Goal: Task Accomplishment & Management: Use online tool/utility

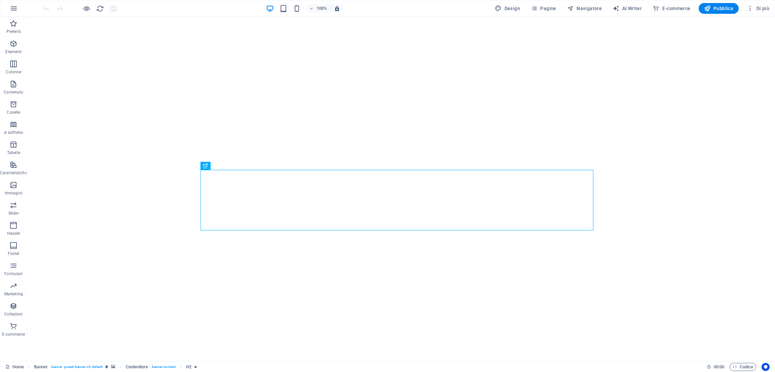
click at [754, 10] on span "Di più" at bounding box center [757, 8] width 23 height 7
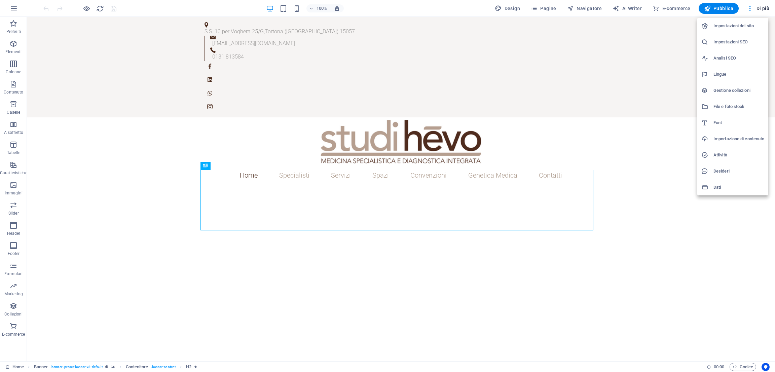
click at [730, 21] on li "Impostazioni del sito" at bounding box center [732, 26] width 71 height 16
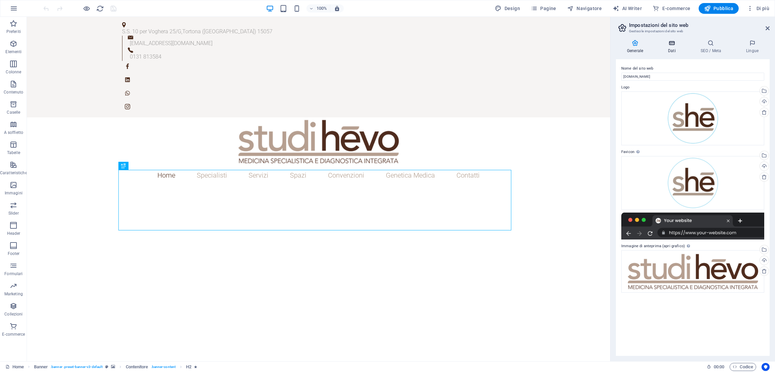
click at [681, 40] on icon at bounding box center [672, 43] width 30 height 7
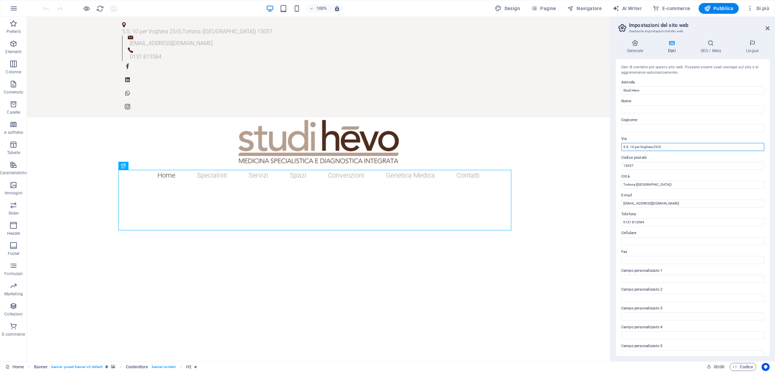
click at [631, 147] on input "S.S. 10 per Voghera 25/G" at bounding box center [692, 147] width 143 height 8
type input "Strada Statale. 10 per Voghera 25/G"
click at [765, 28] on icon at bounding box center [767, 28] width 4 height 5
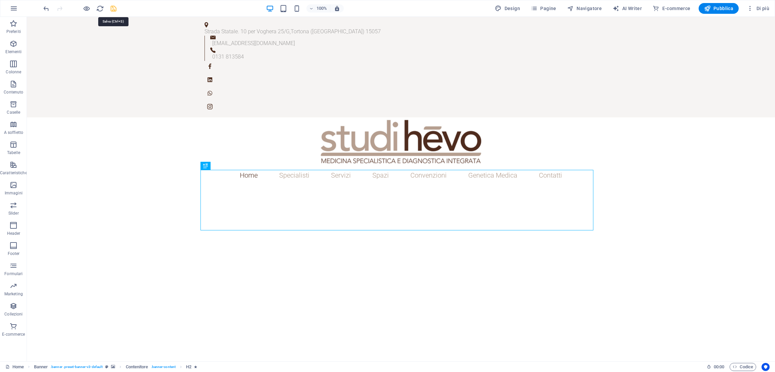
click at [114, 8] on icon "save" at bounding box center [114, 9] width 8 height 8
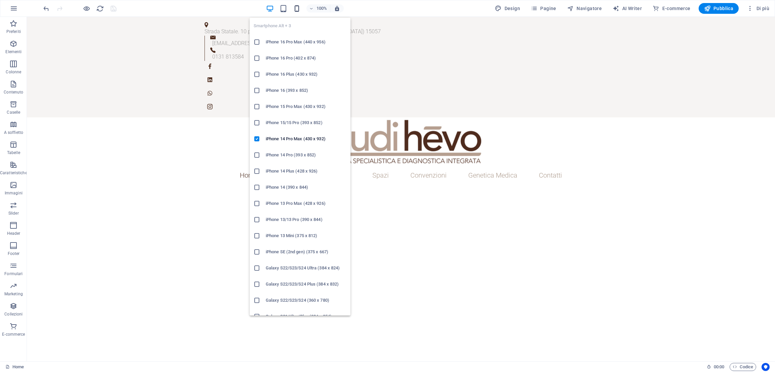
click at [294, 8] on icon "button" at bounding box center [297, 9] width 8 height 8
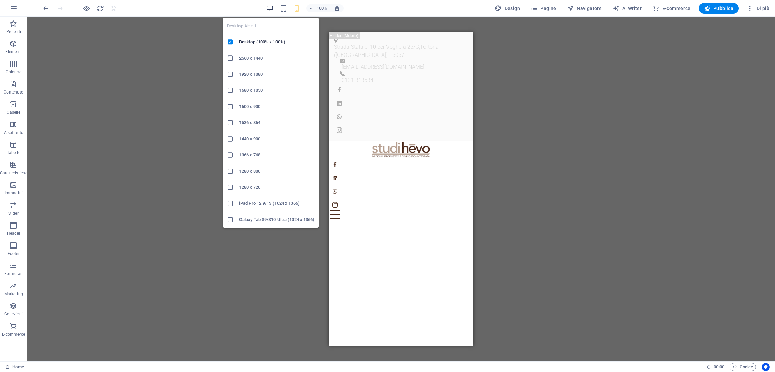
click at [269, 8] on icon "button" at bounding box center [270, 9] width 8 height 8
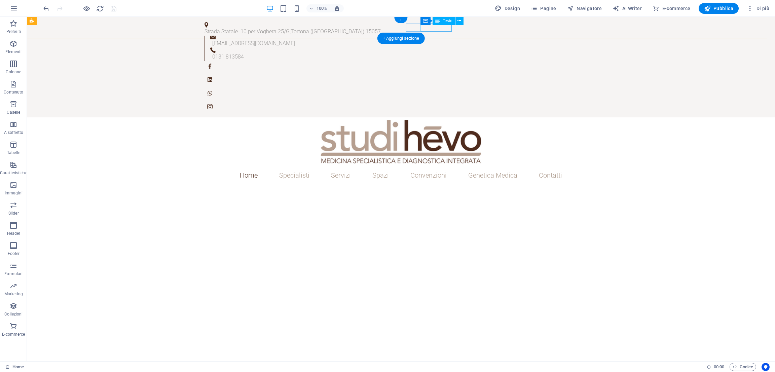
click at [244, 53] on span "0131 813584" at bounding box center [228, 56] width 32 height 6
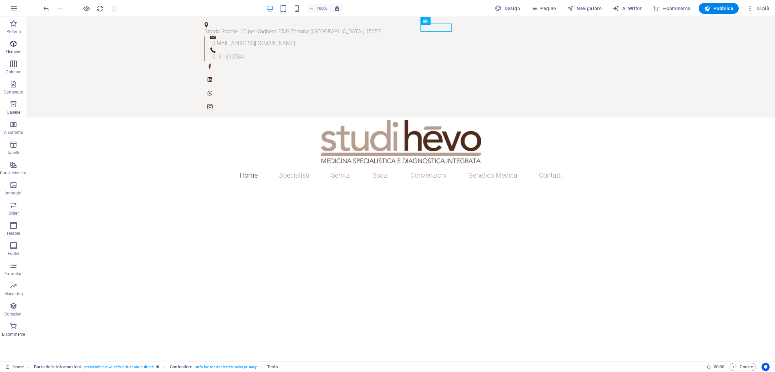
click at [15, 40] on icon "button" at bounding box center [13, 44] width 8 height 8
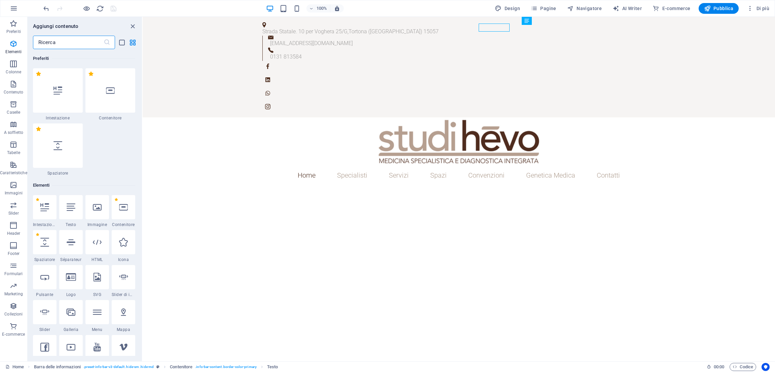
click at [61, 36] on input "text" at bounding box center [68, 42] width 71 height 13
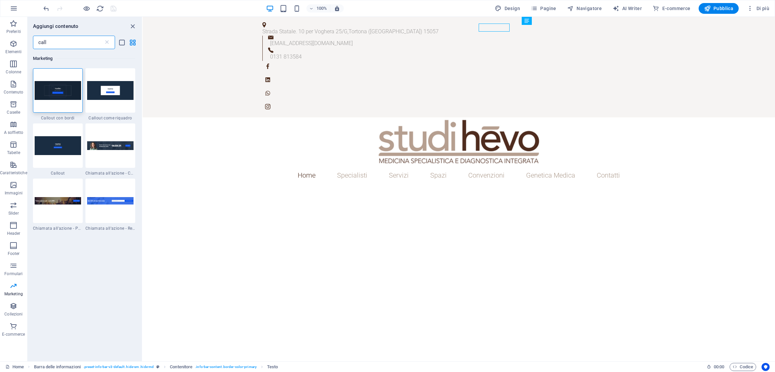
type input "call"
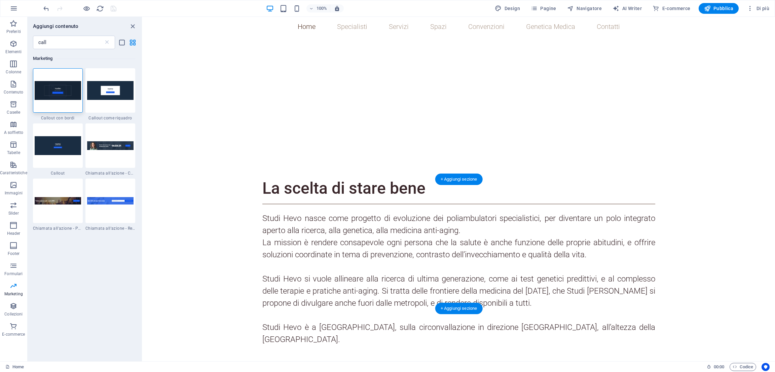
scroll to position [418, 0]
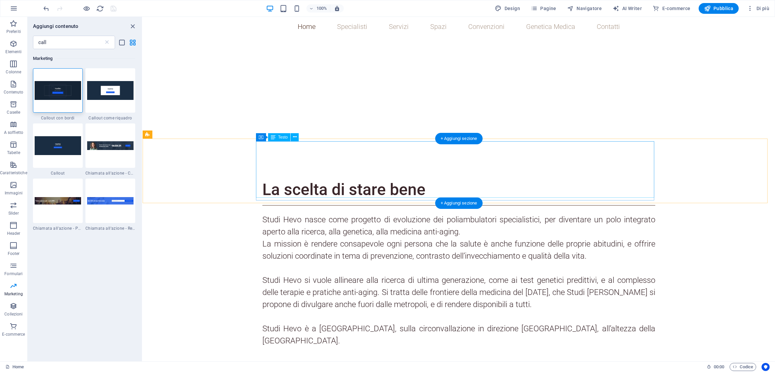
drag, startPoint x: 549, startPoint y: 181, endPoint x: 360, endPoint y: 161, distance: 190.0
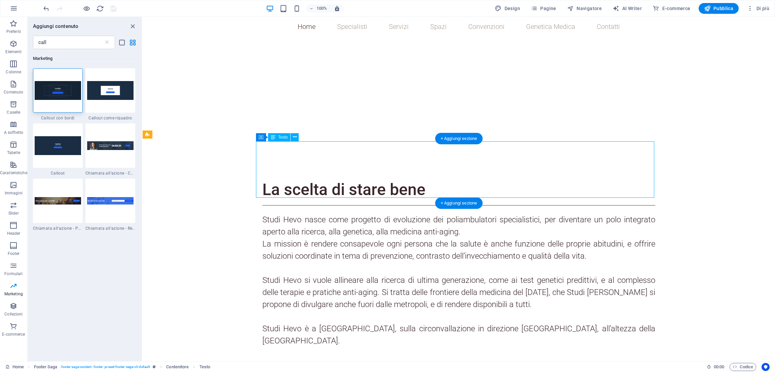
drag, startPoint x: 559, startPoint y: 182, endPoint x: 327, endPoint y: 168, distance: 232.7
drag, startPoint x: 358, startPoint y: 180, endPoint x: 549, endPoint y: 194, distance: 191.1
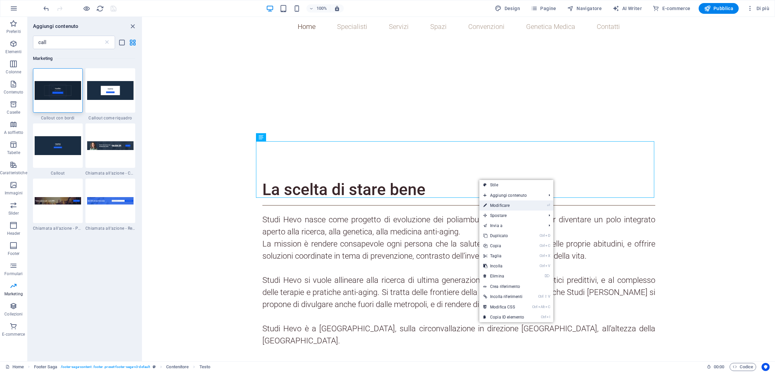
click at [510, 204] on link "⏎ Modificare" at bounding box center [503, 205] width 49 height 10
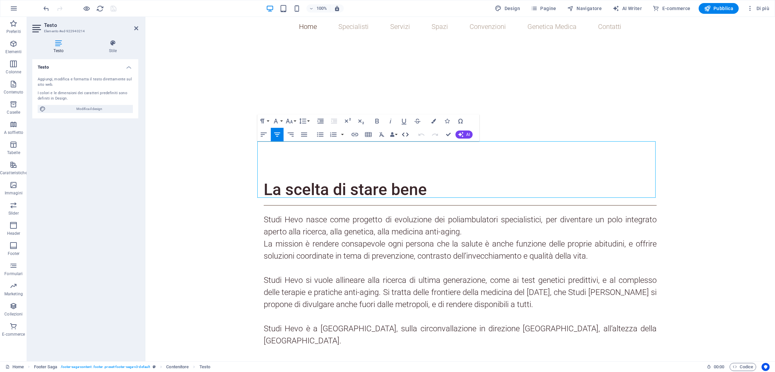
click at [406, 132] on icon "button" at bounding box center [405, 134] width 8 height 8
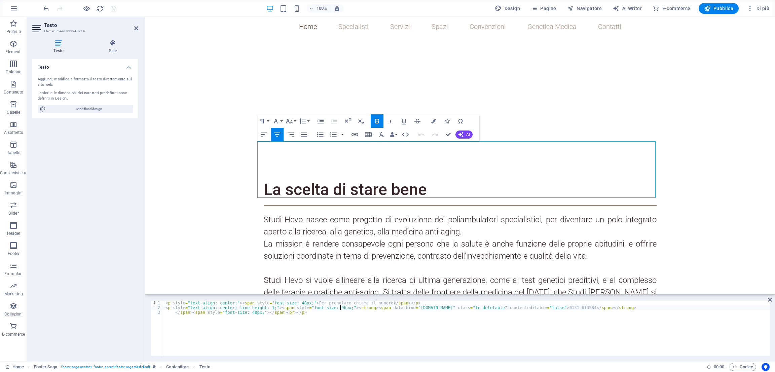
click at [341, 307] on div "< p style = "text-align: center;" > < span style = "font-size: 48px;" > Per pre…" at bounding box center [466, 333] width 605 height 65
click at [435, 307] on div "< p style = "text-align: center;" > < span style = "font-size: 48px;" > Per pre…" at bounding box center [466, 333] width 605 height 65
drag, startPoint x: 599, startPoint y: 306, endPoint x: 626, endPoint y: 308, distance: 27.3
click at [626, 308] on div "< p style = "text-align: center;" > < span style = "font-size: 48px;" > Per pre…" at bounding box center [466, 333] width 605 height 65
drag, startPoint x: 400, startPoint y: 309, endPoint x: 377, endPoint y: 308, distance: 23.9
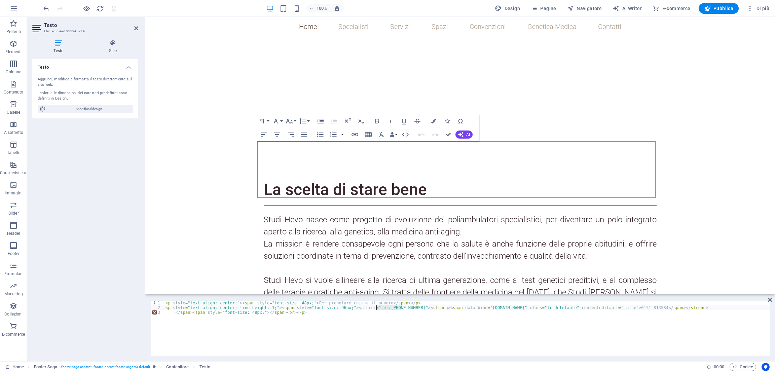
click at [377, 308] on div "< p style = "text-align: center;" > < span style = "font-size: 48px;" > Per pre…" at bounding box center [466, 333] width 605 height 65
click at [378, 307] on div "< p style = "text-align: center;" > < span style = "font-size: 48px;" > Per pre…" at bounding box center [466, 328] width 605 height 55
paste textarea "0131 813584"
click at [389, 308] on div "< p style = "text-align: center;" > < span style = "font-size: 48px;" > Per pre…" at bounding box center [466, 333] width 605 height 65
click at [276, 313] on div "< p style = "text-align: center;" > < span style = "font-size: 48px;" > Per pre…" at bounding box center [466, 333] width 605 height 65
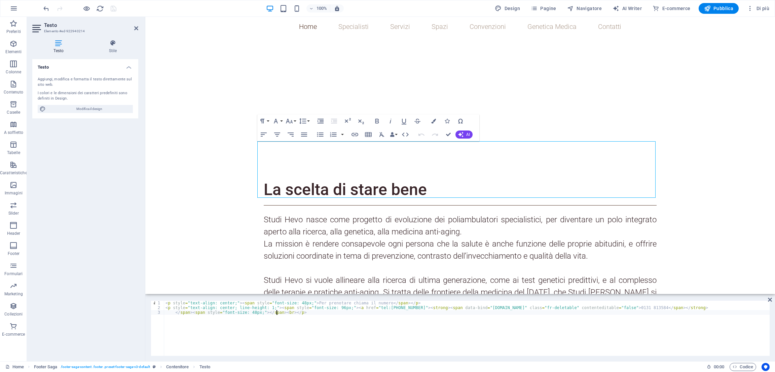
click at [682, 308] on div "< p style = "text-align: center;" > < span style = "font-size: 48px;" > Per pre…" at bounding box center [466, 333] width 605 height 65
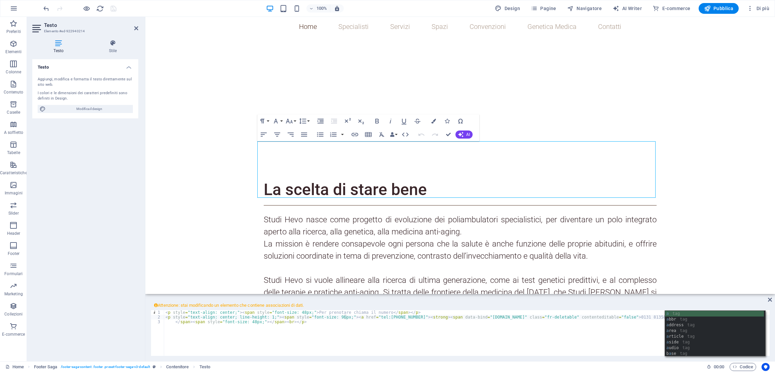
click at [536, 329] on div "< p style = "text-align: center;" > < span style = "font-size: 48px;" > Per pre…" at bounding box center [466, 342] width 605 height 65
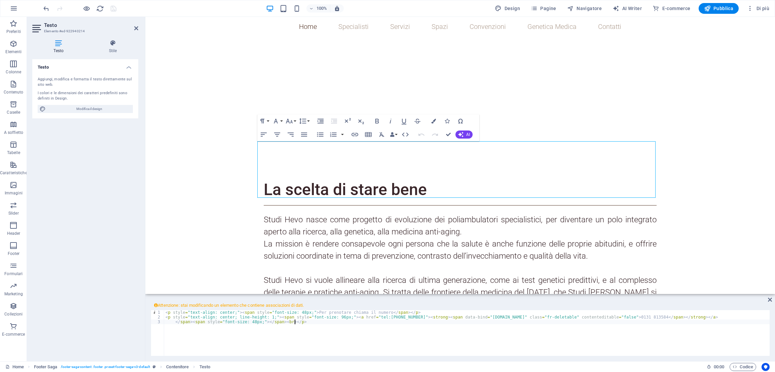
scroll to position [0, 11]
type textarea "</span><span style="font-size: 48px;"></span><br></p>"
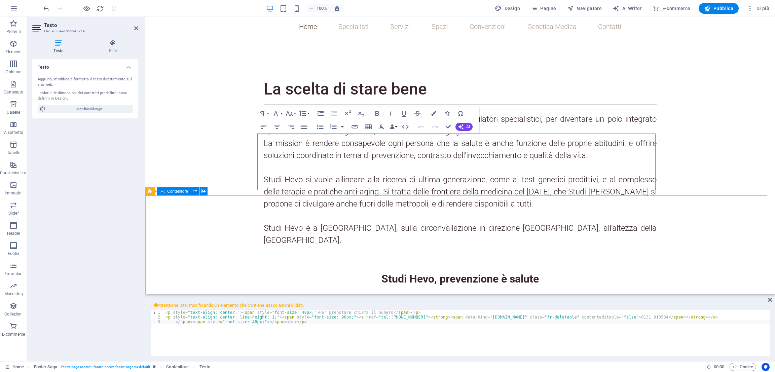
scroll to position [601, 0]
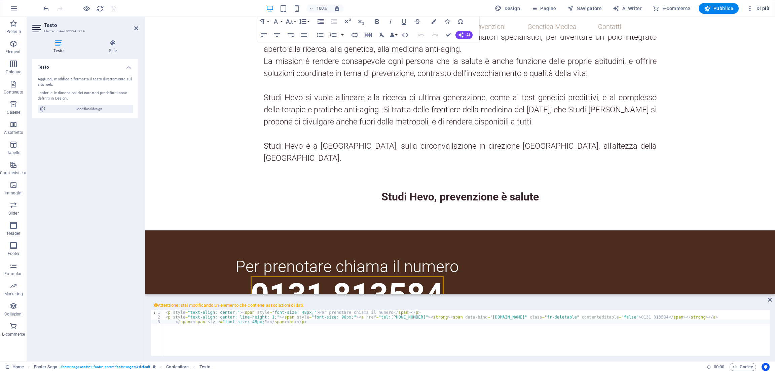
click at [753, 11] on icon "button" at bounding box center [749, 8] width 7 height 7
click at [743, 29] on h6 "Impostazioni del sito" at bounding box center [738, 26] width 51 height 8
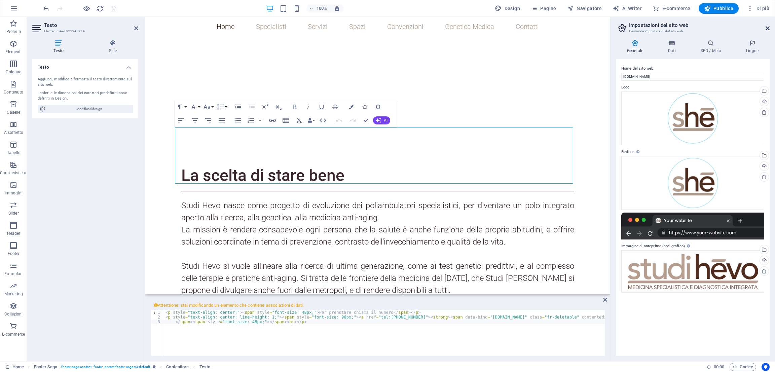
click at [766, 29] on icon at bounding box center [767, 28] width 4 height 5
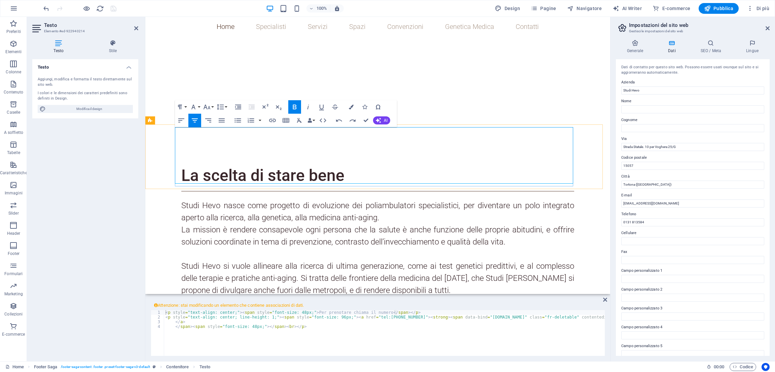
click at [315, 120] on button "Data Bindings" at bounding box center [310, 120] width 9 height 13
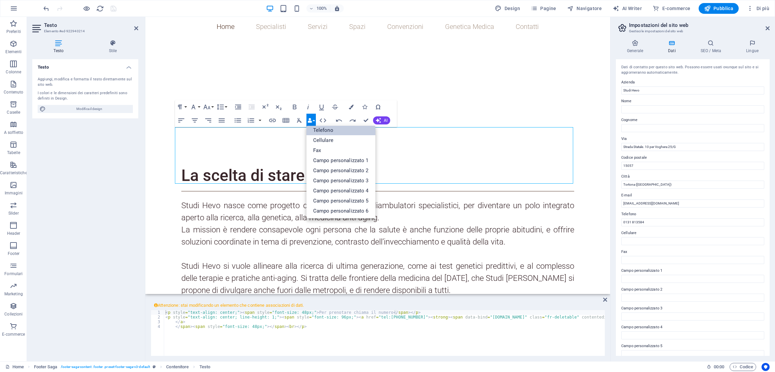
scroll to position [0, 0]
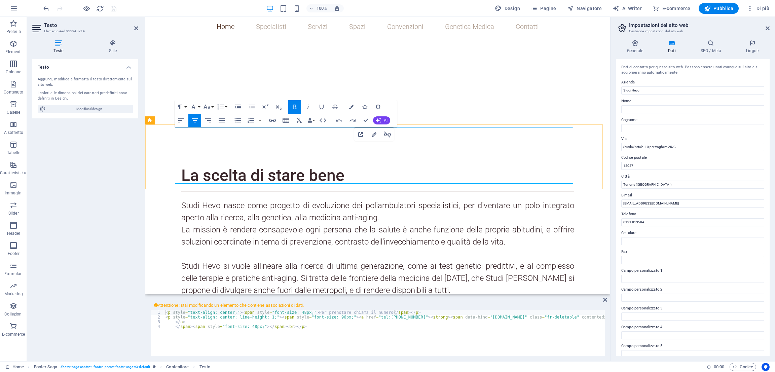
click at [387, 135] on icon "button" at bounding box center [387, 134] width 8 height 8
click at [273, 120] on icon "button" at bounding box center [272, 120] width 7 height 3
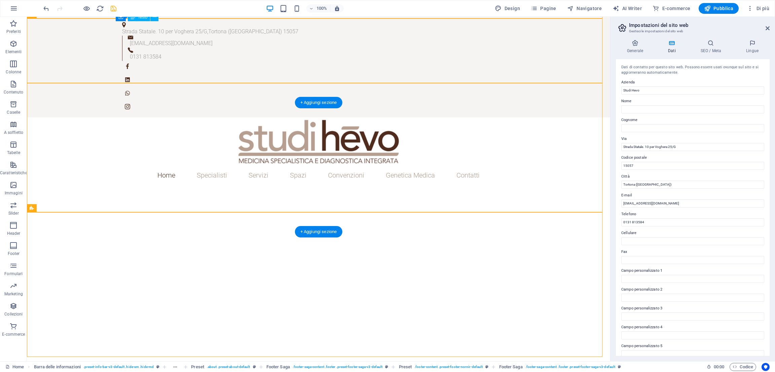
scroll to position [534, 0]
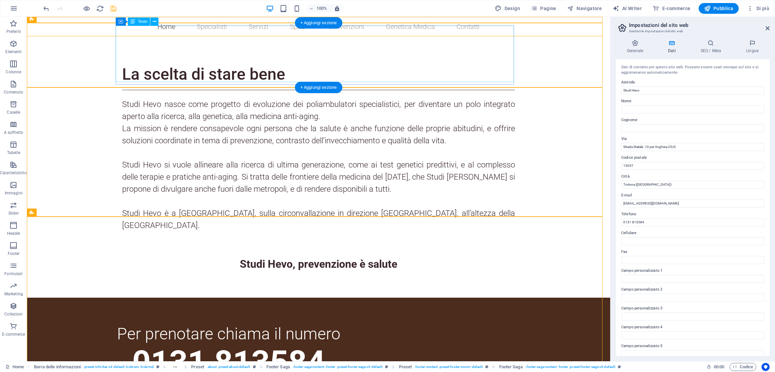
click at [324, 343] on span "0131 813584" at bounding box center [228, 362] width 193 height 38
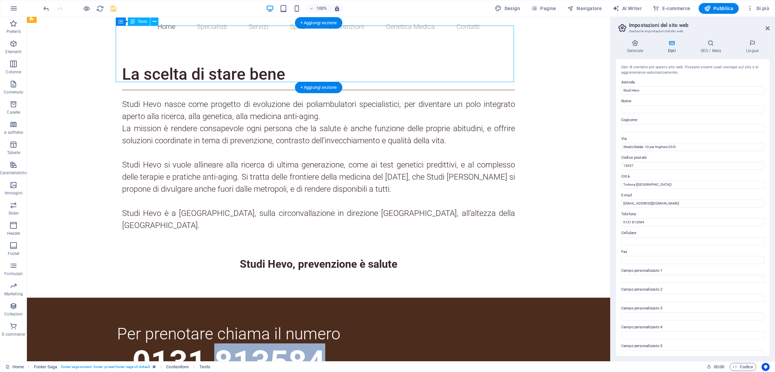
click at [324, 343] on span "0131 813584" at bounding box center [228, 362] width 193 height 38
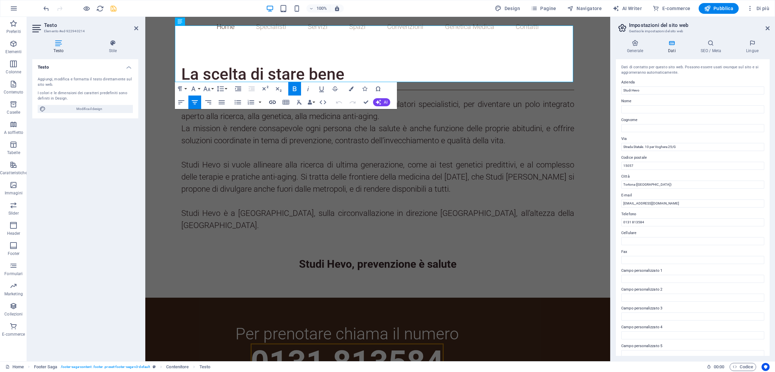
click at [267, 105] on button "Insert Link" at bounding box center [272, 101] width 13 height 13
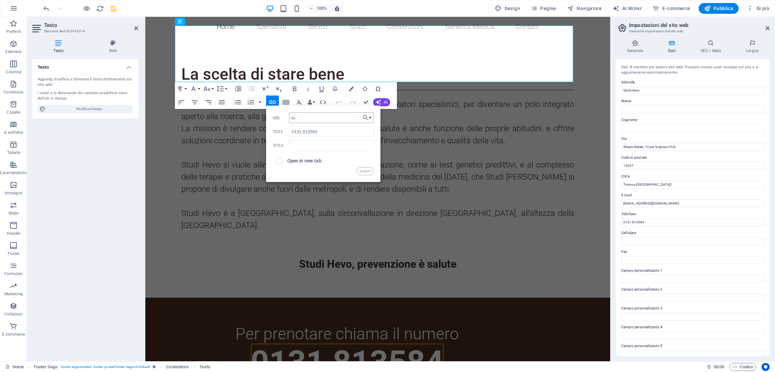
type input "t"
click at [302, 119] on input "0131 813584" at bounding box center [331, 117] width 85 height 11
type input "tel:[PHONE_NUMBER]"
click at [362, 171] on button "Insert" at bounding box center [364, 171] width 17 height 8
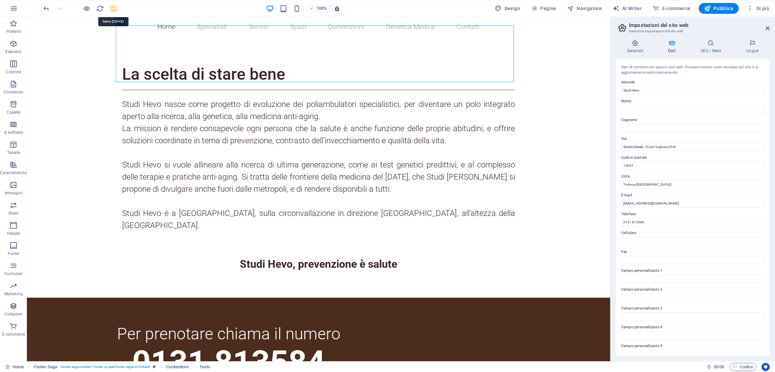
click at [115, 10] on icon "save" at bounding box center [114, 9] width 8 height 8
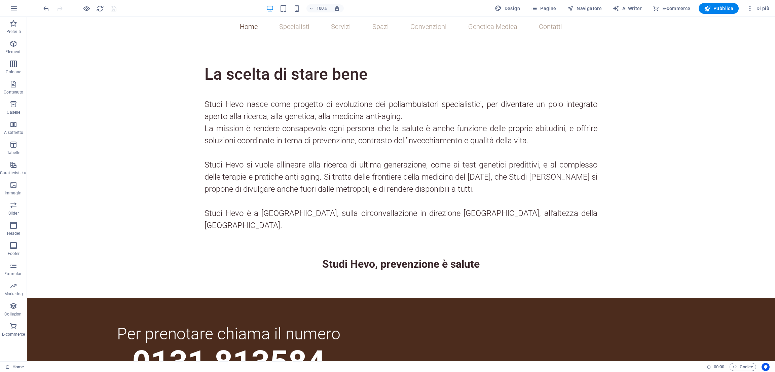
click at [91, 10] on div at bounding box center [79, 8] width 75 height 11
click at [84, 9] on icon "button" at bounding box center [87, 9] width 8 height 8
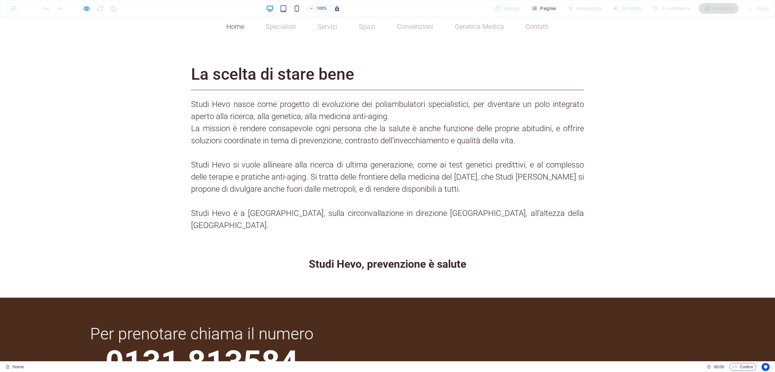
click at [298, 343] on span "0131 813584" at bounding box center [201, 362] width 193 height 38
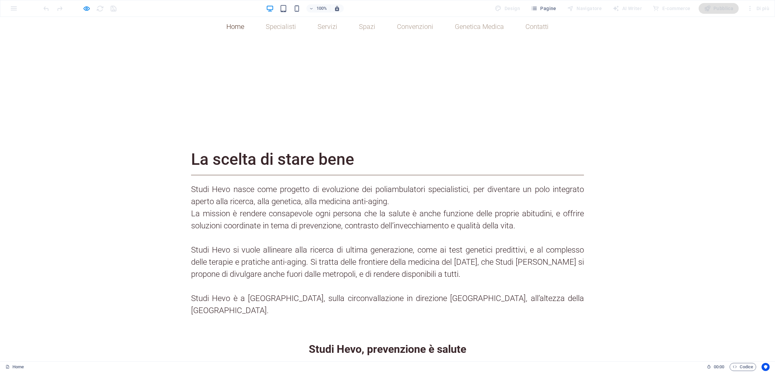
scroll to position [447, 0]
click at [85, 11] on icon "button" at bounding box center [87, 9] width 8 height 8
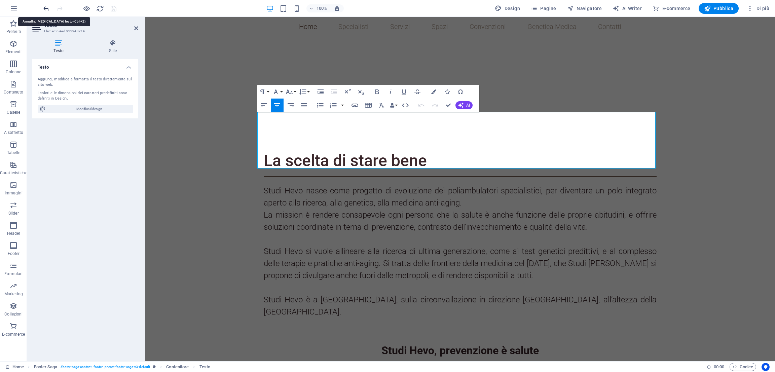
click at [47, 8] on icon "undo" at bounding box center [46, 9] width 8 height 8
click at [46, 9] on icon "undo" at bounding box center [46, 9] width 8 height 8
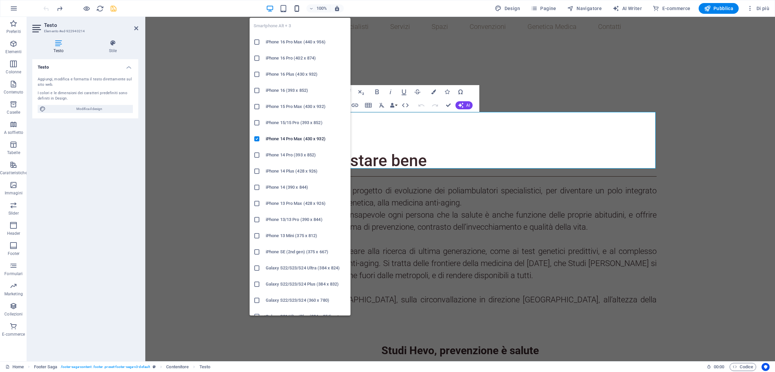
click at [298, 10] on icon "button" at bounding box center [297, 9] width 8 height 8
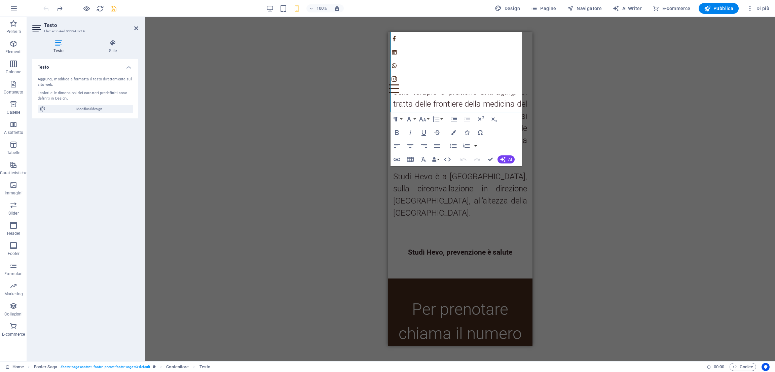
scroll to position [675, 0]
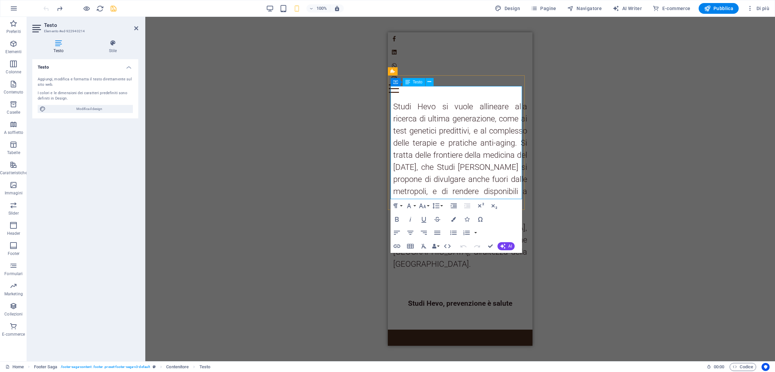
drag, startPoint x: 428, startPoint y: 143, endPoint x: 509, endPoint y: 180, distance: 88.9
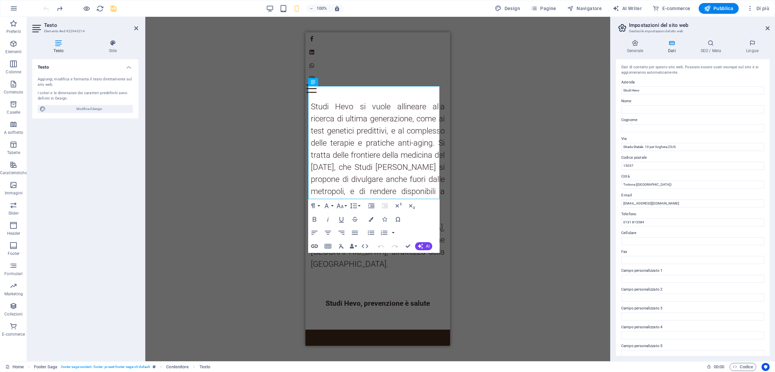
click at [318, 246] on icon "button" at bounding box center [314, 246] width 8 height 8
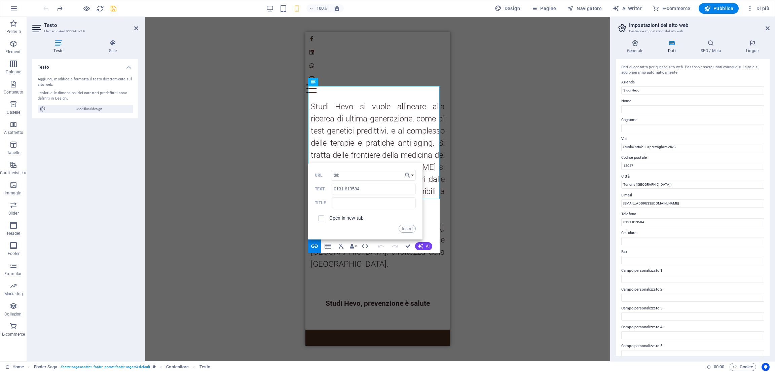
type input "tel:[PHONE_NUMBER]"
click at [383, 179] on input "tel:[PHONE_NUMBER]" at bounding box center [373, 175] width 85 height 11
click at [409, 229] on button "Insert" at bounding box center [406, 229] width 17 height 8
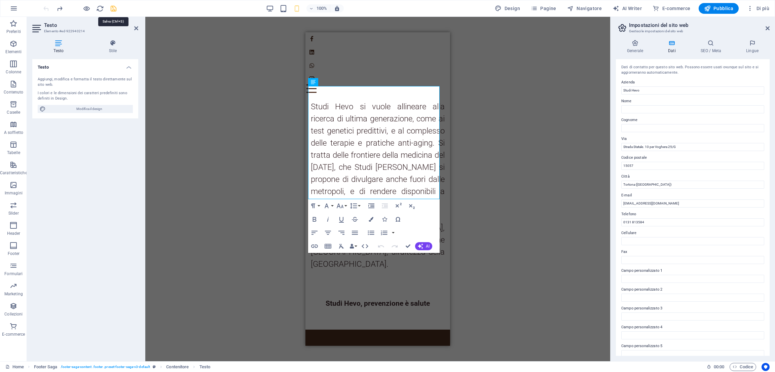
click at [114, 10] on icon "save" at bounding box center [114, 9] width 8 height 8
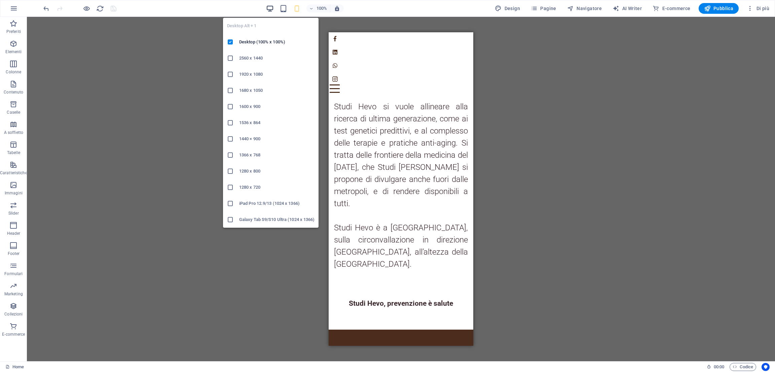
click at [267, 9] on icon "button" at bounding box center [270, 9] width 8 height 8
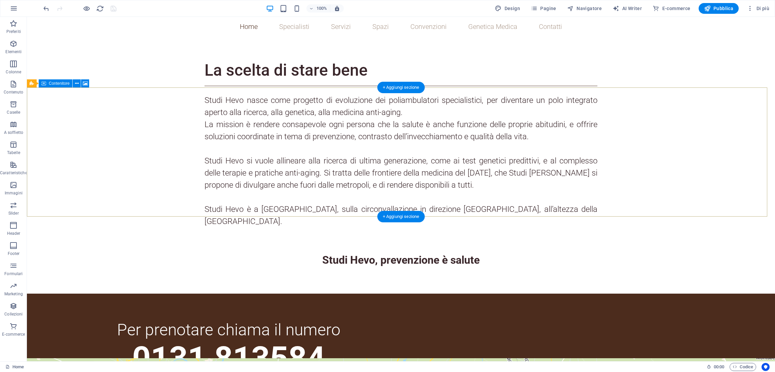
scroll to position [534, 0]
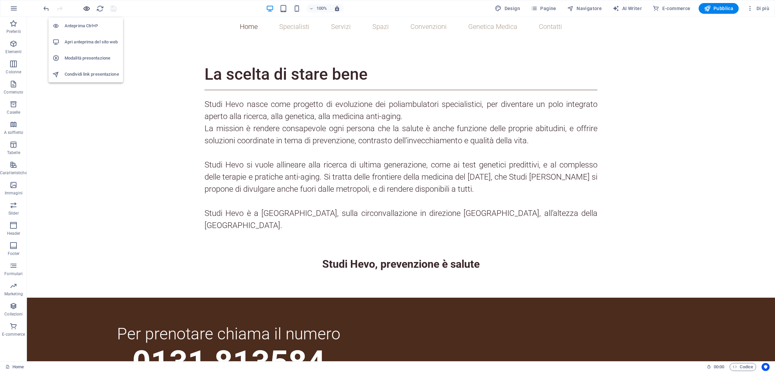
click at [88, 8] on icon "button" at bounding box center [87, 9] width 8 height 8
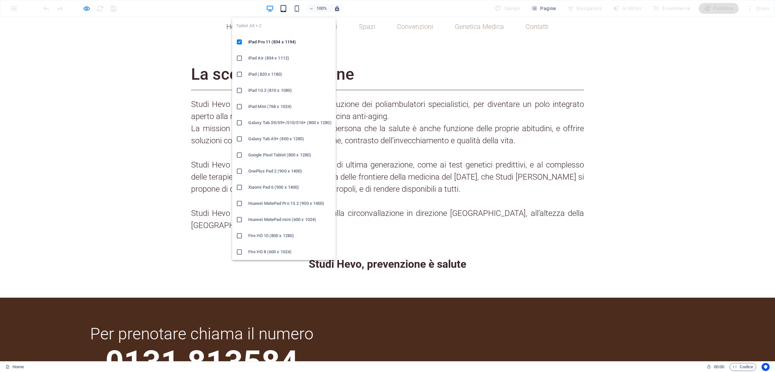
click at [286, 6] on icon "button" at bounding box center [283, 9] width 8 height 8
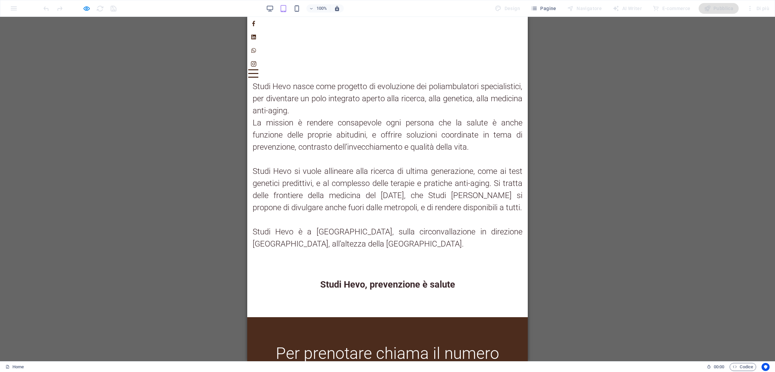
scroll to position [447, 0]
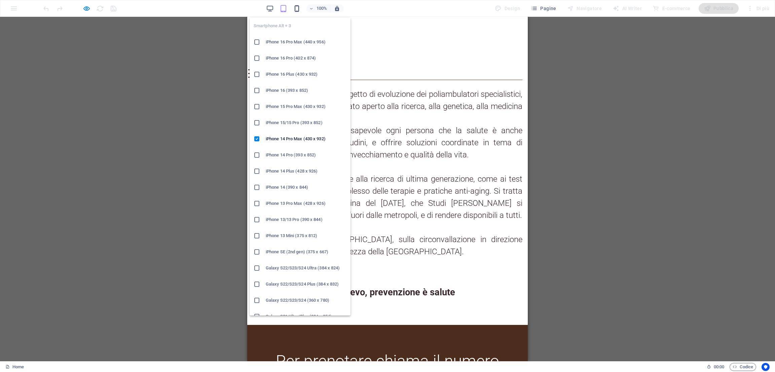
click at [296, 10] on icon "button" at bounding box center [297, 9] width 8 height 8
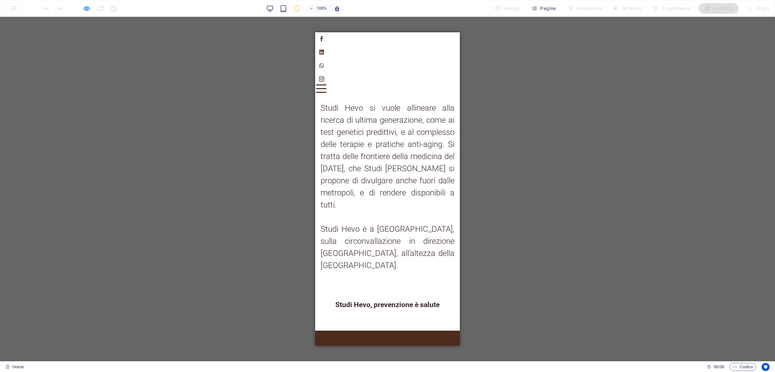
scroll to position [566, 0]
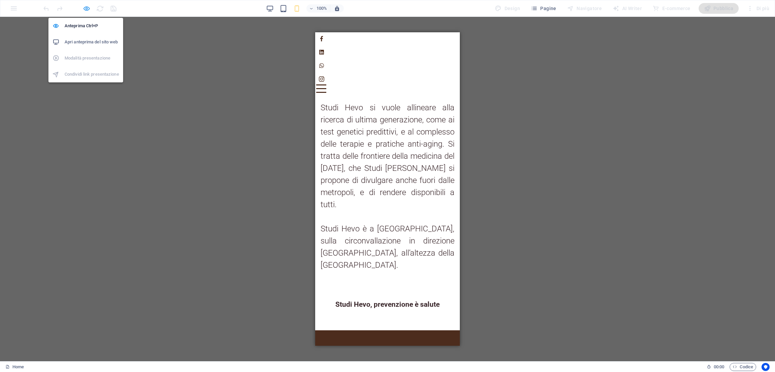
click at [84, 7] on icon "button" at bounding box center [87, 9] width 8 height 8
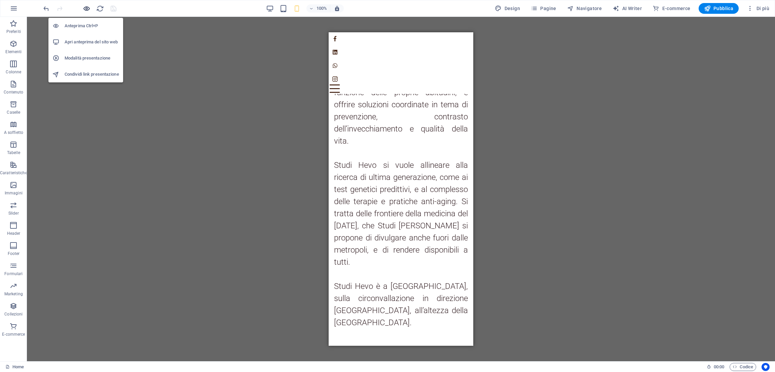
click at [84, 7] on icon "button" at bounding box center [87, 9] width 8 height 8
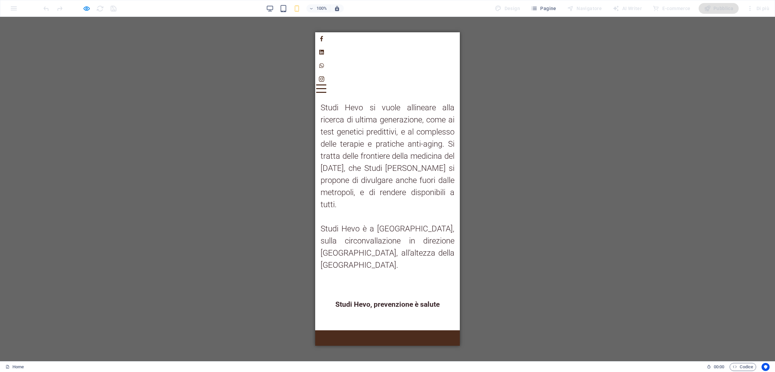
drag, startPoint x: 354, startPoint y: 209, endPoint x: 420, endPoint y: 225, distance: 68.4
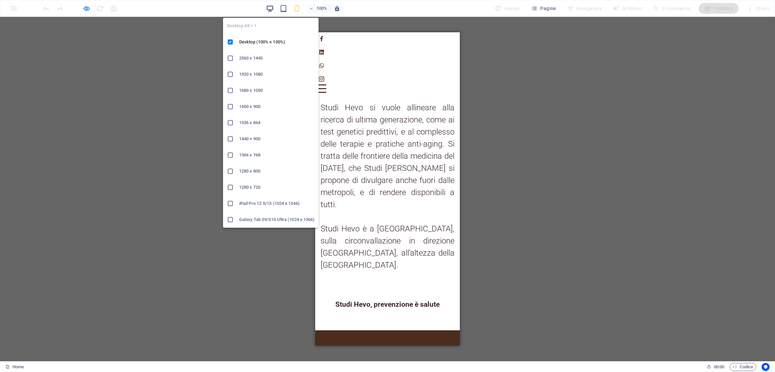
click at [271, 11] on icon "button" at bounding box center [270, 9] width 8 height 8
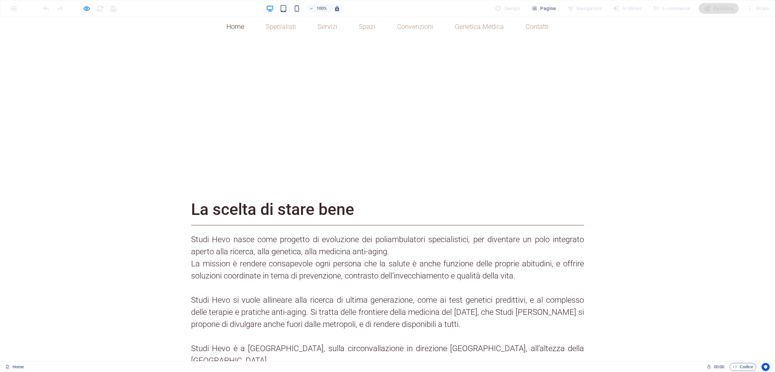
scroll to position [375, 0]
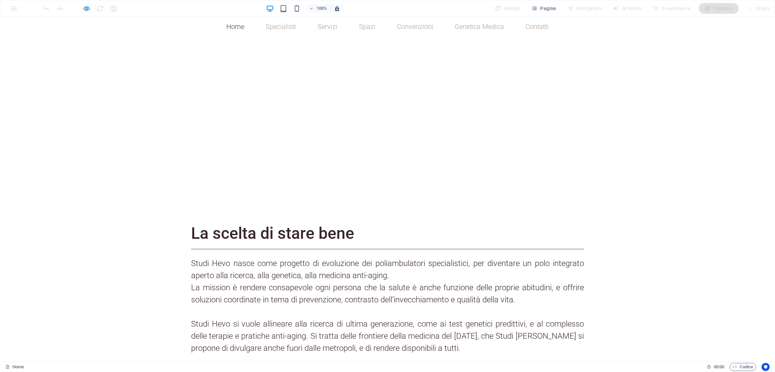
click at [535, 29] on link "Contatti" at bounding box center [537, 26] width 34 height 17
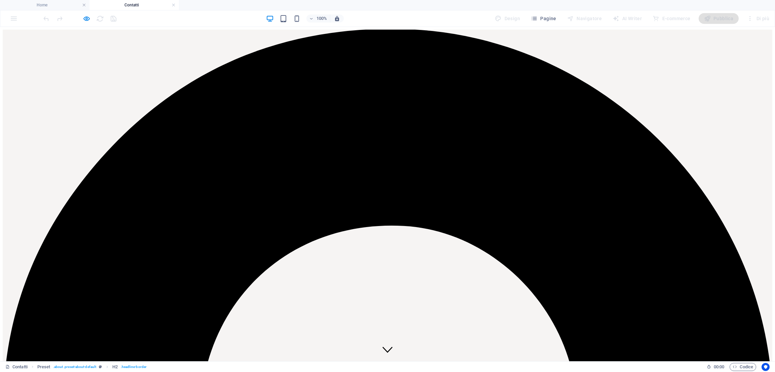
scroll to position [496, 0]
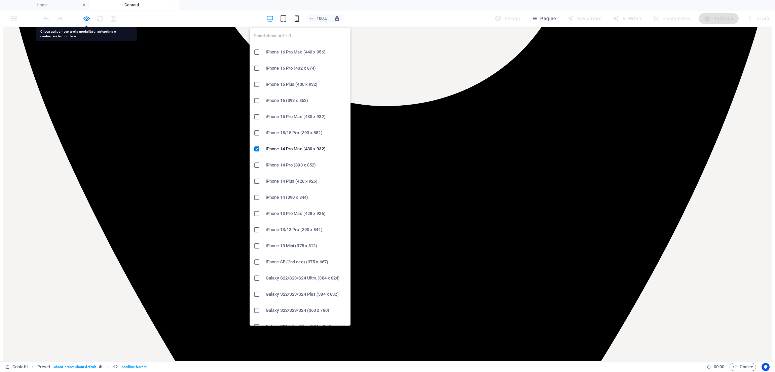
click at [298, 21] on icon "button" at bounding box center [297, 19] width 8 height 8
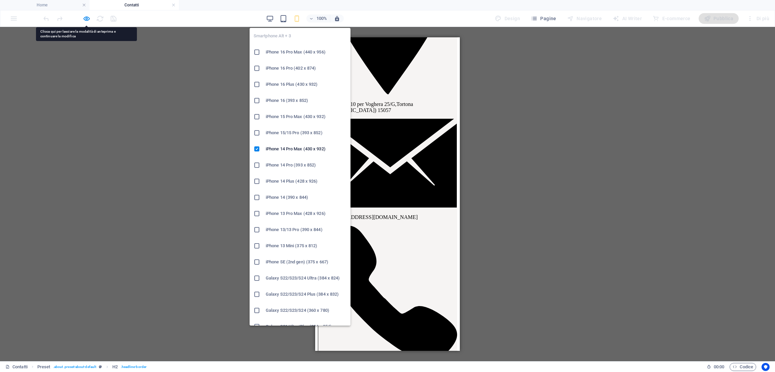
scroll to position [147, 0]
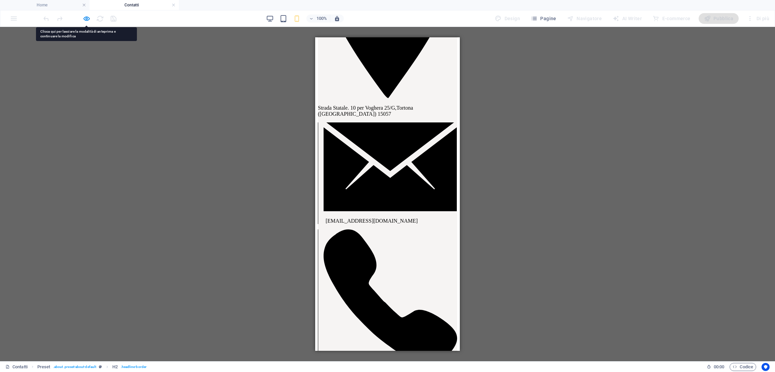
drag, startPoint x: 77, startPoint y: 86, endPoint x: 88, endPoint y: 21, distance: 66.1
click at [88, 20] on icon "button" at bounding box center [87, 19] width 8 height 8
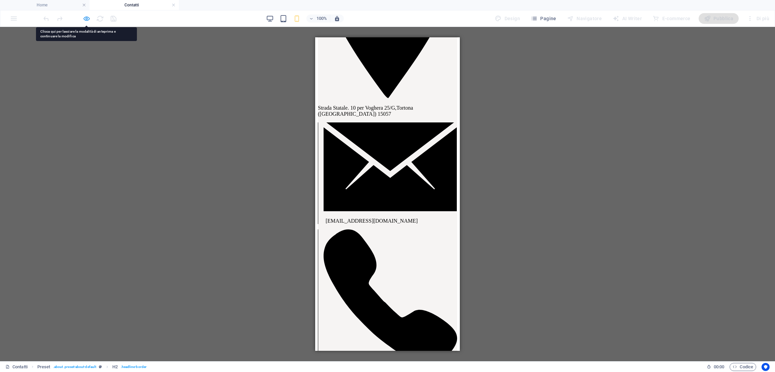
scroll to position [198, 0]
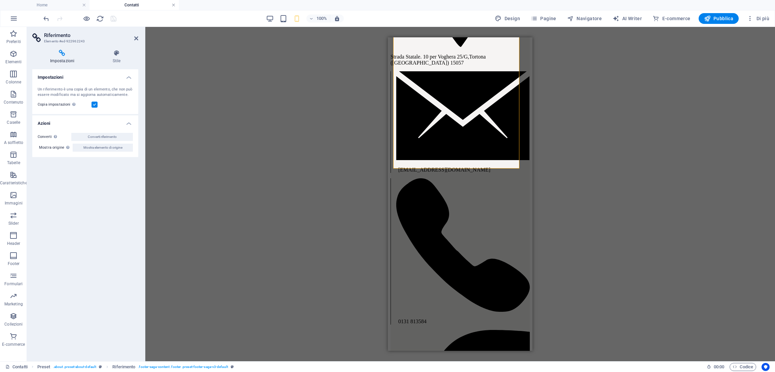
click at [172, 7] on link at bounding box center [173, 5] width 4 height 6
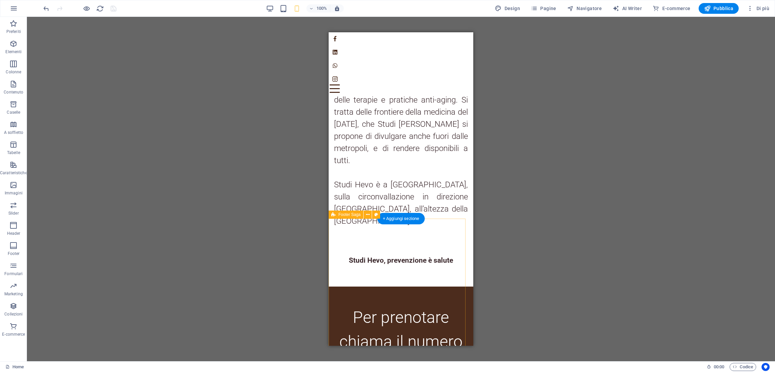
scroll to position [1026, 0]
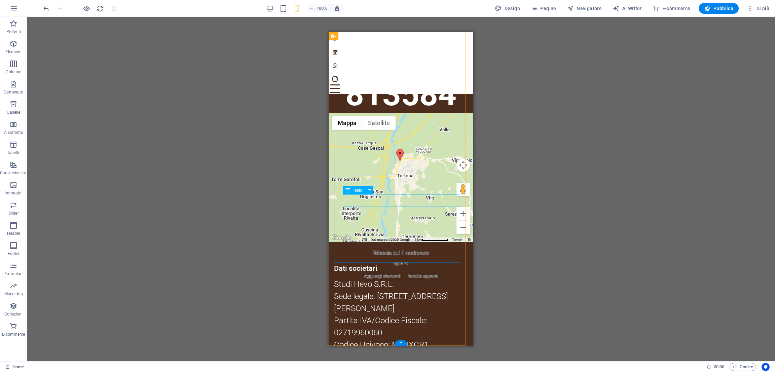
click at [372, 201] on div "Trascina qui per sostituire il contenuto esistente. Premi “Ctrl” se vuoi creare…" at bounding box center [401, 189] width 748 height 344
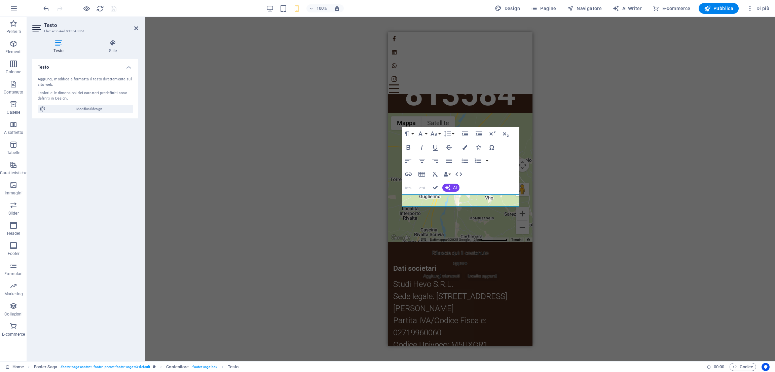
click at [556, 182] on div "H2 Banner Contenitore Barra del menu Barra delle informazioni Contenitore Immag…" at bounding box center [459, 189] width 629 height 344
select select "xMidYMid"
select select "px"
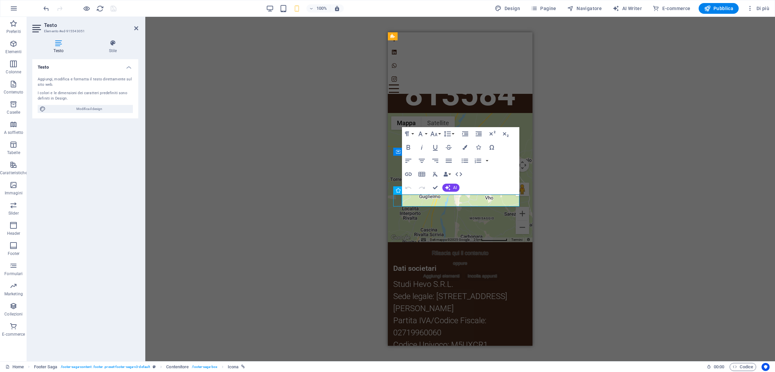
select select "px"
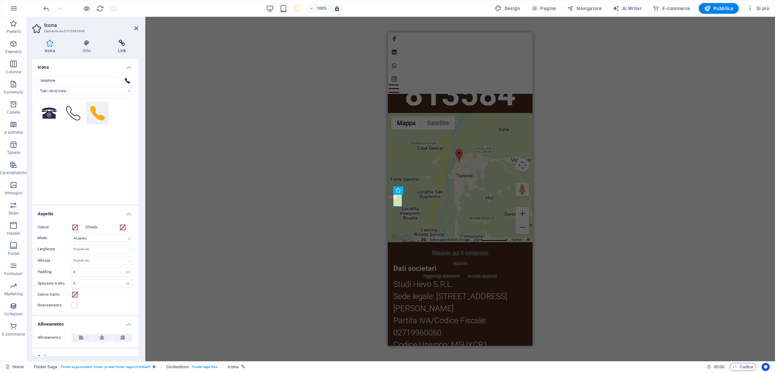
click at [123, 47] on h4 "Link" at bounding box center [122, 47] width 33 height 14
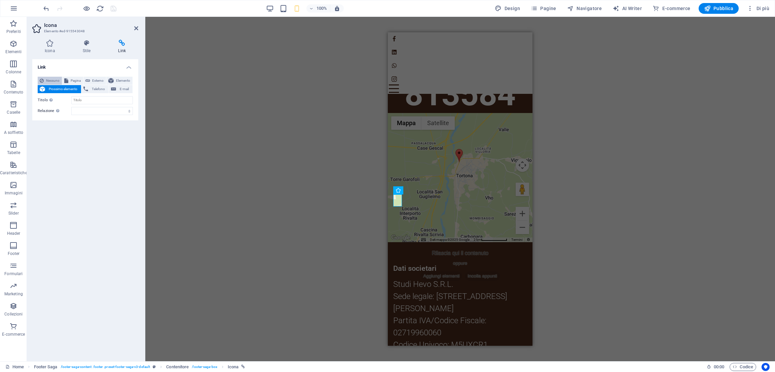
click at [53, 81] on span "Nessuno" at bounding box center [53, 81] width 14 height 8
click at [100, 79] on span "Esterno" at bounding box center [98, 81] width 12 height 8
select select "blank"
click at [98, 90] on span "Telefono" at bounding box center [98, 89] width 16 height 8
paste input "tel:+390131813584"
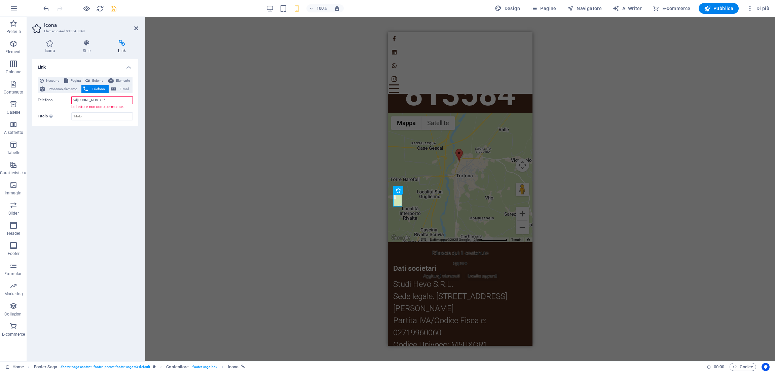
click at [79, 103] on input "tel:+390131813584" at bounding box center [102, 100] width 62 height 8
type input "+390131813584"
click at [116, 11] on icon "save" at bounding box center [114, 9] width 8 height 8
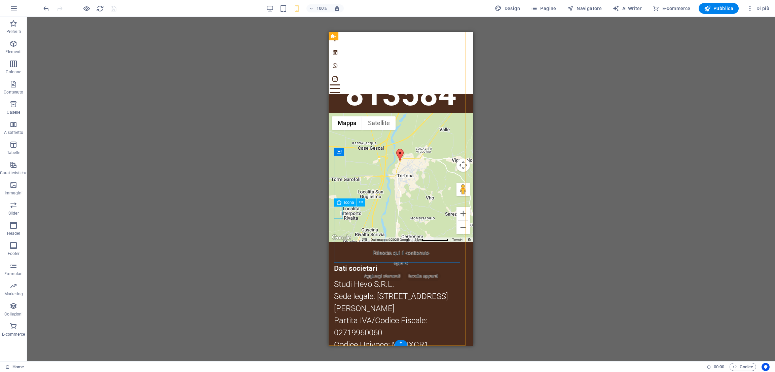
select select "xMidYMid"
select select "px"
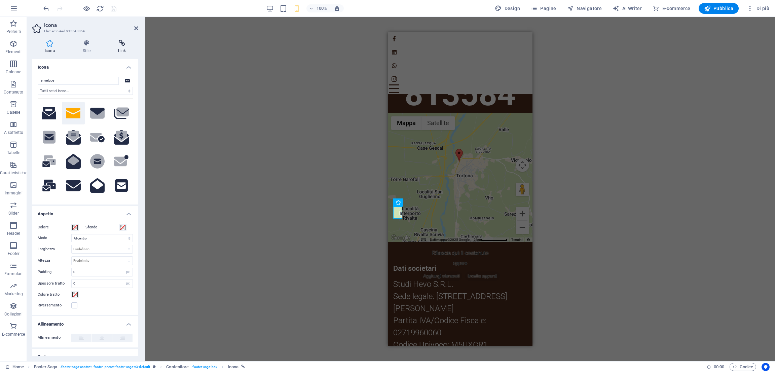
click at [117, 45] on icon at bounding box center [122, 43] width 33 height 7
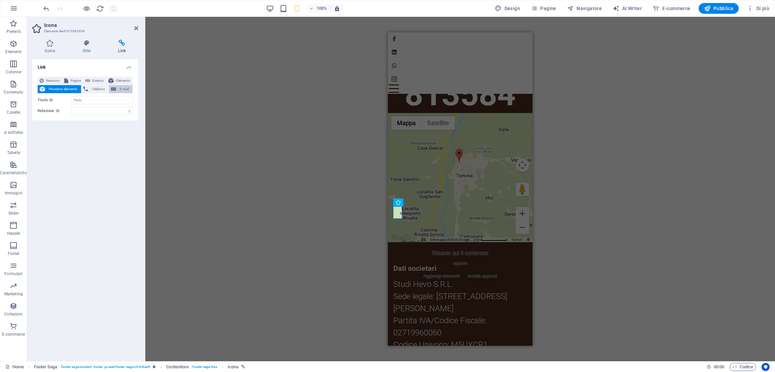
click at [122, 85] on span "E-mail" at bounding box center [124, 89] width 12 height 8
type input "[EMAIL_ADDRESS][DOMAIN_NAME]"
click at [113, 8] on icon "save" at bounding box center [114, 9] width 8 height 8
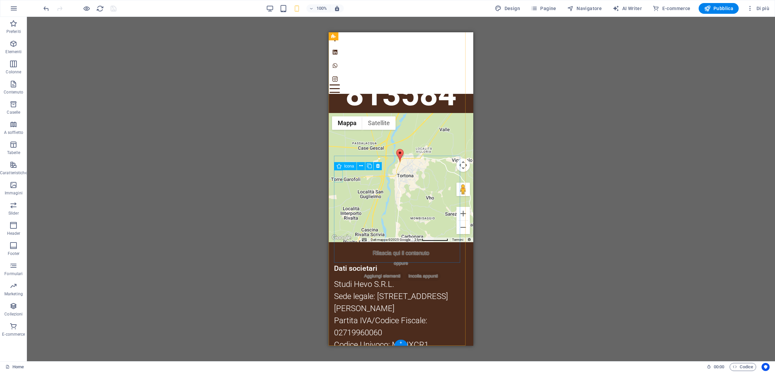
select select "xMidYMid"
select select "px"
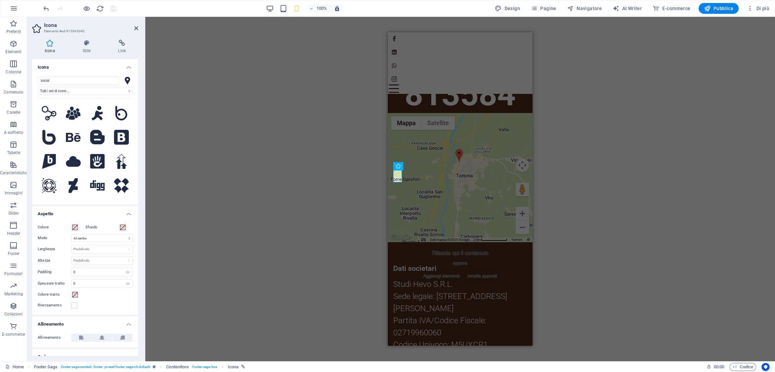
click at [120, 55] on div "Icona Stile Link Icona social Tutti i set di icone... IcoFont Ionicons FontAwes…" at bounding box center [85, 198] width 106 height 316
click at [120, 52] on h4 "Link" at bounding box center [122, 47] width 33 height 14
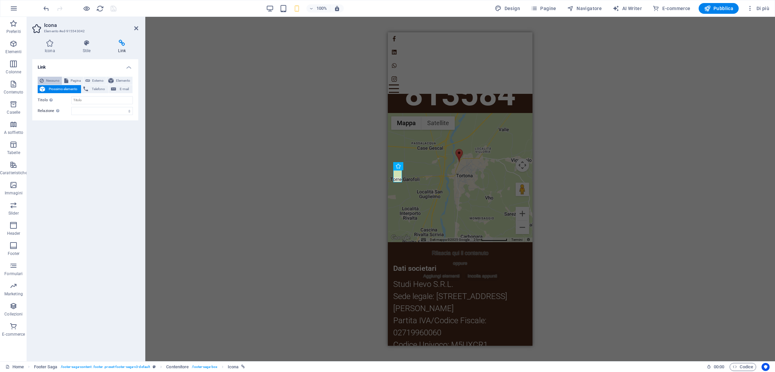
click at [45, 79] on button "Nessuno" at bounding box center [50, 81] width 24 height 8
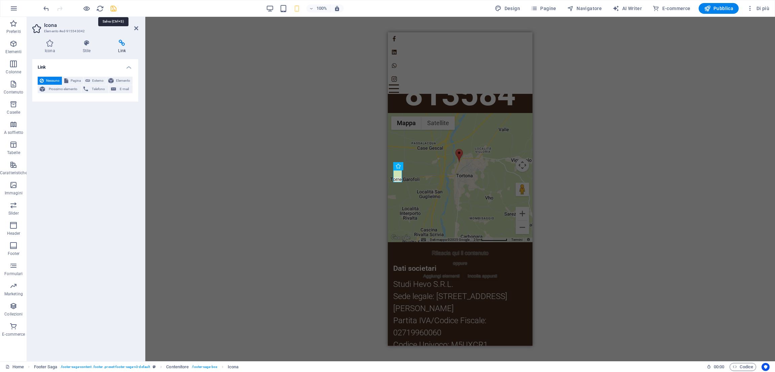
click at [115, 5] on icon "save" at bounding box center [114, 9] width 8 height 8
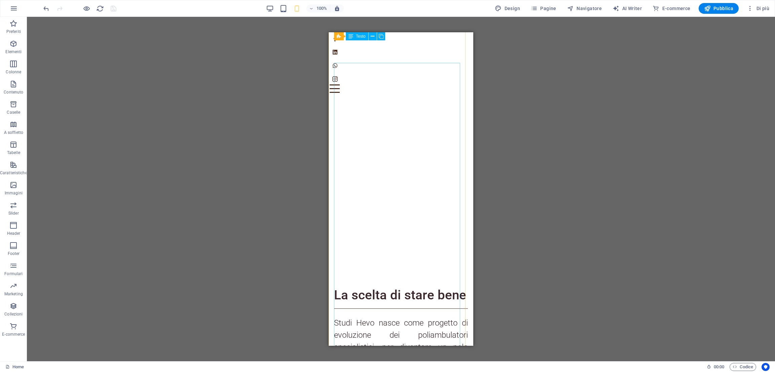
scroll to position [0, 0]
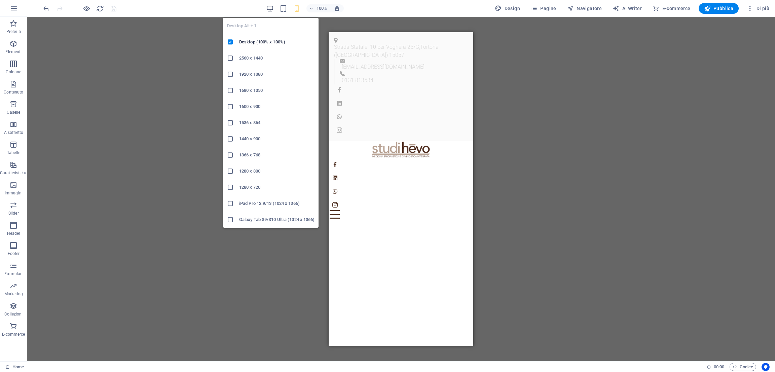
click at [268, 8] on icon "button" at bounding box center [270, 9] width 8 height 8
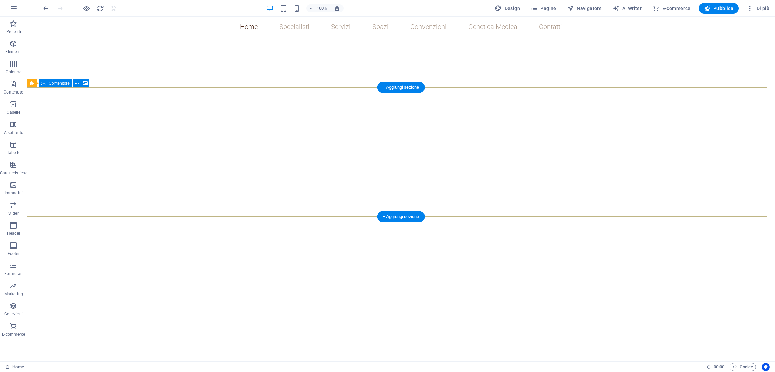
scroll to position [534, 0]
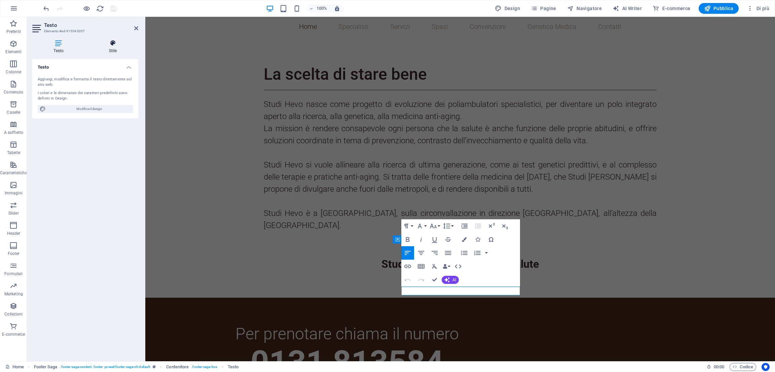
click at [115, 40] on icon at bounding box center [113, 43] width 51 height 7
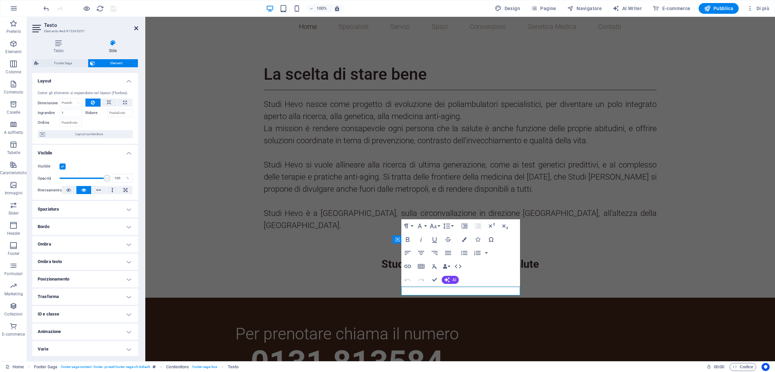
drag, startPoint x: 135, startPoint y: 30, endPoint x: 108, endPoint y: 13, distance: 31.4
click at [135, 30] on icon at bounding box center [136, 28] width 4 height 5
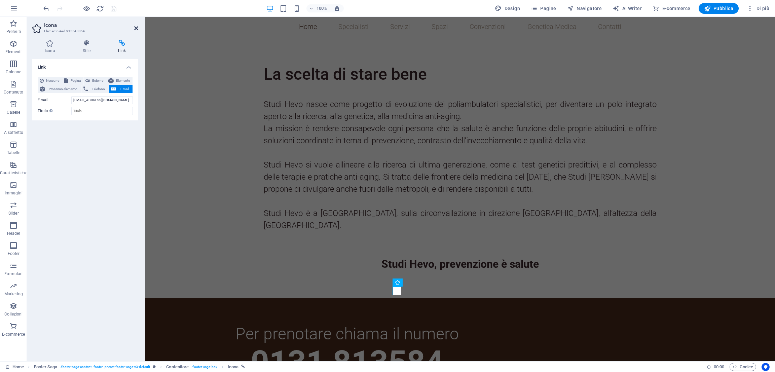
click at [136, 29] on icon at bounding box center [136, 28] width 4 height 5
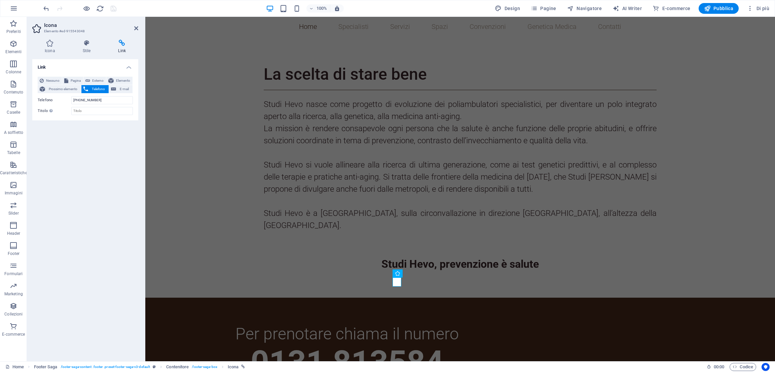
click at [136, 31] on header "Icona Elemento #ed-915543048" at bounding box center [85, 25] width 106 height 17
click at [136, 30] on icon at bounding box center [136, 28] width 4 height 5
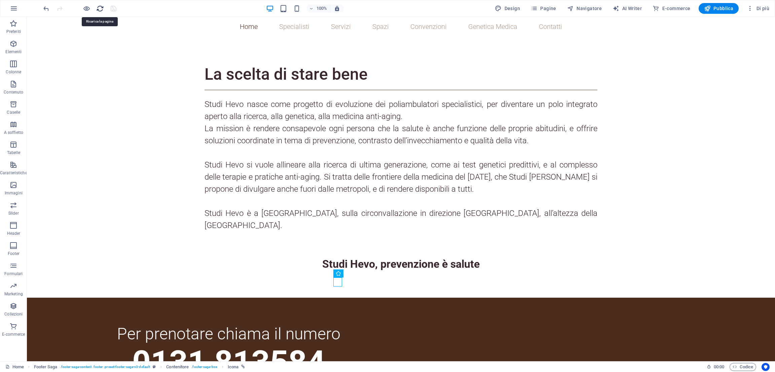
click at [99, 9] on icon "reload" at bounding box center [100, 9] width 8 height 8
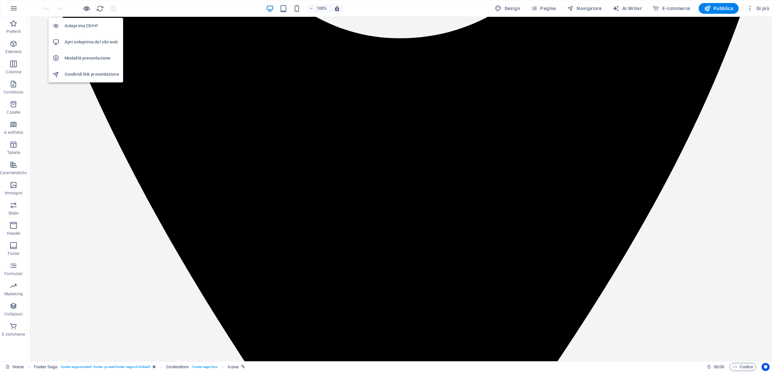
click at [86, 8] on icon "button" at bounding box center [87, 9] width 8 height 8
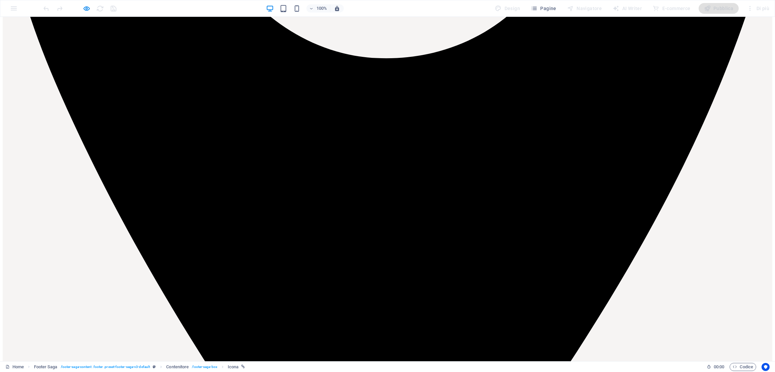
scroll to position [0, 0]
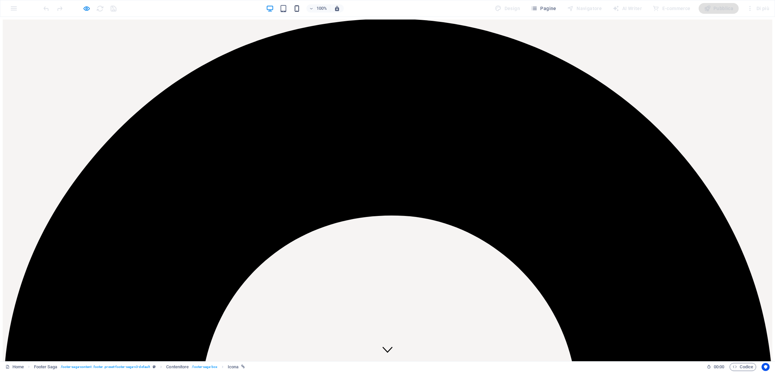
click at [298, 12] on icon "button" at bounding box center [297, 9] width 8 height 8
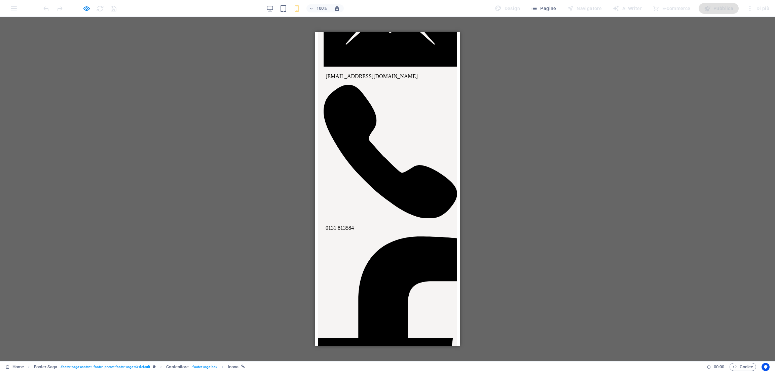
scroll to position [975, 0]
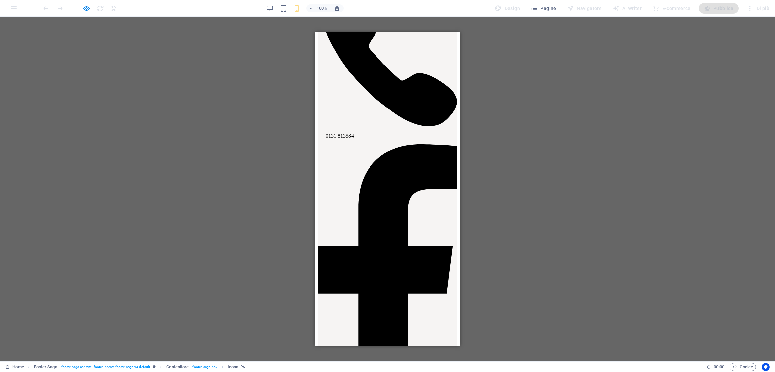
scroll to position [0, 0]
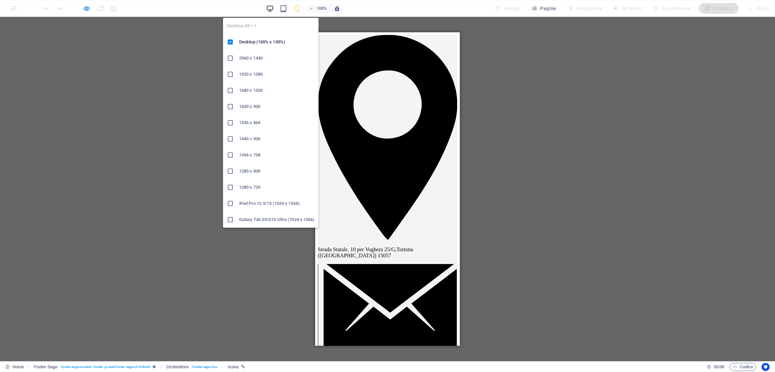
click at [272, 9] on icon "button" at bounding box center [270, 9] width 8 height 8
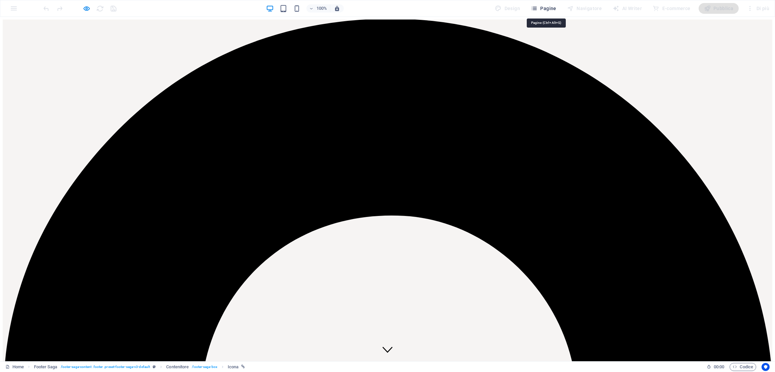
click at [552, 5] on span "Pagine" at bounding box center [544, 8] width 26 height 7
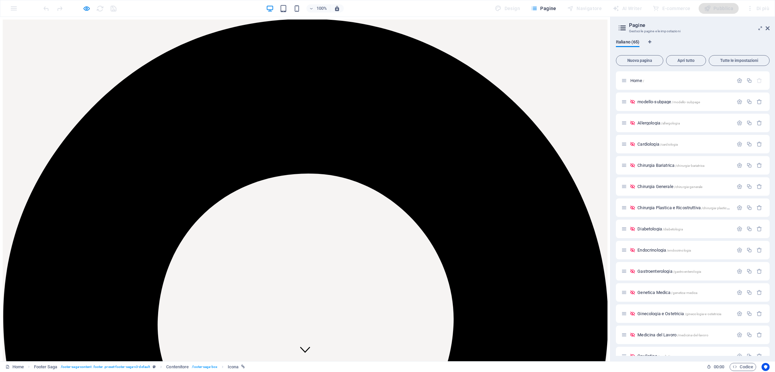
click at [765, 29] on icon at bounding box center [767, 28] width 4 height 5
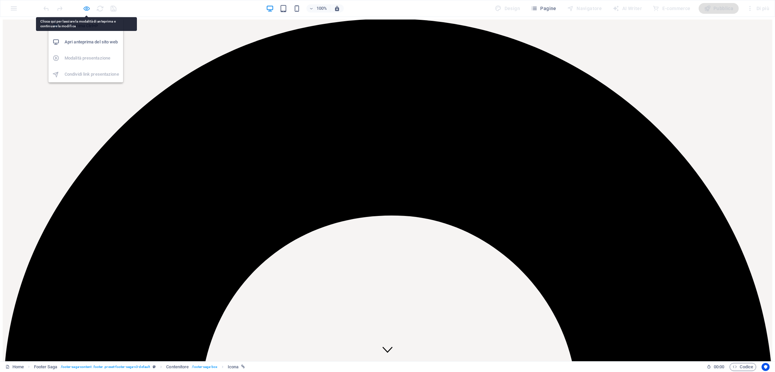
click at [86, 8] on icon "button" at bounding box center [87, 9] width 8 height 8
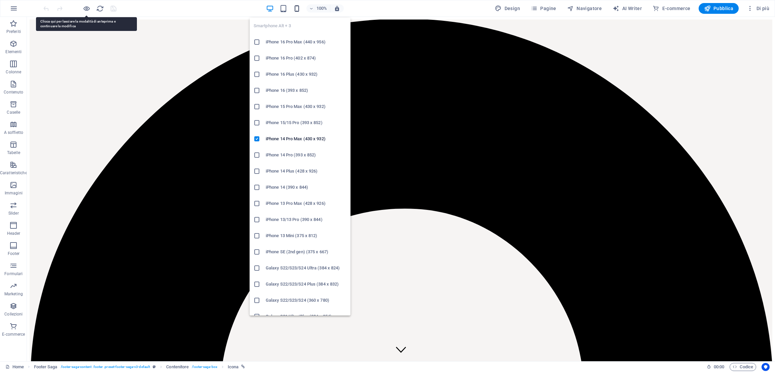
click at [298, 8] on icon "button" at bounding box center [297, 9] width 8 height 8
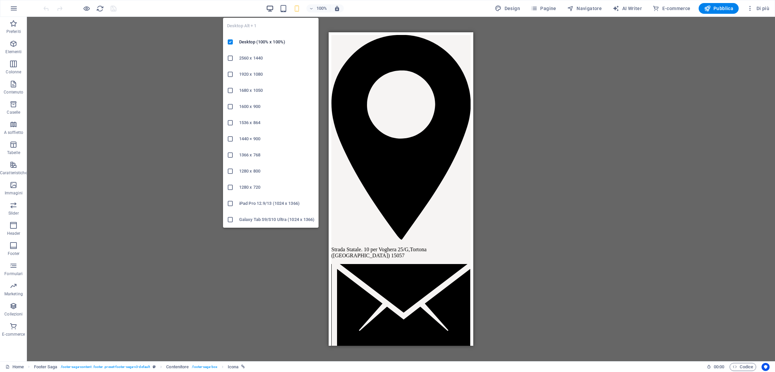
click at [271, 5] on icon "button" at bounding box center [270, 9] width 8 height 8
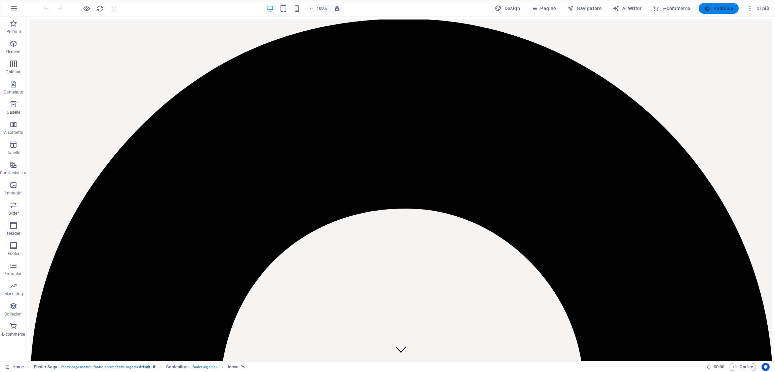
click at [728, 9] on span "Pubblica" at bounding box center [719, 8] width 30 height 7
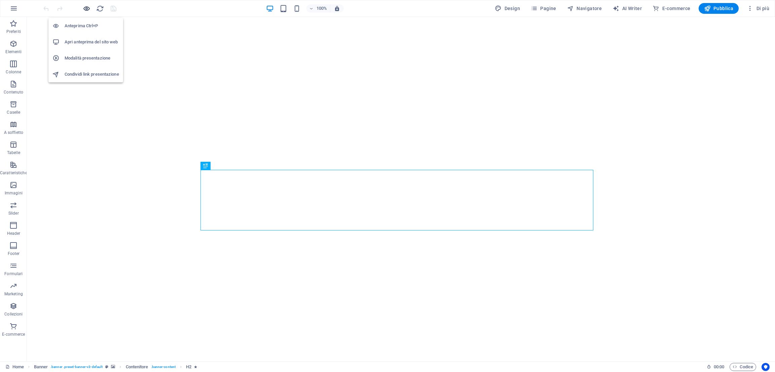
click at [89, 9] on icon "button" at bounding box center [87, 9] width 8 height 8
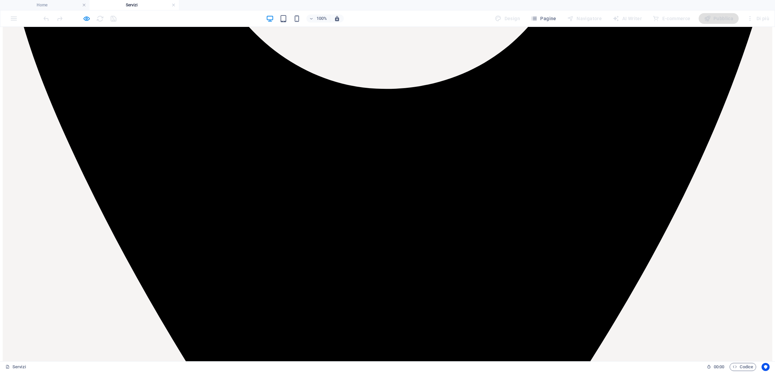
scroll to position [513, 0]
click at [86, 22] on body "Studi Hevo Home Servizi Preferiti Elementi Colonne Contenuto Caselle A soffiett…" at bounding box center [387, 186] width 775 height 372
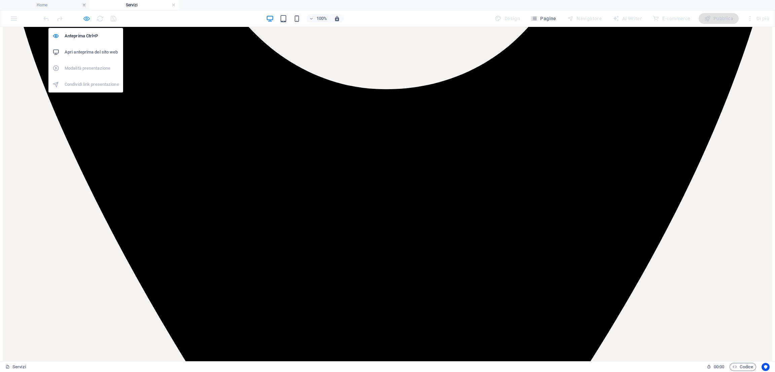
click at [86, 23] on div "Anteprima Ctrl+P Apri anteprima del sito web Modalità presentazione Condividi l…" at bounding box center [85, 58] width 75 height 70
click at [84, 15] on icon "button" at bounding box center [87, 19] width 8 height 8
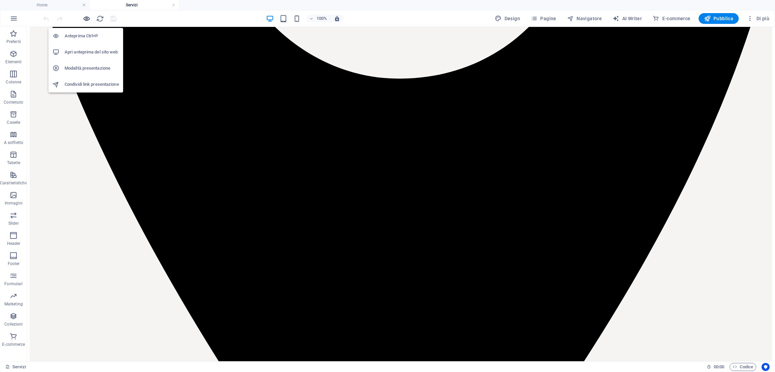
click at [84, 15] on icon "button" at bounding box center [87, 19] width 8 height 8
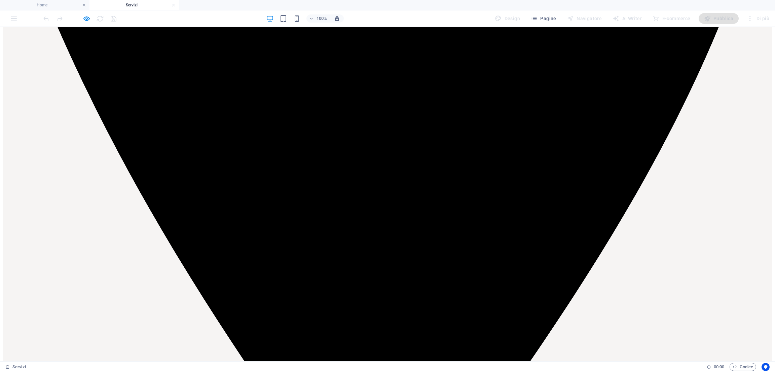
scroll to position [605, 0]
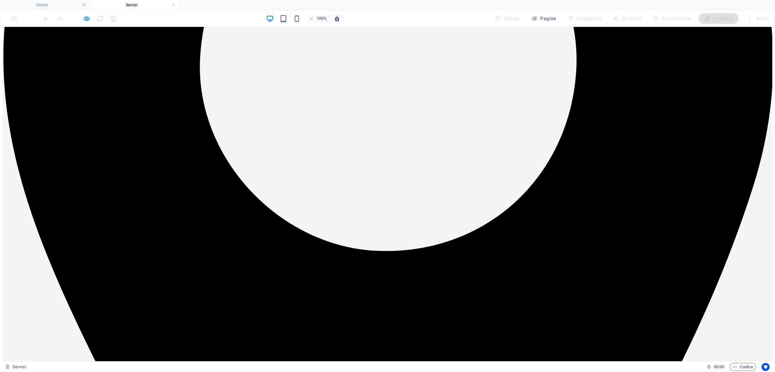
scroll to position [229, 0]
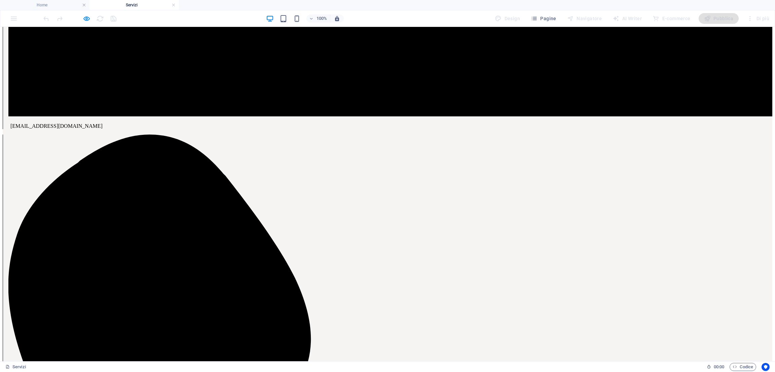
scroll to position [1589, 0]
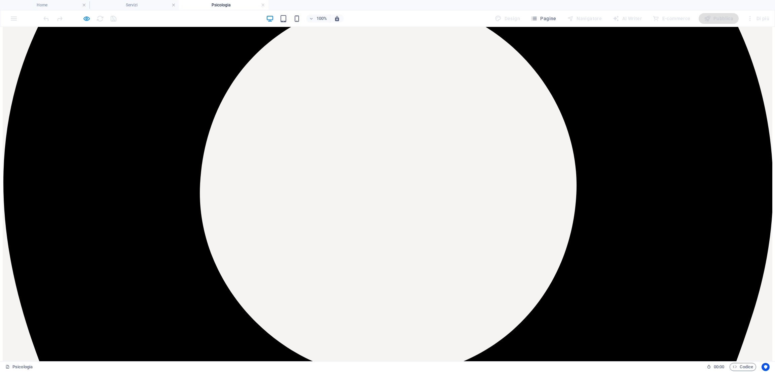
scroll to position [221, 0]
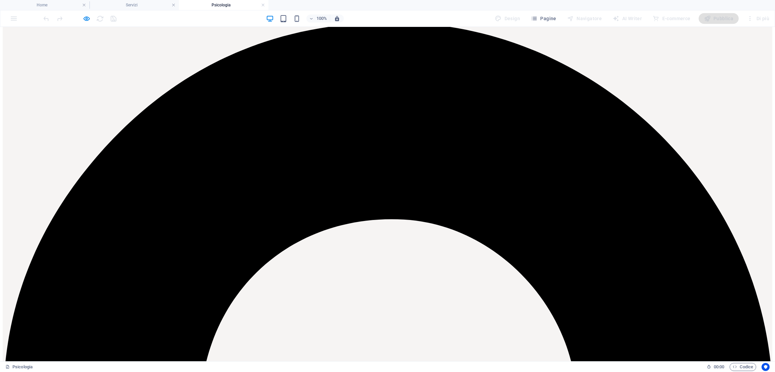
scroll to position [0, 0]
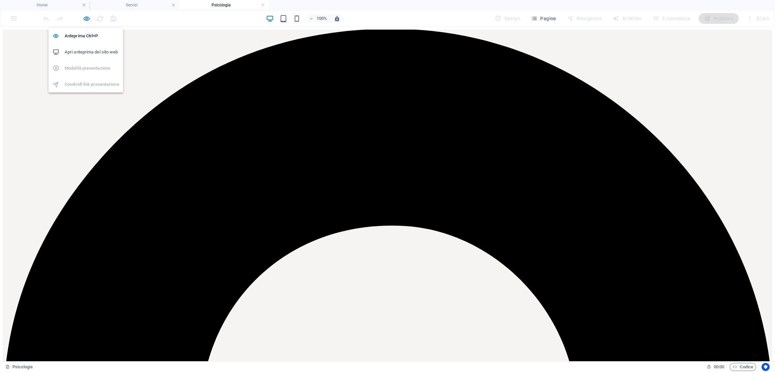
click at [84, 23] on div "Anteprima Ctrl+P Apri anteprima del sito web Modalità presentazione Condividi l…" at bounding box center [85, 58] width 75 height 70
click at [85, 19] on icon "button" at bounding box center [87, 19] width 8 height 8
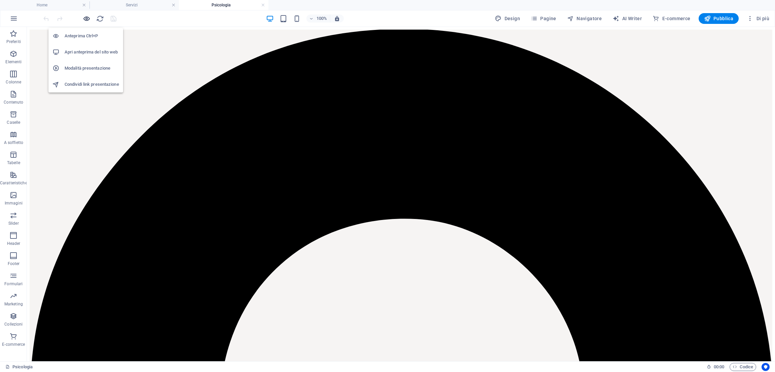
click at [85, 20] on icon "button" at bounding box center [87, 19] width 8 height 8
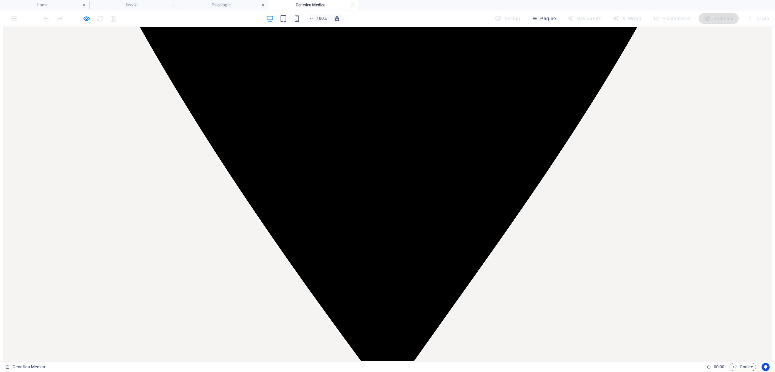
scroll to position [763, 0]
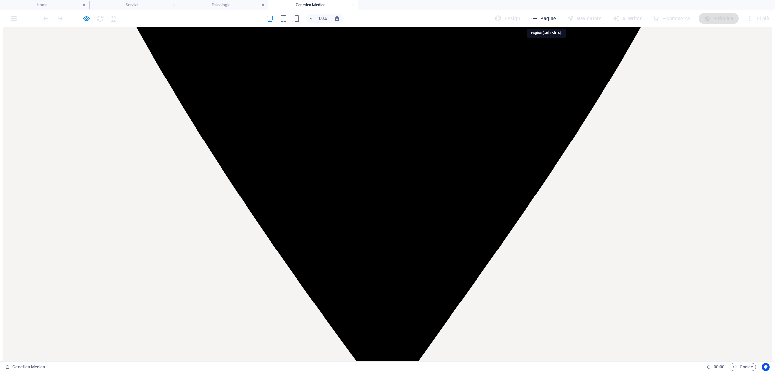
click at [546, 22] on span "Pagine" at bounding box center [544, 18] width 26 height 7
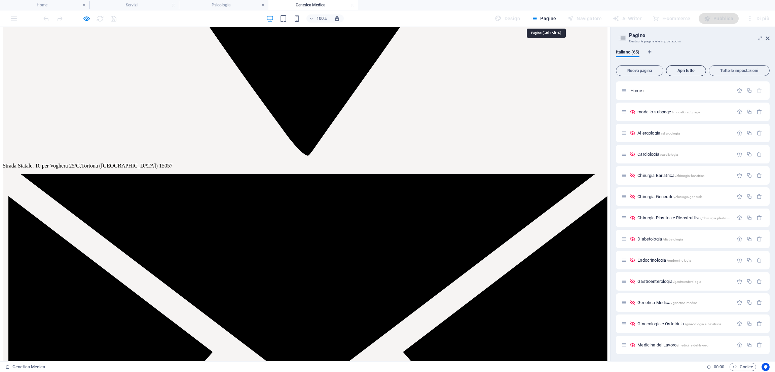
scroll to position [707, 0]
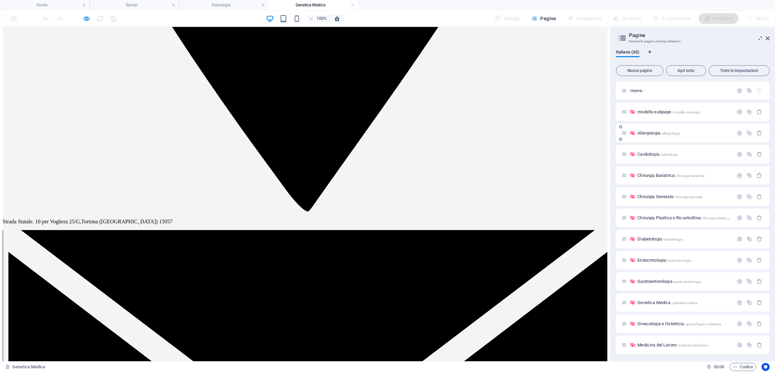
click at [645, 132] on span "Allergologia /allergologia" at bounding box center [658, 132] width 42 height 5
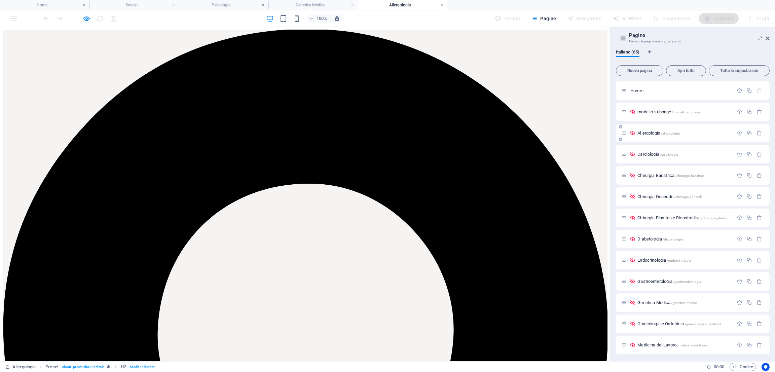
scroll to position [170, 0]
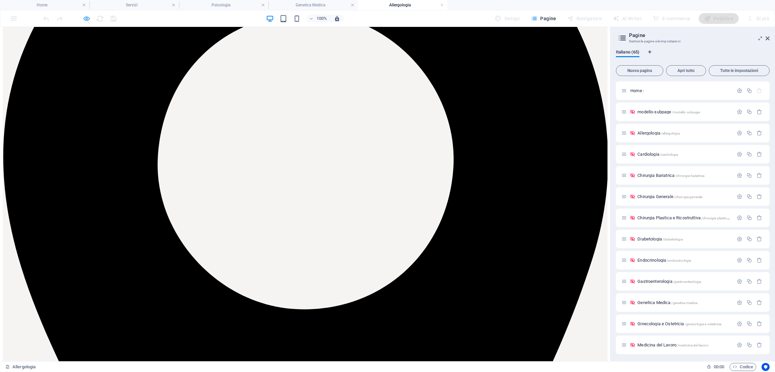
click at [83, 18] on icon "button" at bounding box center [87, 19] width 8 height 8
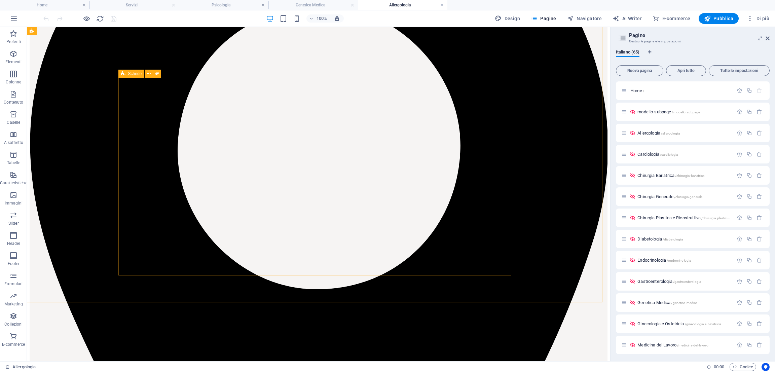
click at [121, 73] on icon at bounding box center [123, 74] width 4 height 8
click at [293, 4] on h4 "Genetica Medica" at bounding box center [312, 4] width 89 height 7
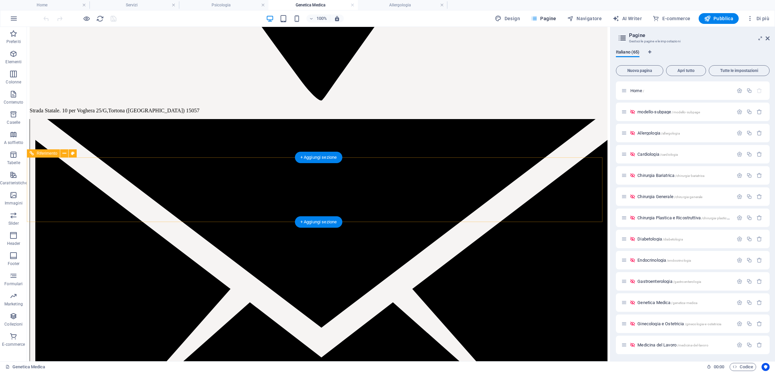
scroll to position [787, 0]
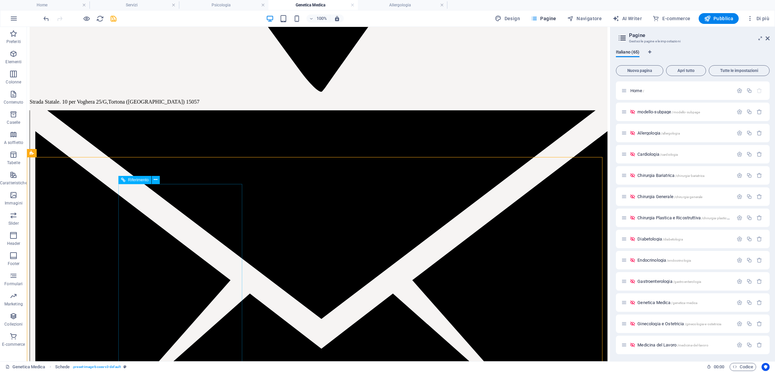
click at [132, 181] on span "Riferimento" at bounding box center [138, 180] width 21 height 4
click at [85, 22] on icon "button" at bounding box center [87, 19] width 8 height 8
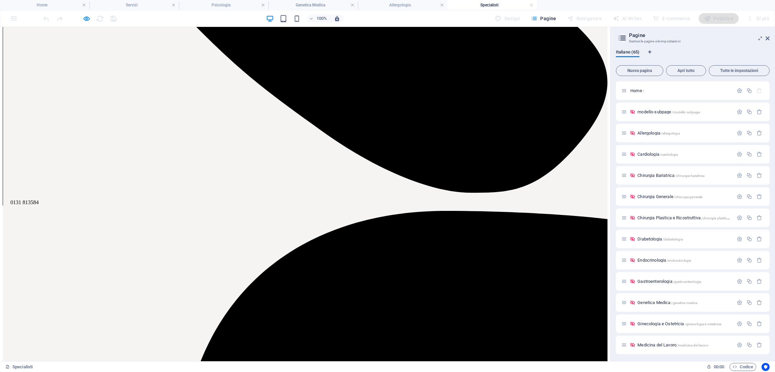
scroll to position [1760, 0]
click at [85, 21] on icon "button" at bounding box center [87, 19] width 8 height 8
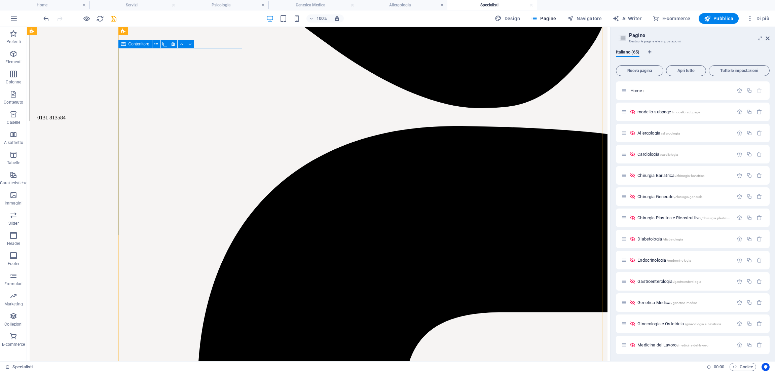
click at [122, 46] on icon at bounding box center [123, 44] width 5 height 8
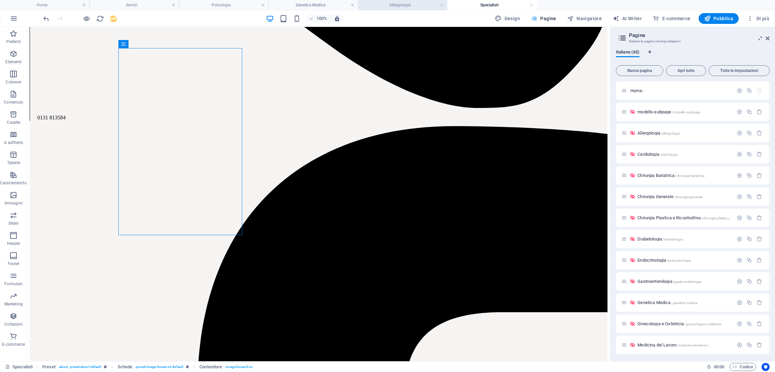
click at [394, 7] on h4 "Allergologia" at bounding box center [402, 4] width 89 height 7
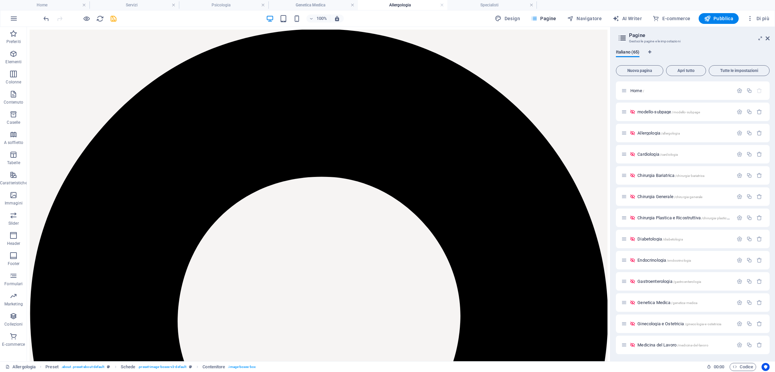
scroll to position [0, 0]
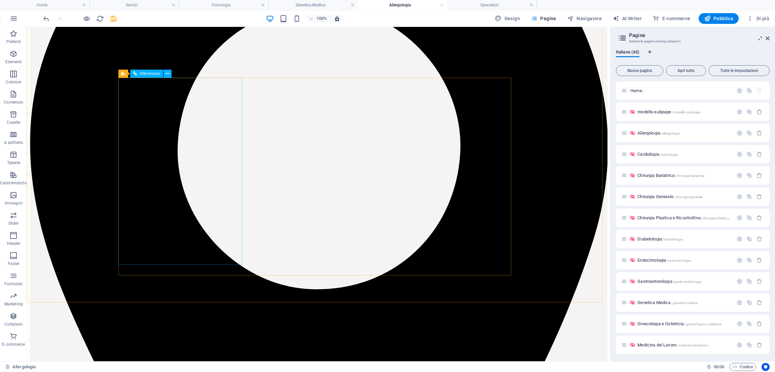
click at [148, 73] on span "Riferimento" at bounding box center [150, 74] width 21 height 4
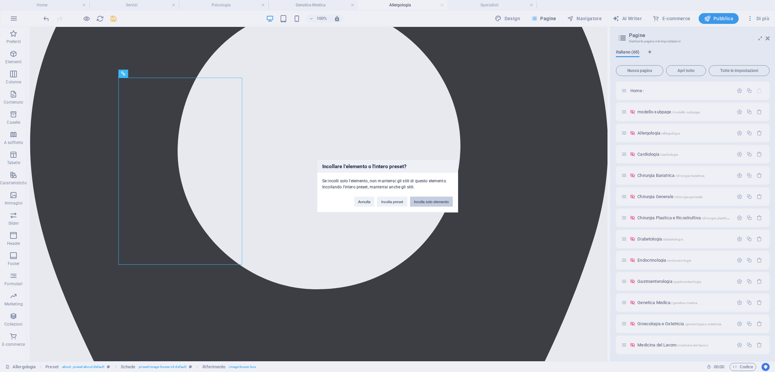
click at [427, 201] on button "Incolla solo elemento" at bounding box center [431, 202] width 43 height 10
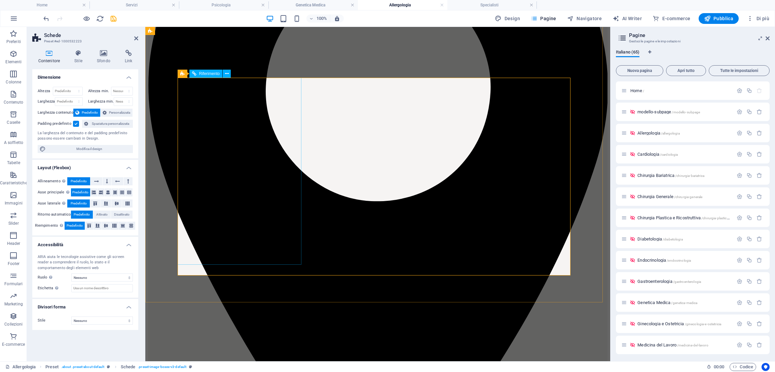
click at [200, 74] on span "Riferimento" at bounding box center [209, 74] width 21 height 4
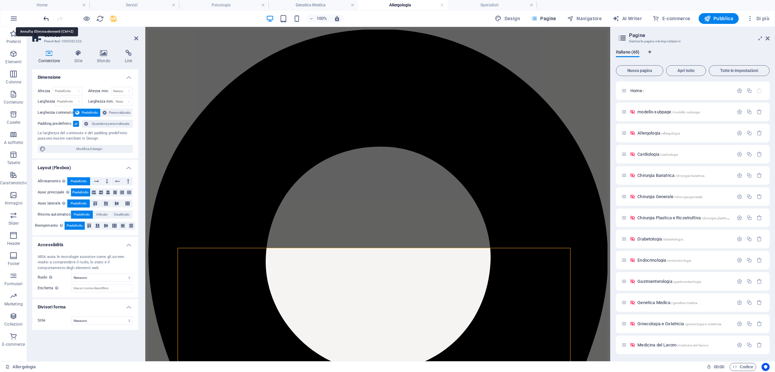
click at [44, 22] on icon "undo" at bounding box center [46, 19] width 8 height 8
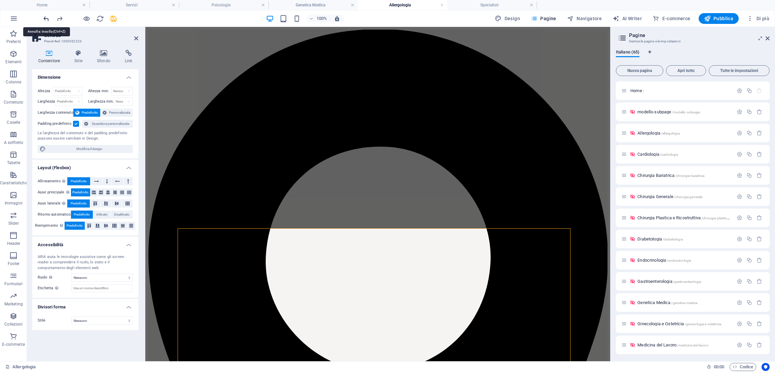
click at [44, 22] on icon "undo" at bounding box center [46, 19] width 8 height 8
click at [329, 4] on h4 "Genetica Medica" at bounding box center [312, 4] width 89 height 7
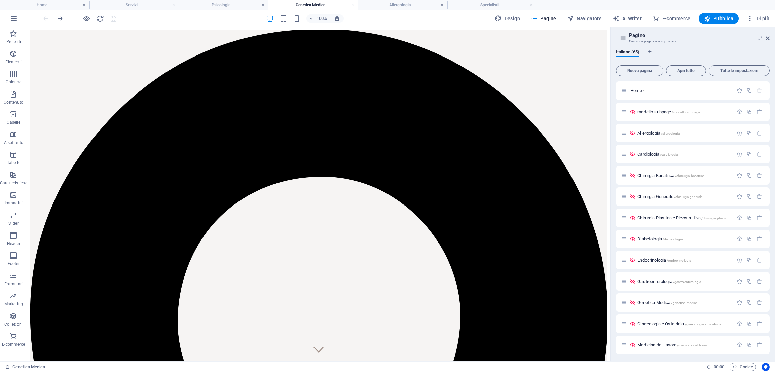
scroll to position [815, 0]
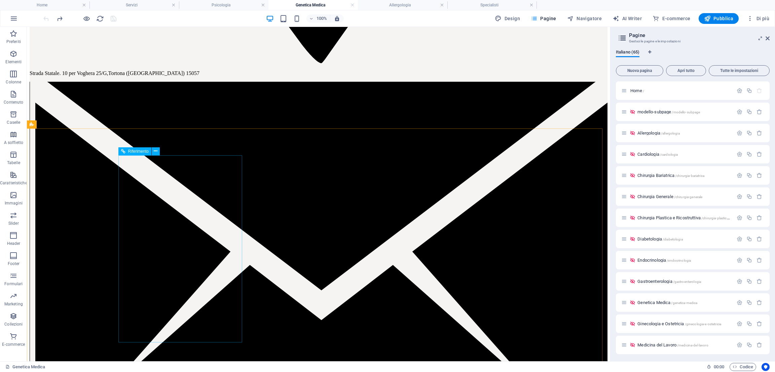
click at [133, 152] on span "Riferimento" at bounding box center [138, 151] width 21 height 4
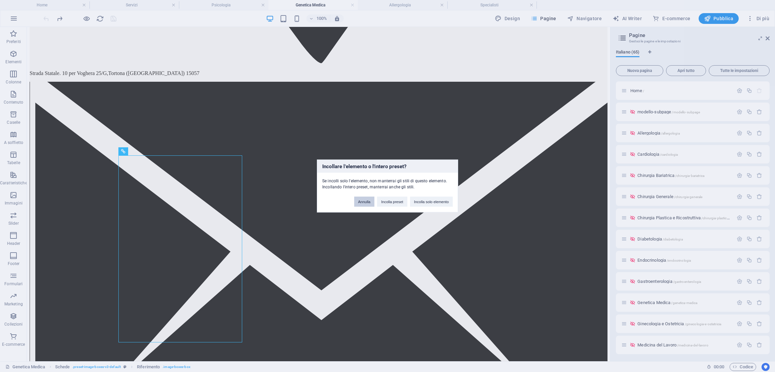
click at [360, 200] on button "Annulla" at bounding box center [364, 202] width 21 height 10
click at [427, 197] on button "Incolla solo elemento" at bounding box center [431, 202] width 43 height 10
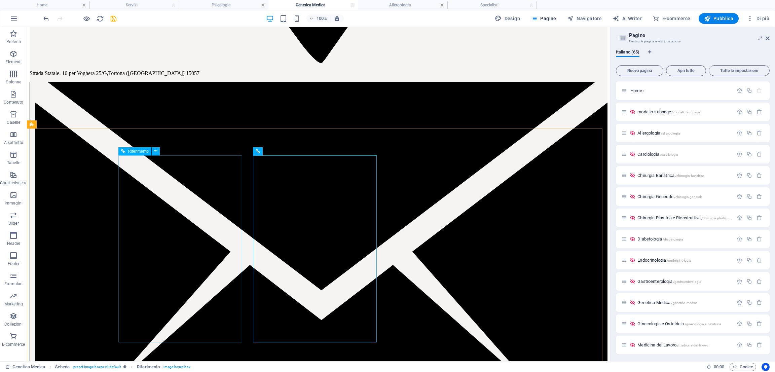
click at [133, 153] on span "Riferimento" at bounding box center [138, 151] width 21 height 4
click at [414, 6] on h4 "Allergologia" at bounding box center [402, 4] width 89 height 7
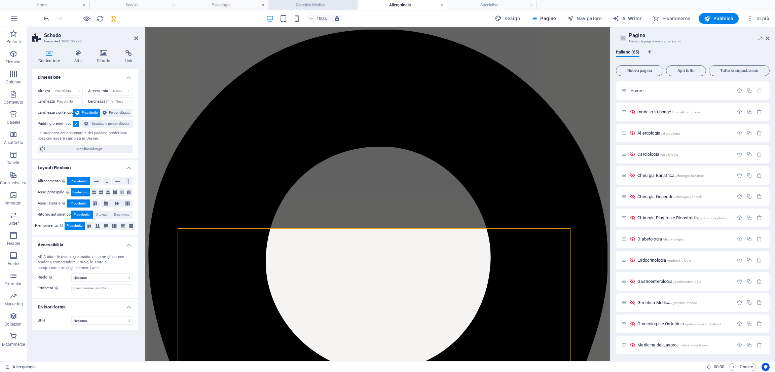
click at [320, 4] on h4 "Genetica Medica" at bounding box center [312, 4] width 89 height 7
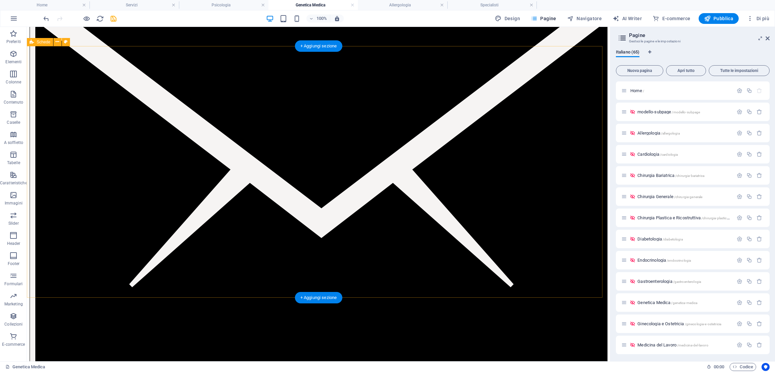
scroll to position [903, 0]
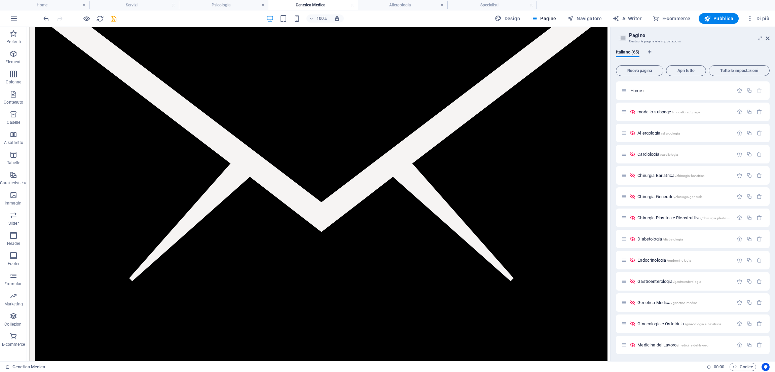
click at [111, 23] on div at bounding box center [79, 18] width 75 height 11
click at [110, 18] on icon "save" at bounding box center [114, 19] width 8 height 8
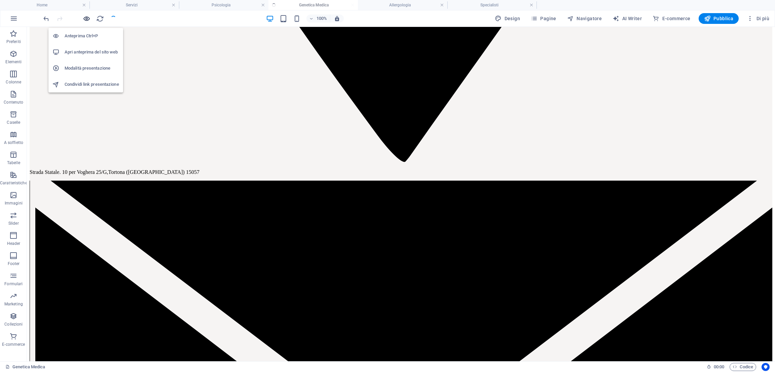
click at [85, 19] on icon "button" at bounding box center [87, 19] width 8 height 8
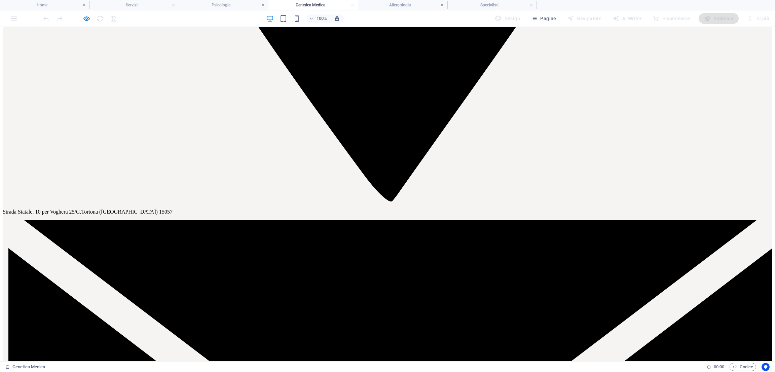
scroll to position [968, 0]
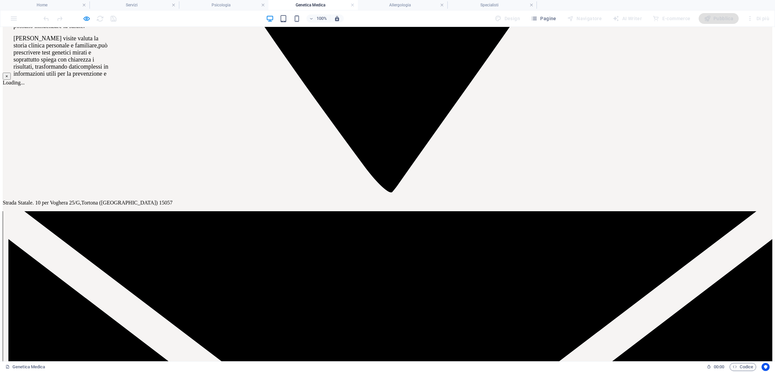
click at [53, 168] on strong "Genetica Medica" at bounding box center [58, 171] width 39 height 6
click at [11, 80] on button "×" at bounding box center [7, 76] width 8 height 7
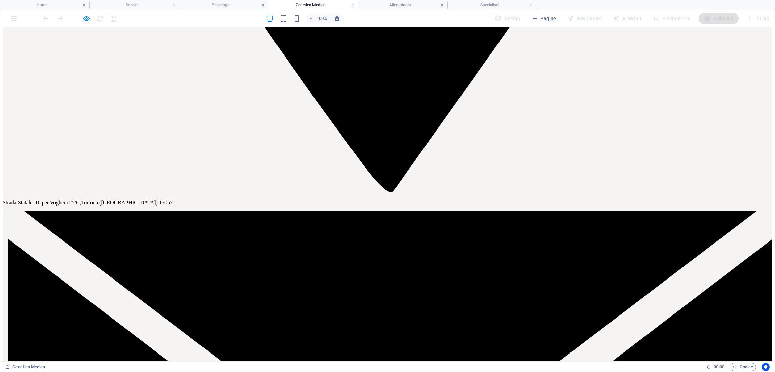
click at [352, 4] on link at bounding box center [352, 5] width 4 height 6
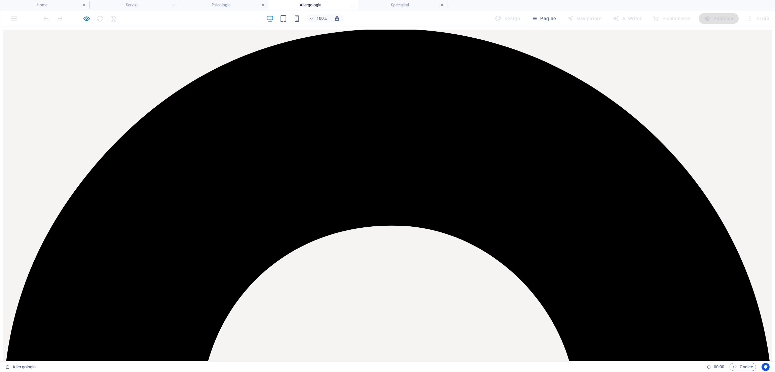
click at [352, 4] on link at bounding box center [352, 5] width 4 height 6
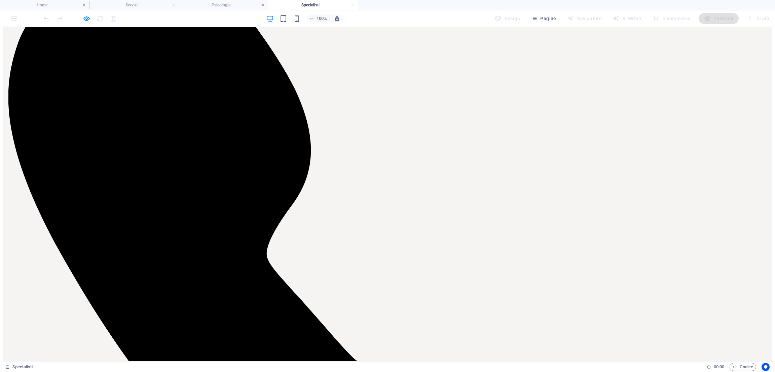
click at [352, 4] on link at bounding box center [352, 5] width 4 height 6
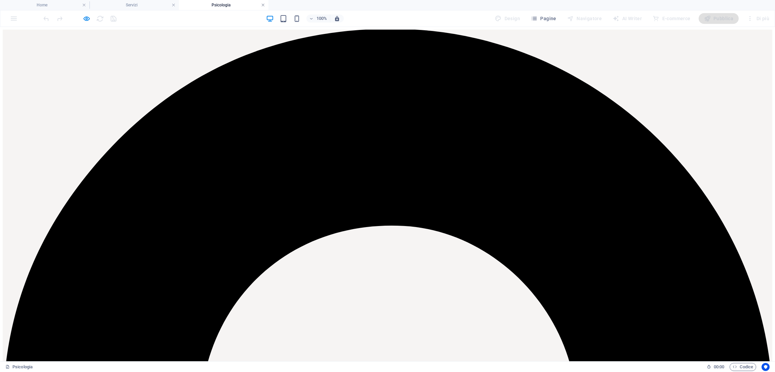
click at [264, 6] on link at bounding box center [263, 5] width 4 height 6
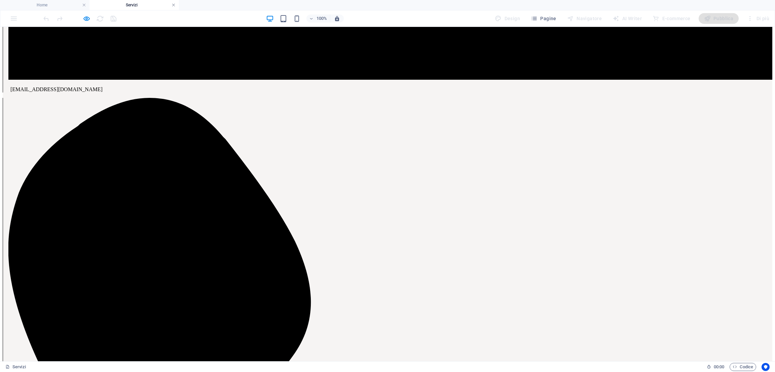
click at [172, 7] on link at bounding box center [173, 5] width 4 height 6
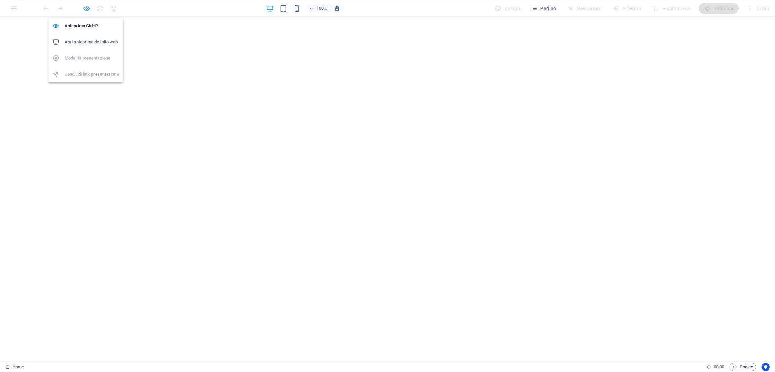
click at [86, 11] on icon "button" at bounding box center [87, 9] width 8 height 8
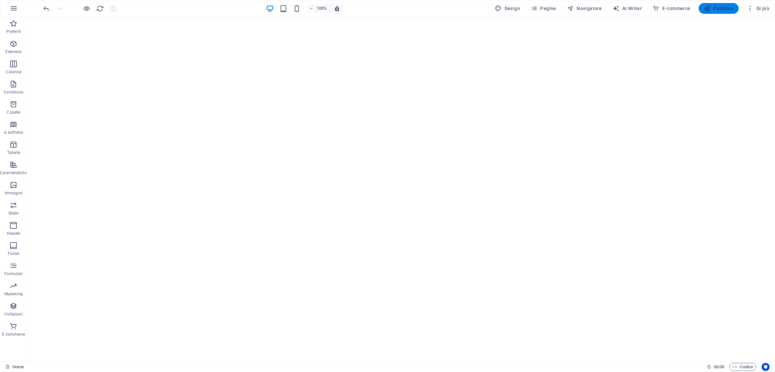
click at [724, 11] on span "Pubblica" at bounding box center [719, 8] width 30 height 7
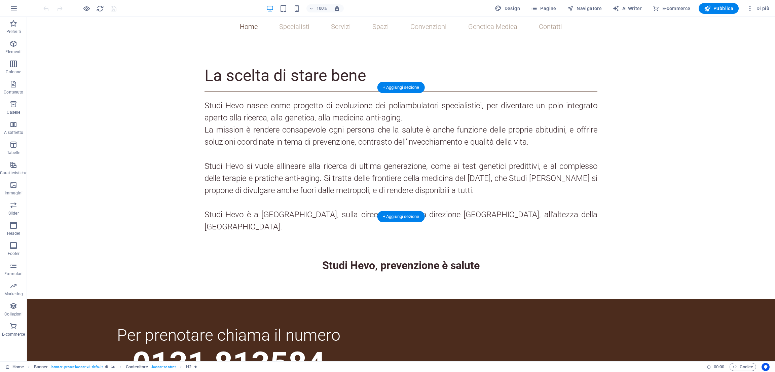
scroll to position [534, 0]
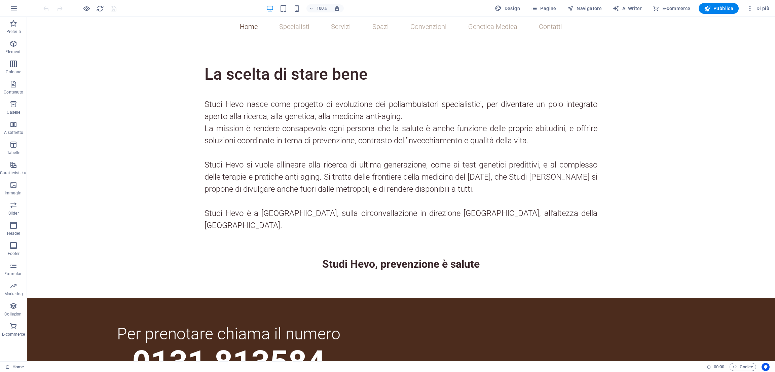
click at [292, 8] on div "100%" at bounding box center [305, 8] width 78 height 11
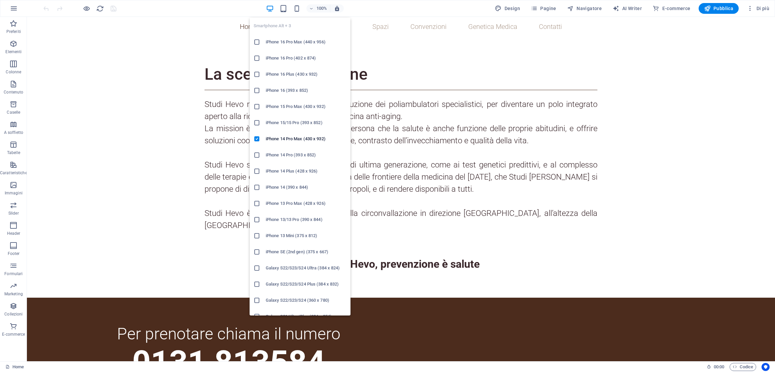
click at [296, 12] on div "Smartphone Alt + 3 iPhone 16 Pro Max (440 x 956) iPhone 16 Pro (402 x 874) iPho…" at bounding box center [299, 163] width 101 height 303
click at [297, 10] on icon "button" at bounding box center [297, 9] width 8 height 8
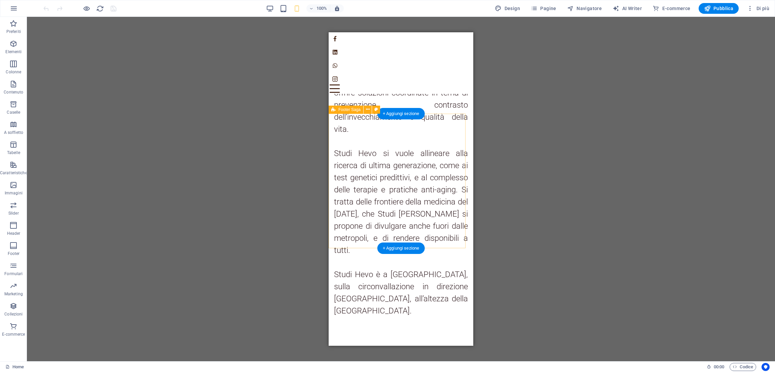
scroll to position [625, 0]
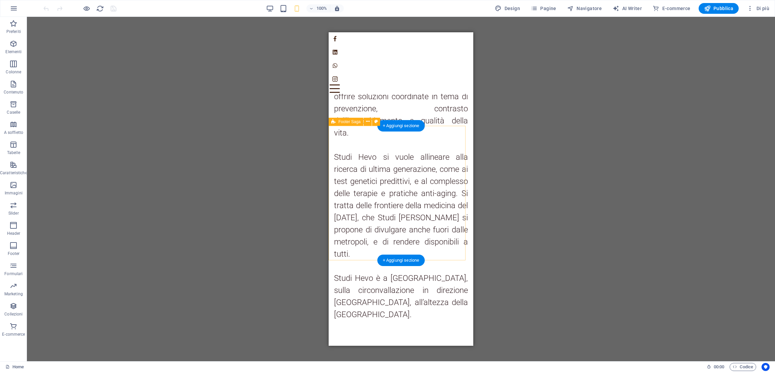
drag, startPoint x: 363, startPoint y: 202, endPoint x: 463, endPoint y: 245, distance: 108.7
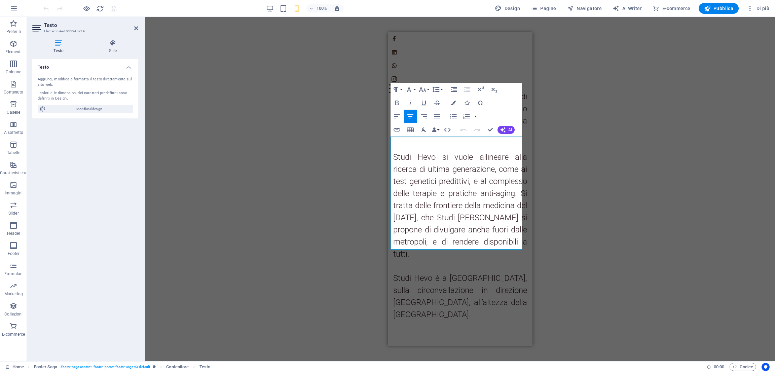
click at [309, 105] on div "Trascina qui per sostituire il contenuto esistente. Premi “Ctrl” se vuoi creare…" at bounding box center [459, 189] width 629 height 344
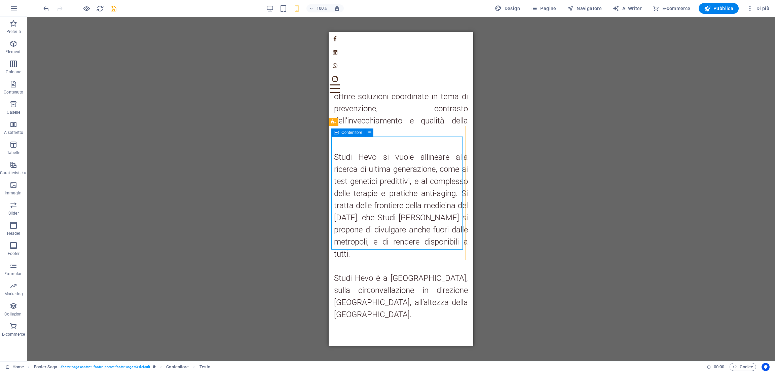
click at [348, 129] on div "Contenitore" at bounding box center [348, 132] width 34 height 8
select select "%"
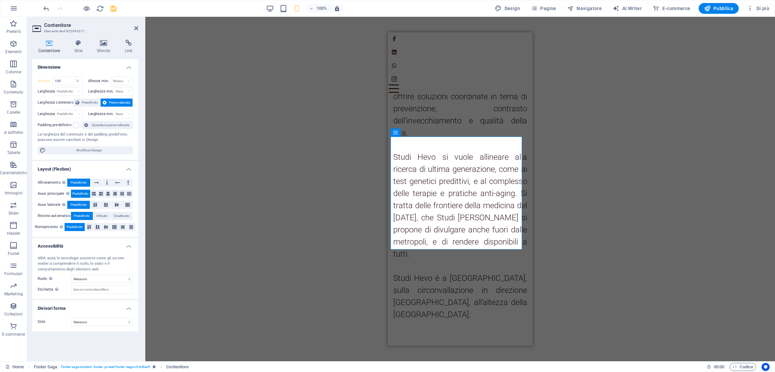
click at [130, 37] on div "Contenitore Stile Sfondo Link Dimensione Altezza 100 Predefinito px rem % vh vw…" at bounding box center [85, 197] width 117 height 327
click at [128, 43] on icon at bounding box center [128, 43] width 19 height 7
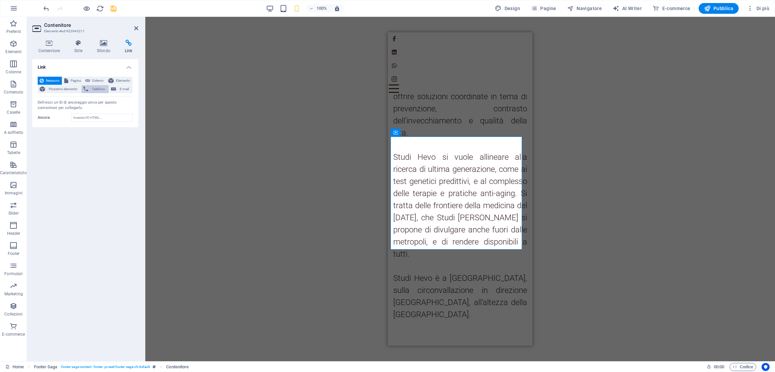
click at [99, 87] on span "Telefono" at bounding box center [98, 89] width 16 height 8
click at [98, 99] on input "Telefono" at bounding box center [102, 100] width 62 height 8
type input "+390131813584"
click at [113, 11] on icon "save" at bounding box center [114, 9] width 8 height 8
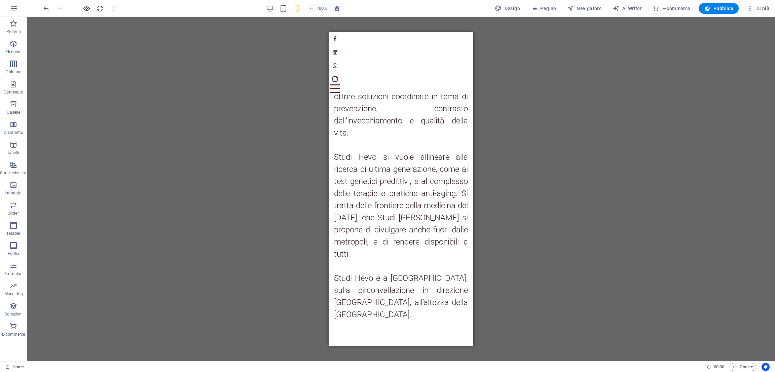
click at [85, 6] on icon "button" at bounding box center [87, 9] width 8 height 8
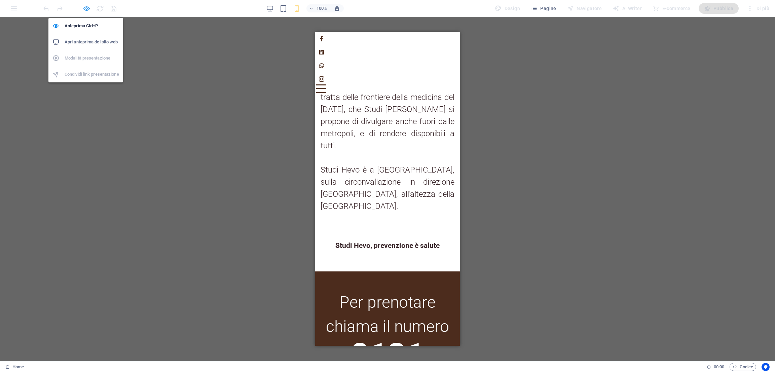
scroll to position [574, 0]
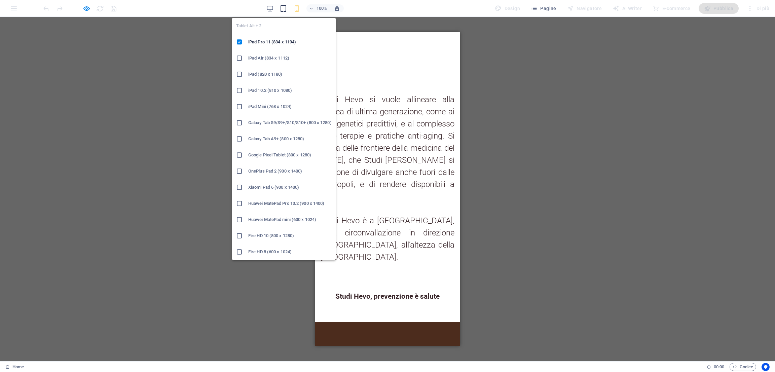
click at [286, 9] on icon "button" at bounding box center [283, 9] width 8 height 8
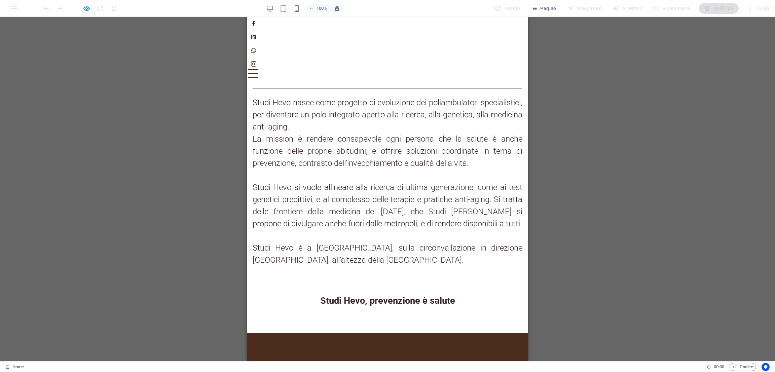
scroll to position [403, 0]
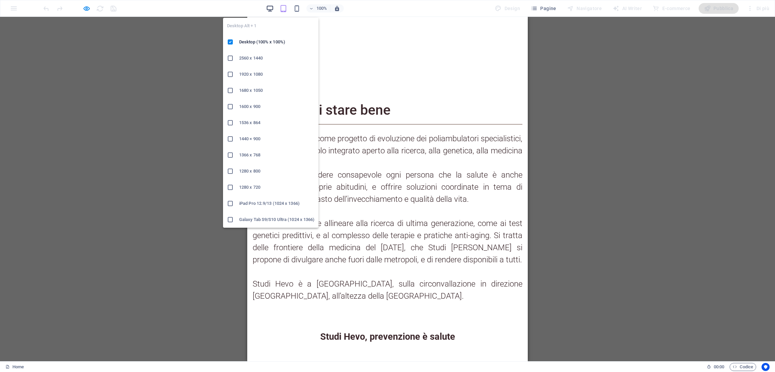
click at [272, 12] on div "Desktop Alt + 1 Desktop (100% x 100%) 2560 x 1440 1920 x 1080 1680 x 1050 1600 …" at bounding box center [270, 119] width 95 height 215
click at [271, 7] on icon "button" at bounding box center [270, 9] width 8 height 8
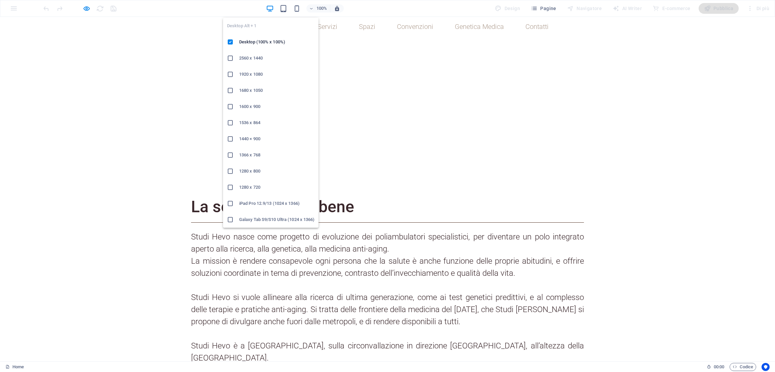
scroll to position [433, 0]
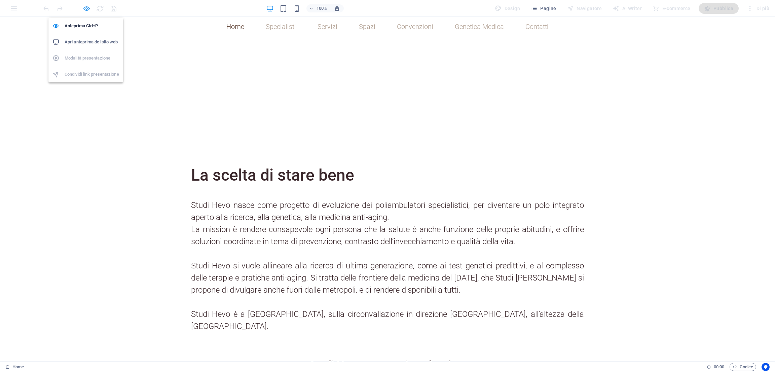
click at [85, 9] on icon "button" at bounding box center [87, 9] width 8 height 8
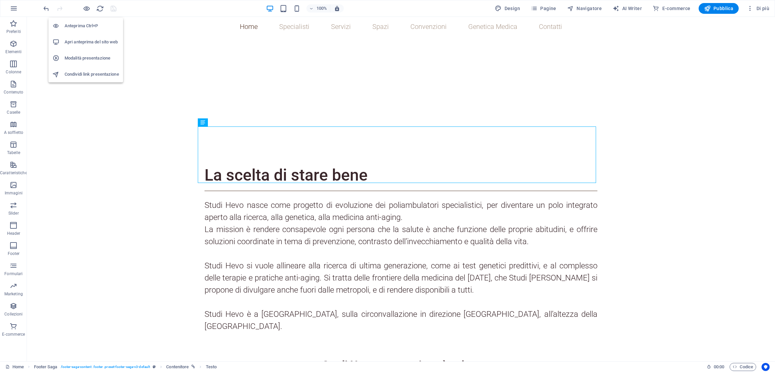
click at [92, 44] on h6 "Apri anteprima del sito web" at bounding box center [92, 42] width 54 height 8
click at [206, 123] on div "Contenitore" at bounding box center [215, 122] width 34 height 8
click at [202, 122] on icon at bounding box center [202, 122] width 5 height 8
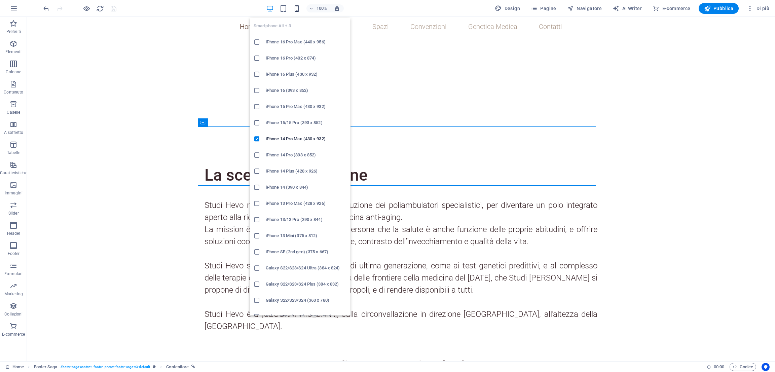
click at [297, 10] on icon "button" at bounding box center [297, 9] width 8 height 8
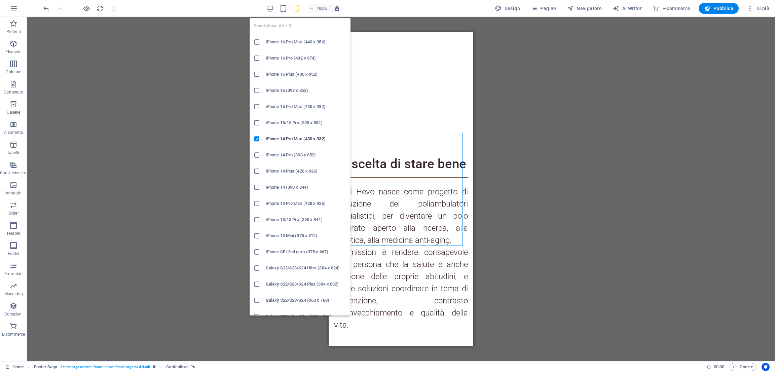
scroll to position [628, 0]
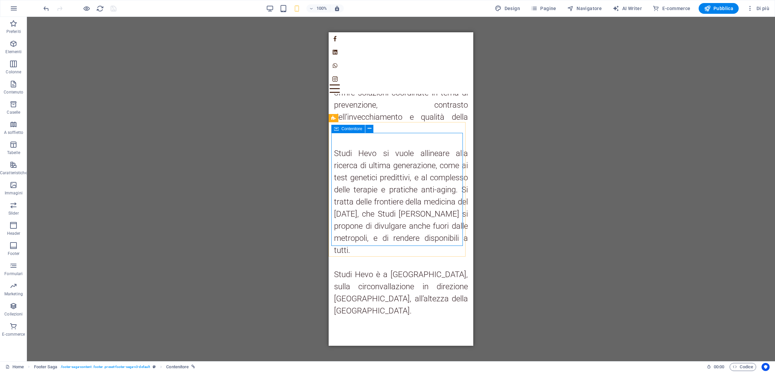
click at [335, 129] on icon at bounding box center [336, 129] width 5 height 8
click at [337, 129] on icon at bounding box center [336, 129] width 5 height 8
click at [337, 131] on icon at bounding box center [336, 129] width 5 height 8
select select "%"
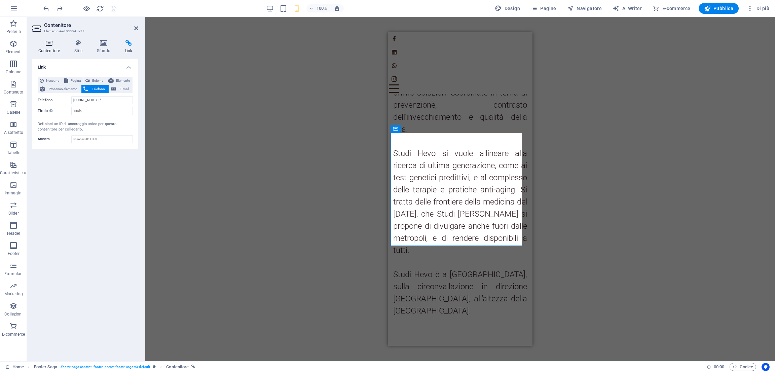
click at [47, 51] on h4 "Contenitore" at bounding box center [50, 47] width 36 height 14
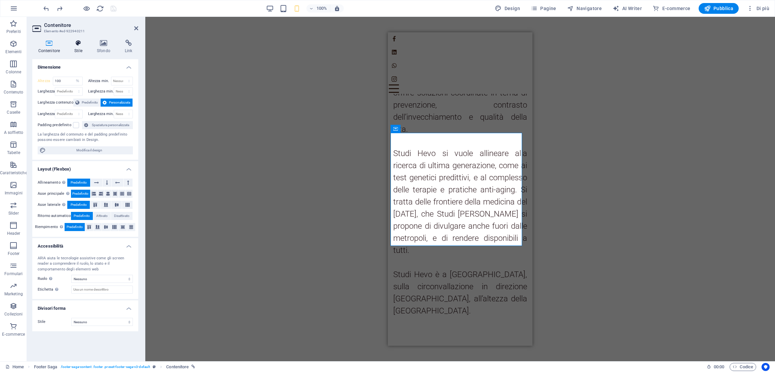
click at [79, 42] on icon at bounding box center [79, 43] width 20 height 7
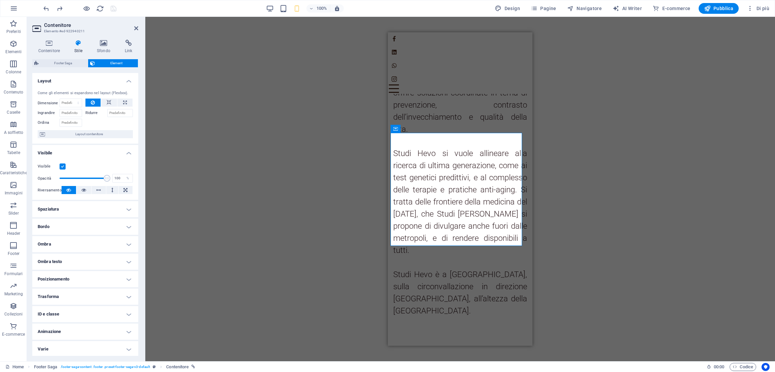
click at [62, 166] on label at bounding box center [63, 166] width 6 height 6
click at [0, 0] on input "Visibile" at bounding box center [0, 0] width 0 height 0
click at [397, 129] on icon at bounding box center [395, 129] width 5 height 8
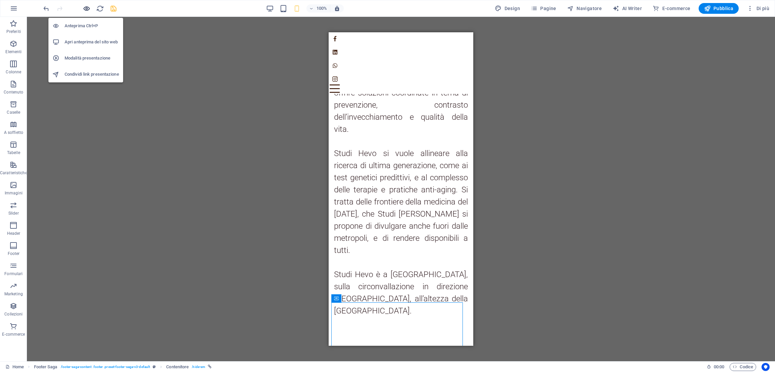
click at [86, 8] on icon "button" at bounding box center [87, 9] width 8 height 8
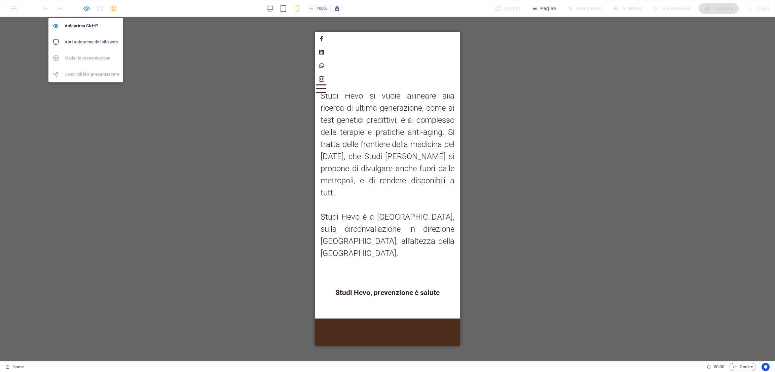
click at [86, 8] on icon "button" at bounding box center [87, 9] width 8 height 8
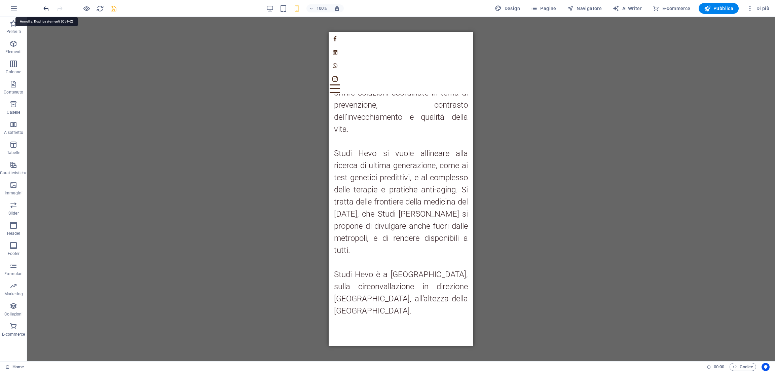
click at [48, 7] on icon "undo" at bounding box center [46, 9] width 8 height 8
click at [336, 129] on icon at bounding box center [336, 129] width 5 height 8
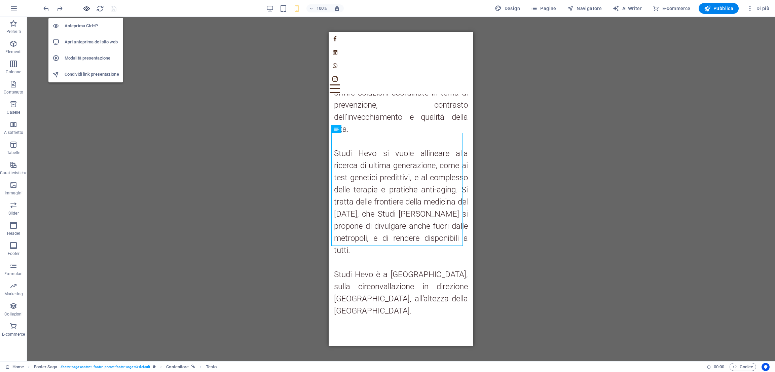
click at [84, 10] on icon "button" at bounding box center [87, 9] width 8 height 8
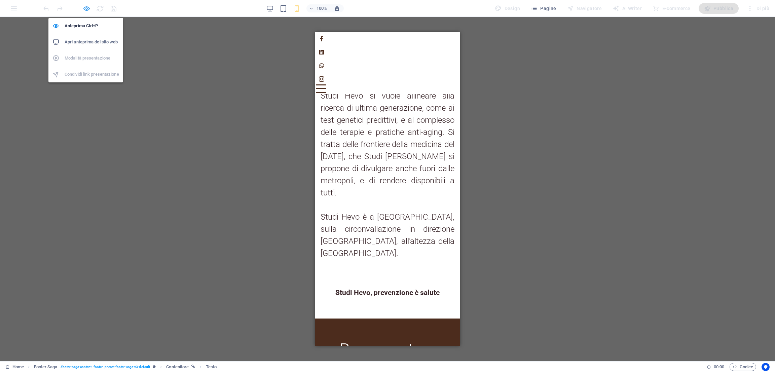
click at [84, 10] on icon "button" at bounding box center [87, 9] width 8 height 8
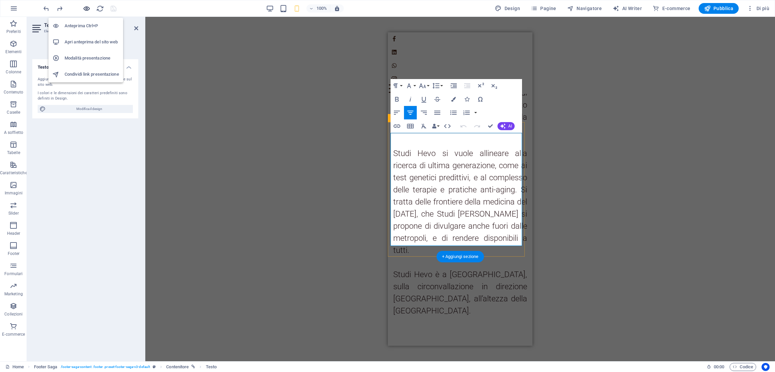
click at [86, 10] on icon "button" at bounding box center [87, 9] width 8 height 8
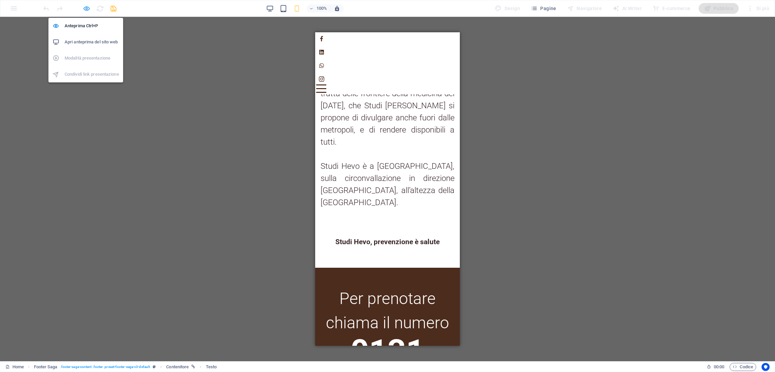
scroll to position [578, 0]
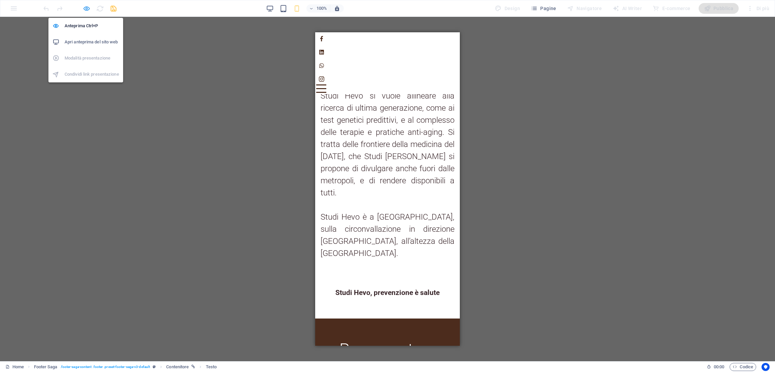
click at [84, 7] on icon "button" at bounding box center [87, 9] width 8 height 8
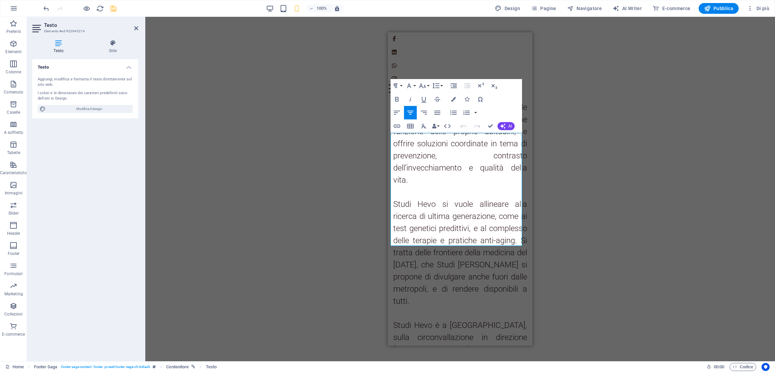
scroll to position [628, 0]
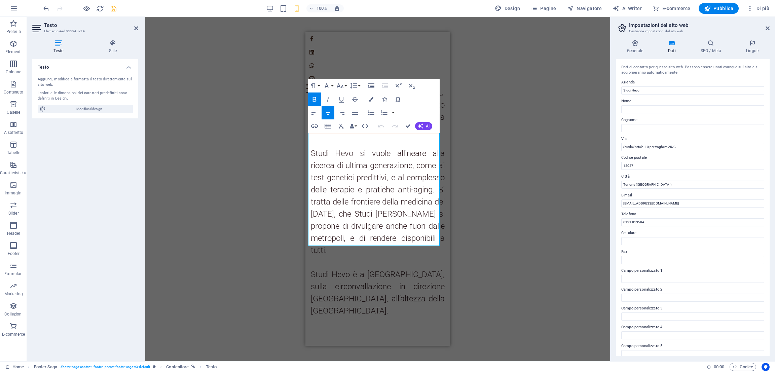
click at [280, 115] on div "Trascina qui per sostituire il contenuto esistente. Premi “Ctrl” se vuoi creare…" at bounding box center [377, 189] width 465 height 344
click at [44, 7] on icon "undo" at bounding box center [46, 9] width 8 height 8
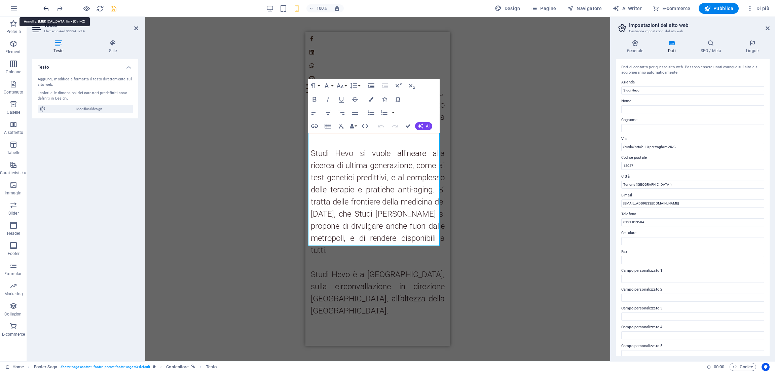
click at [44, 7] on icon "undo" at bounding box center [46, 9] width 8 height 8
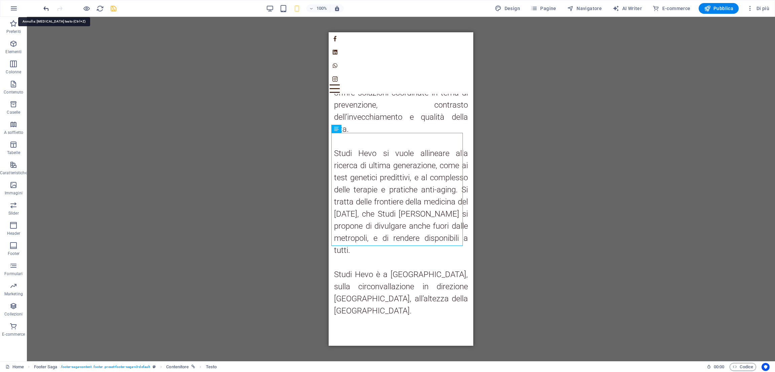
click at [48, 6] on icon "undo" at bounding box center [46, 9] width 8 height 8
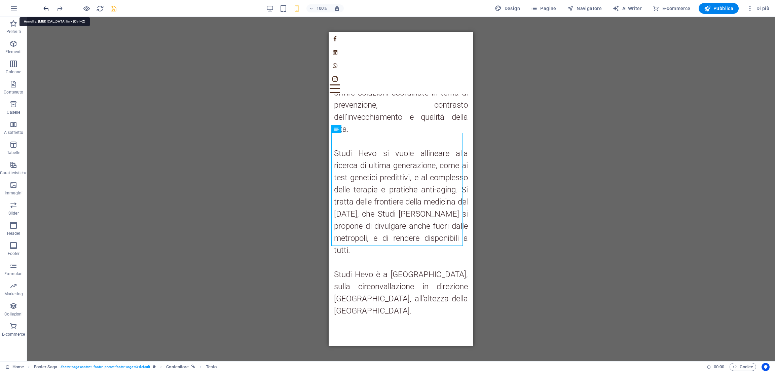
click at [48, 6] on icon "undo" at bounding box center [46, 9] width 8 height 8
click at [48, 6] on div at bounding box center [79, 8] width 75 height 11
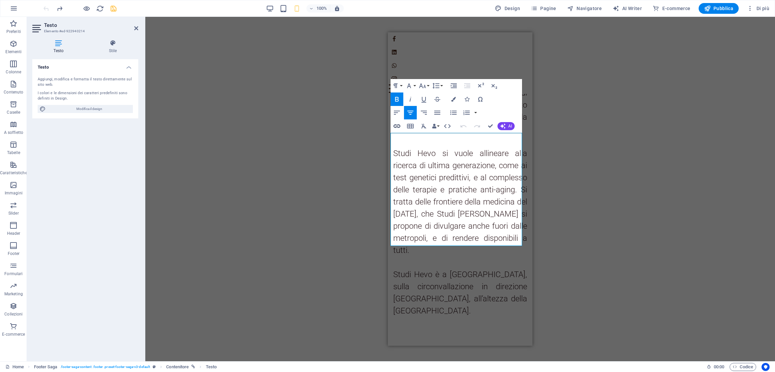
click at [395, 127] on icon "button" at bounding box center [396, 125] width 7 height 3
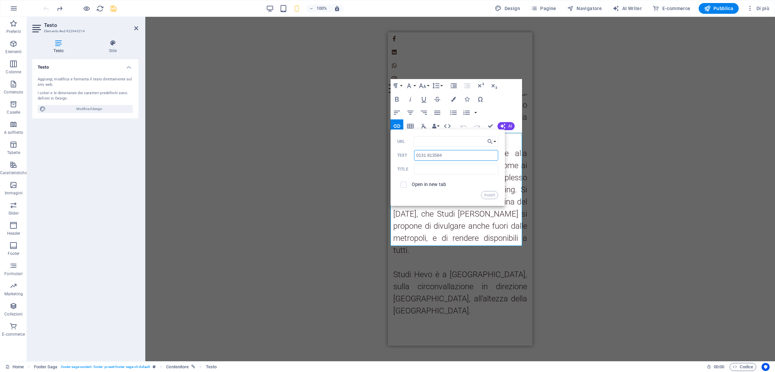
click at [427, 158] on input "0131 813584" at bounding box center [456, 155] width 84 height 11
type input "0131 813584"
click at [450, 154] on input "0131 813584" at bounding box center [456, 155] width 84 height 11
click at [429, 140] on input "URL" at bounding box center [455, 141] width 85 height 11
type input "tel:+390131813584"
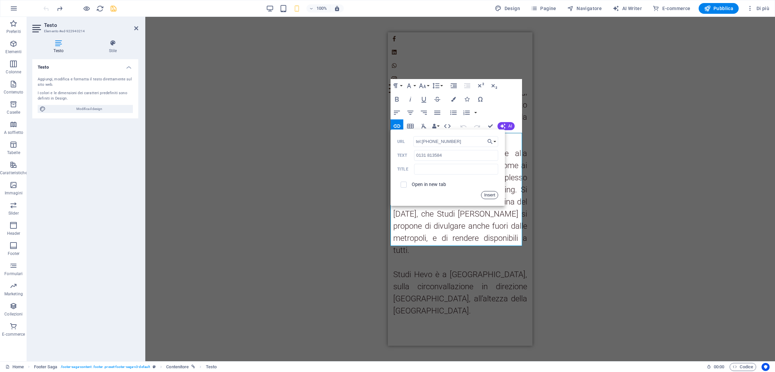
click at [494, 196] on button "Insert" at bounding box center [489, 195] width 17 height 8
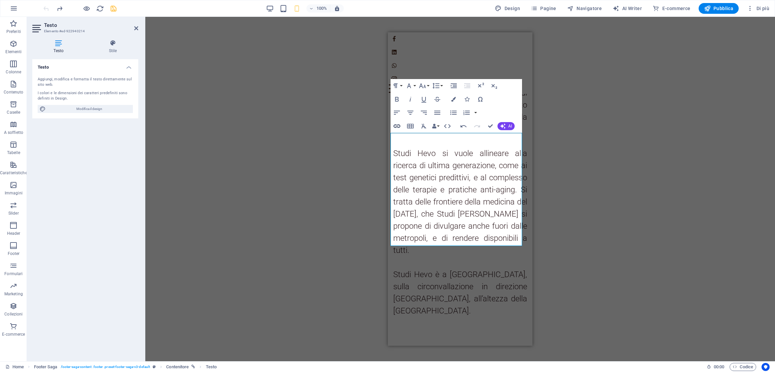
click at [395, 127] on icon "button" at bounding box center [396, 125] width 7 height 3
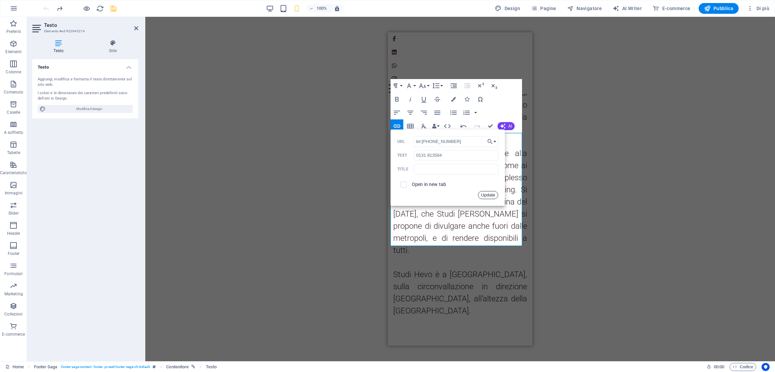
click at [490, 194] on button "Update" at bounding box center [488, 195] width 20 height 8
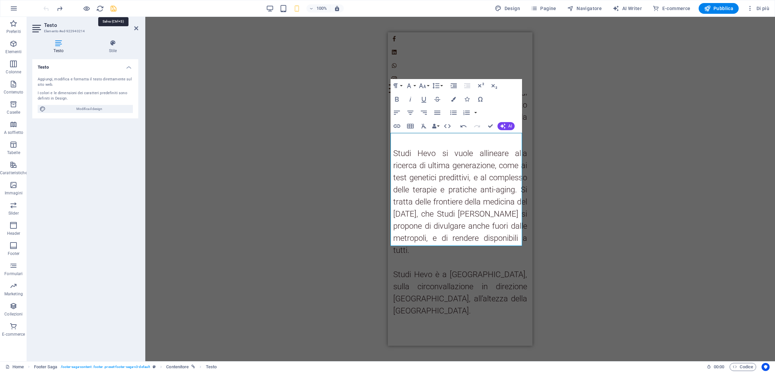
click at [114, 10] on icon "save" at bounding box center [114, 9] width 8 height 8
click at [87, 10] on icon "button" at bounding box center [87, 9] width 8 height 8
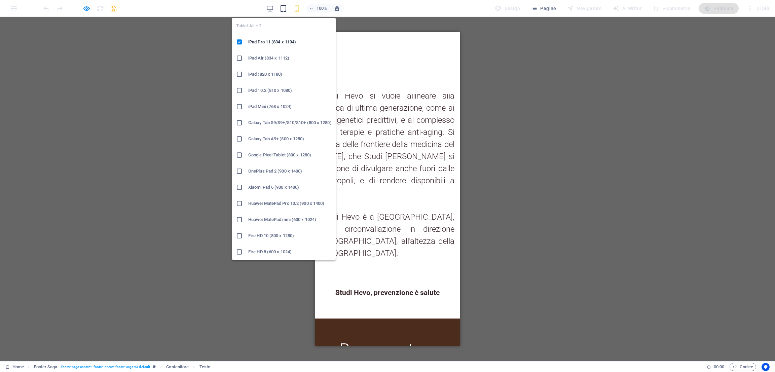
click at [283, 7] on icon "button" at bounding box center [283, 9] width 8 height 8
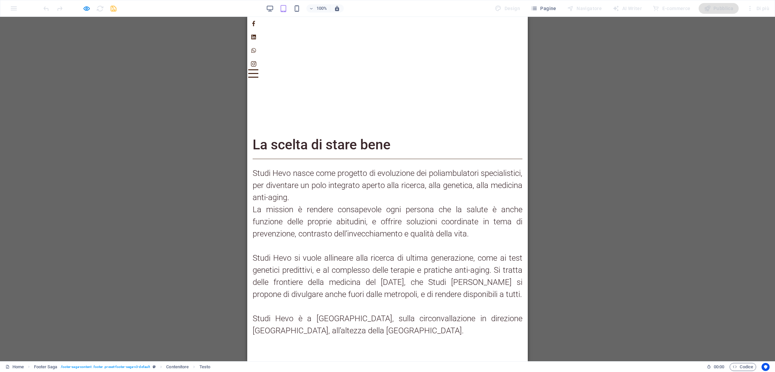
scroll to position [367, 0]
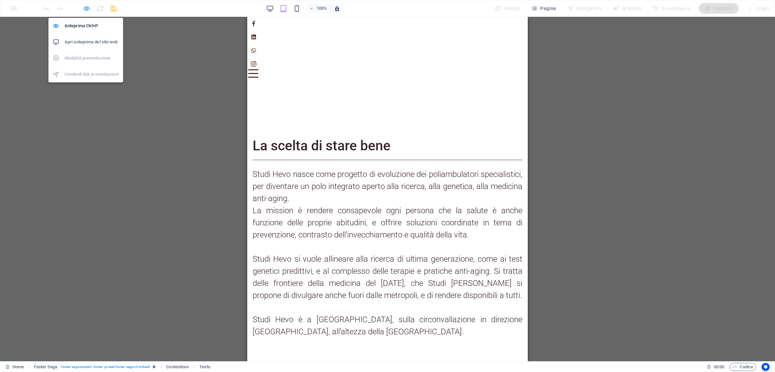
click at [84, 10] on icon "button" at bounding box center [87, 9] width 8 height 8
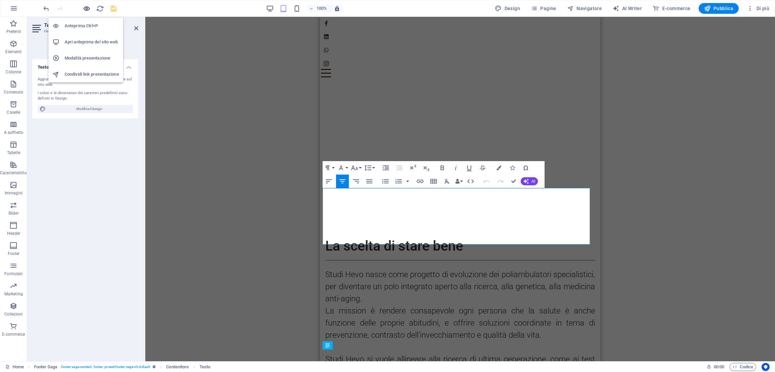
scroll to position [396, 0]
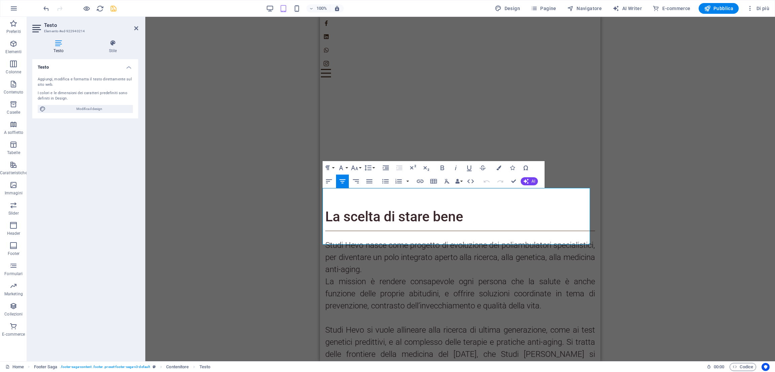
click at [139, 27] on aside "Testo Elemento #ed-922940214 Testo Stile Testo Aggiungi, modifica e formatta il…" at bounding box center [86, 189] width 118 height 344
click at [136, 27] on icon at bounding box center [136, 28] width 4 height 5
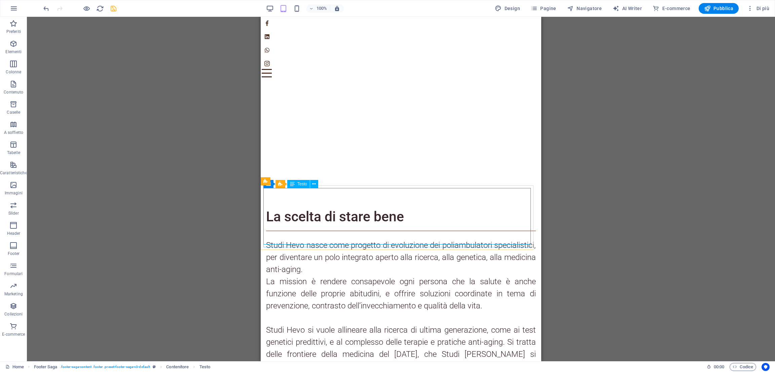
click at [301, 183] on span "Testo" at bounding box center [302, 184] width 10 height 4
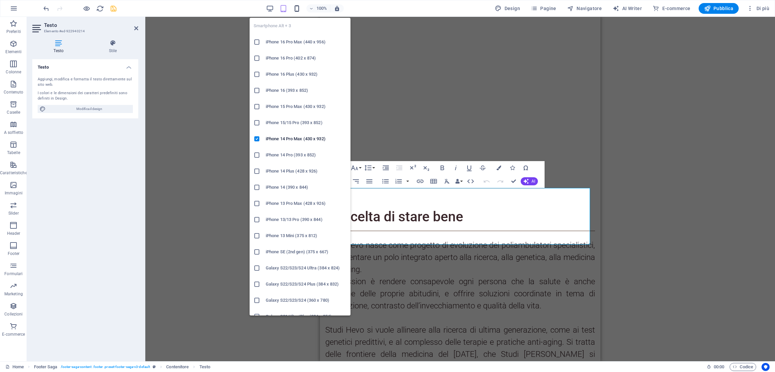
click at [298, 10] on icon "button" at bounding box center [297, 9] width 8 height 8
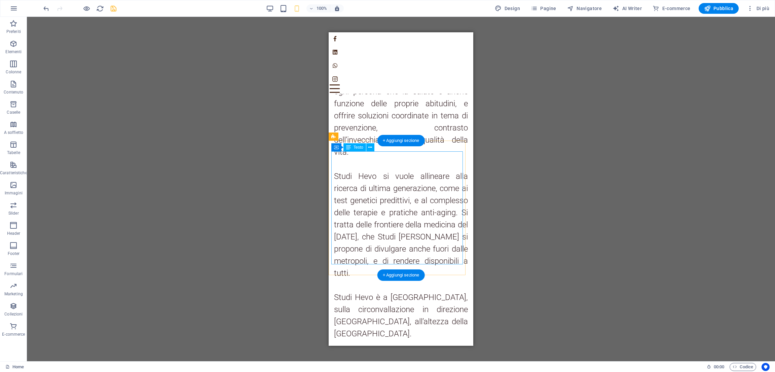
scroll to position [600, 0]
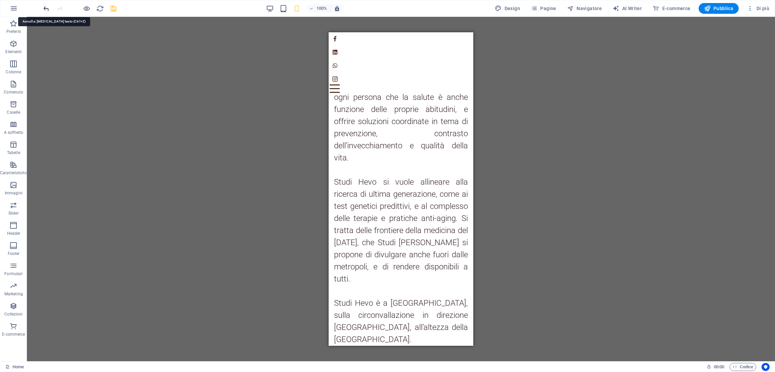
click at [45, 10] on icon "undo" at bounding box center [46, 9] width 8 height 8
click at [57, 10] on icon "redo" at bounding box center [60, 9] width 8 height 8
click at [338, 158] on icon at bounding box center [336, 157] width 5 height 8
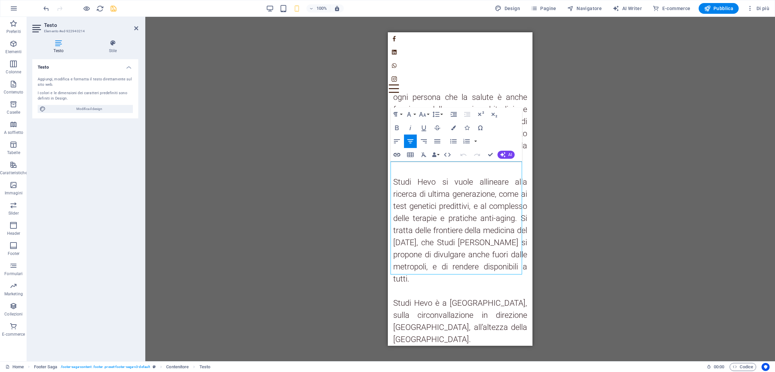
click at [400, 155] on icon "button" at bounding box center [396, 154] width 7 height 3
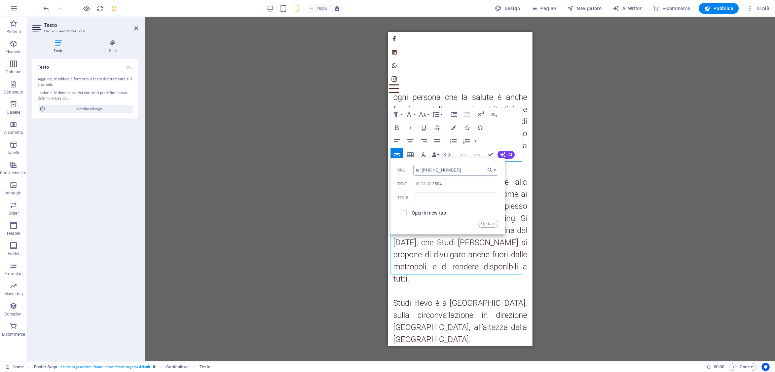
drag, startPoint x: 457, startPoint y: 171, endPoint x: 426, endPoint y: 170, distance: 30.3
click at [426, 170] on input "tel:+390131813584" at bounding box center [455, 170] width 85 height 11
click at [472, 169] on input "tel:+390131813584" at bounding box center [455, 170] width 85 height 11
drag, startPoint x: 470, startPoint y: 169, endPoint x: 351, endPoint y: 180, distance: 119.5
click at [351, 180] on div "Trascina qui per sostituire il contenuto esistente. Premi “Ctrl” se vuoi creare…" at bounding box center [459, 189] width 629 height 344
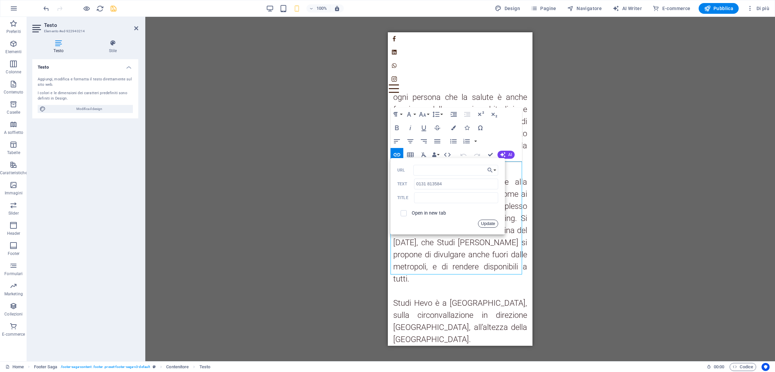
click at [489, 222] on button "Update" at bounding box center [488, 224] width 20 height 8
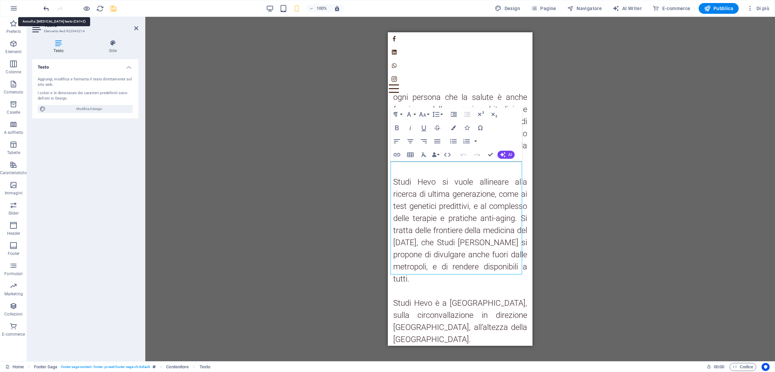
click at [44, 6] on icon "undo" at bounding box center [46, 9] width 8 height 8
click at [44, 6] on div at bounding box center [79, 8] width 75 height 11
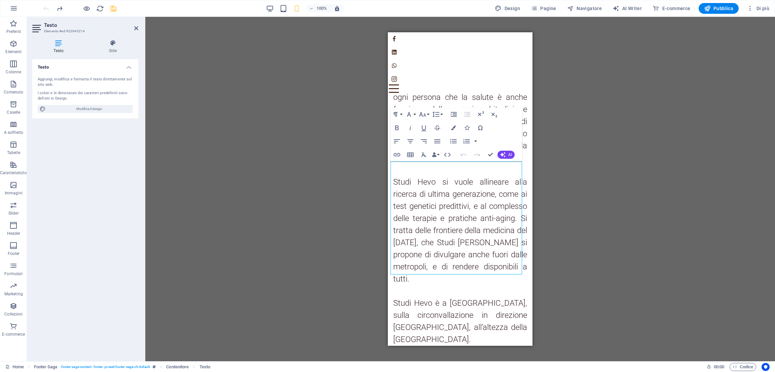
click at [44, 6] on div at bounding box center [79, 8] width 75 height 11
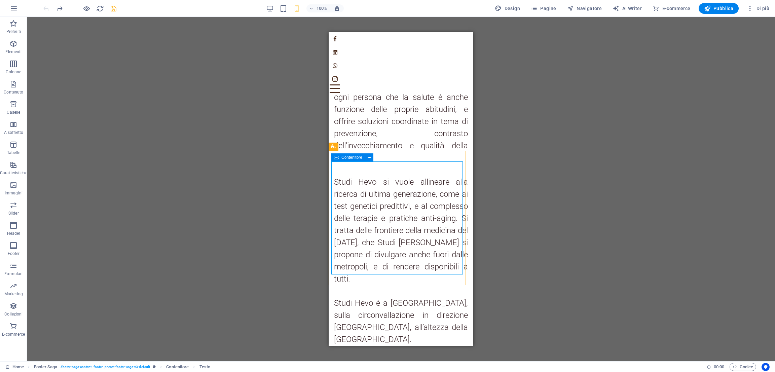
click at [337, 158] on icon at bounding box center [336, 157] width 5 height 8
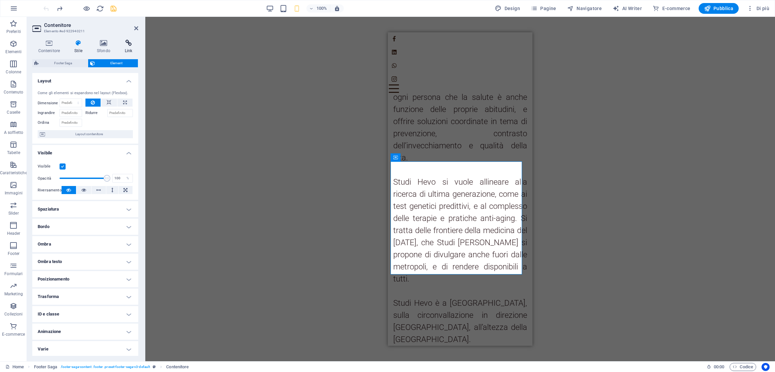
click at [126, 51] on h4 "Link" at bounding box center [128, 47] width 19 height 14
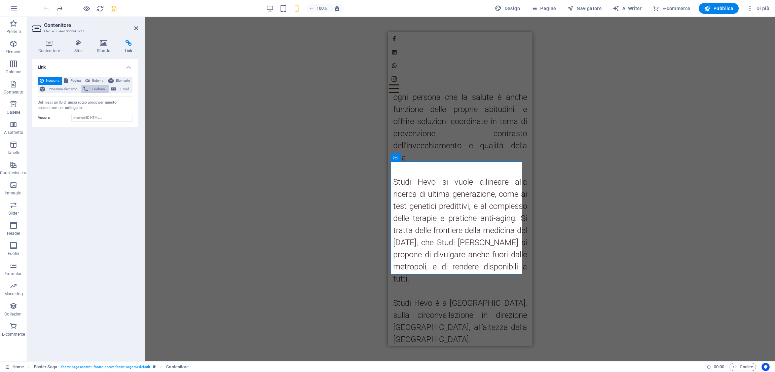
click at [101, 85] on span "Telefono" at bounding box center [98, 89] width 16 height 8
paste input "0131 813584"
click at [72, 100] on input "0131 813584" at bounding box center [102, 100] width 62 height 8
type input "+390131813584"
click at [112, 8] on icon "save" at bounding box center [114, 9] width 8 height 8
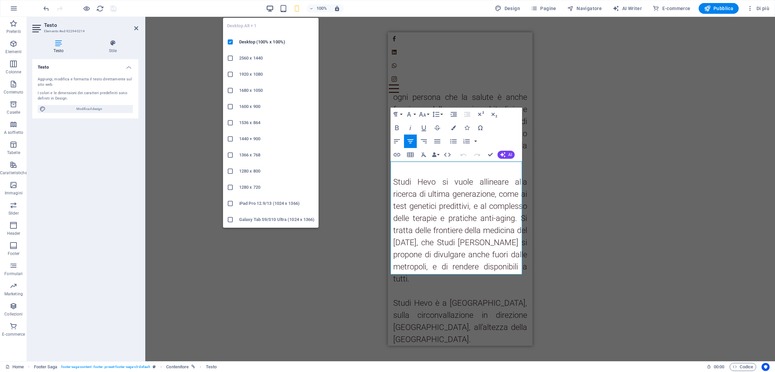
click at [273, 7] on icon "button" at bounding box center [270, 9] width 8 height 8
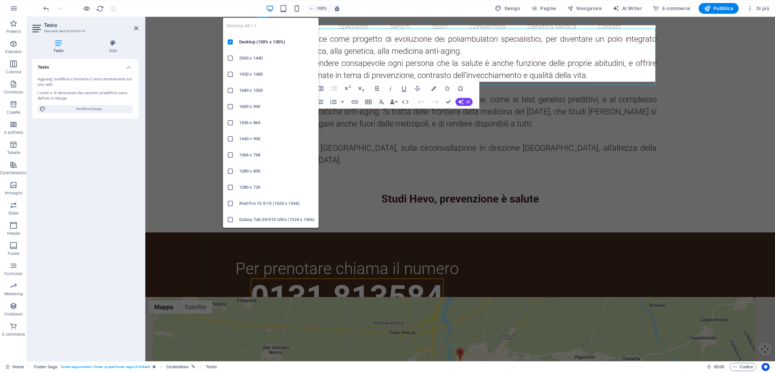
scroll to position [534, 0]
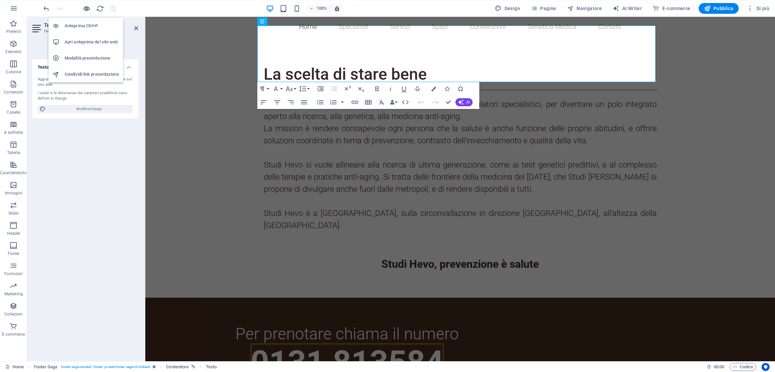
click at [88, 7] on icon "button" at bounding box center [87, 9] width 8 height 8
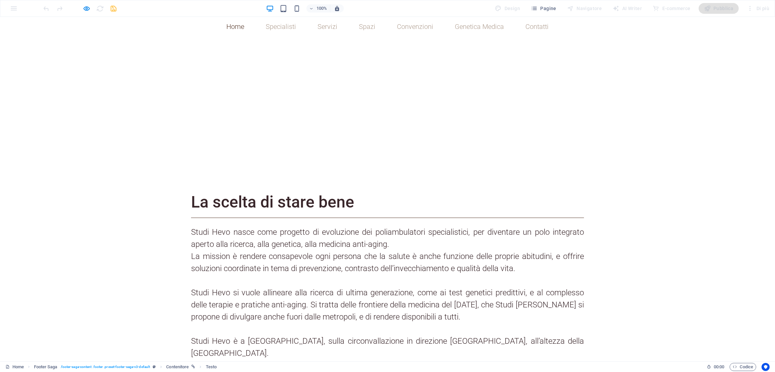
scroll to position [430, 0]
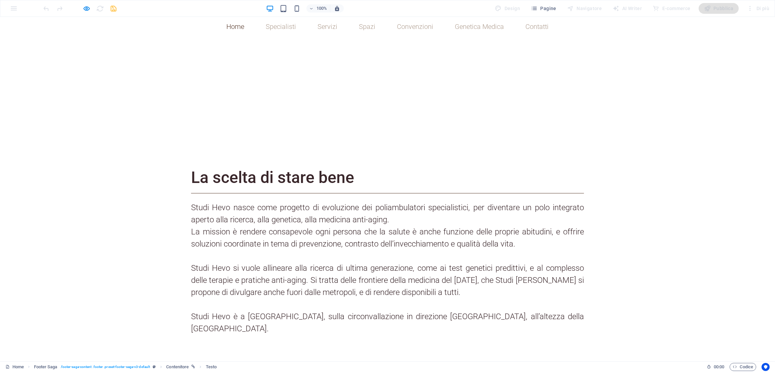
click at [85, 5] on icon "button" at bounding box center [87, 9] width 8 height 8
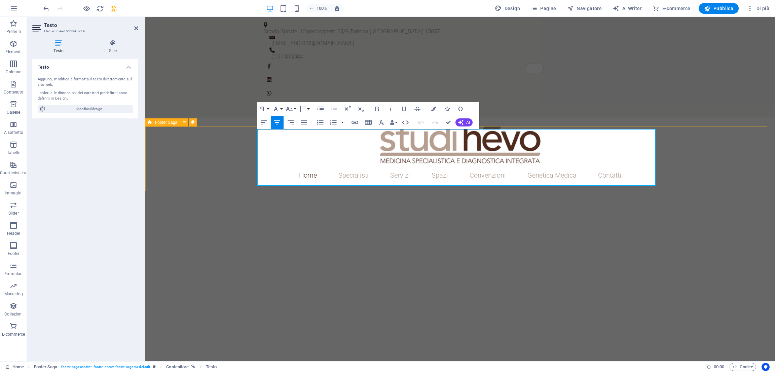
click at [163, 123] on span "Footer Saga" at bounding box center [166, 122] width 22 height 4
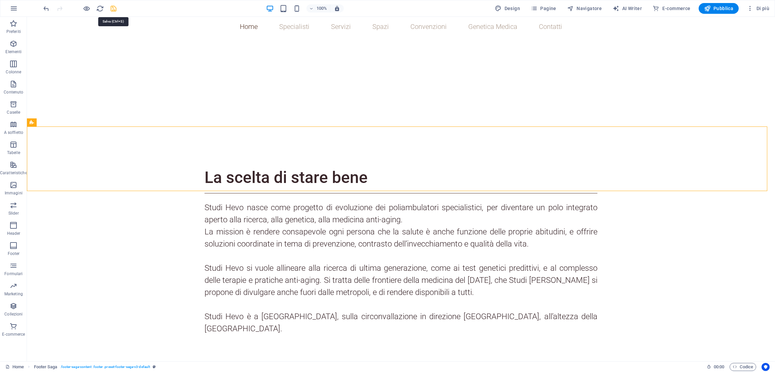
click at [112, 8] on icon "save" at bounding box center [114, 9] width 8 height 8
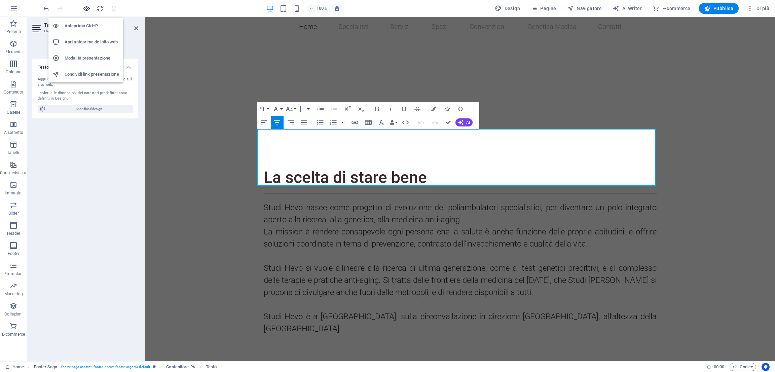
click at [85, 11] on icon "button" at bounding box center [87, 9] width 8 height 8
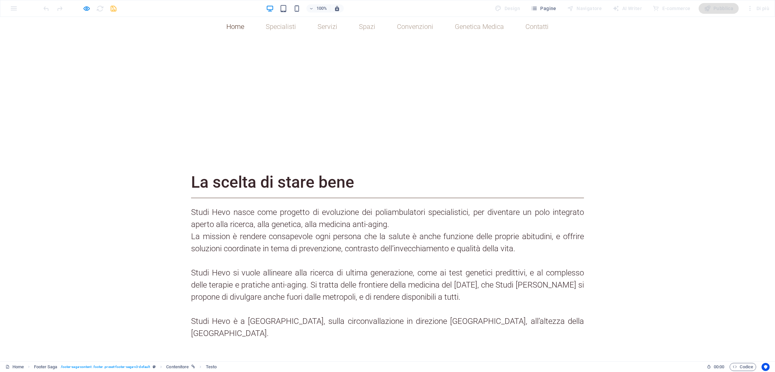
scroll to position [427, 0]
click at [85, 12] on div "Anteprima Ctrl+P Apri anteprima del sito web Modalità presentazione Condividi l…" at bounding box center [85, 47] width 75 height 70
click at [86, 10] on icon "button" at bounding box center [87, 9] width 8 height 8
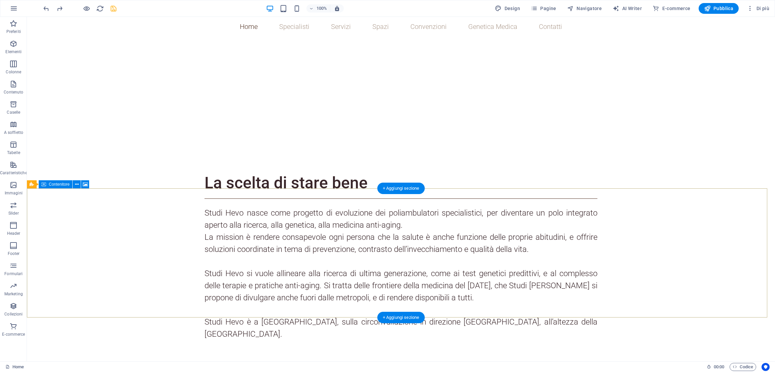
scroll to position [410, 0]
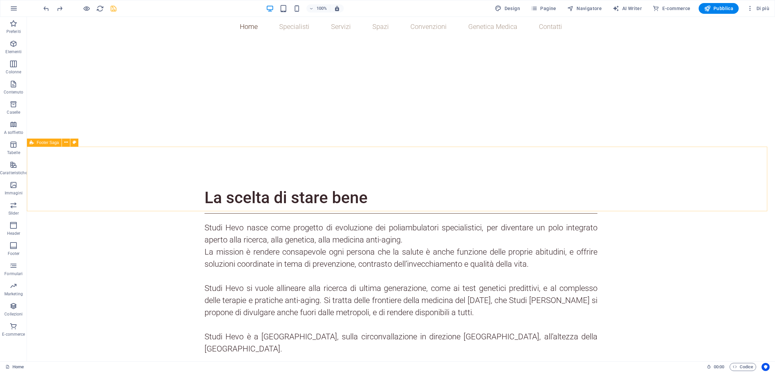
click at [51, 142] on span "Footer Saga" at bounding box center [48, 143] width 22 height 4
click at [53, 208] on span "Riferimento" at bounding box center [47, 207] width 21 height 4
click at [47, 144] on span "Footer Saga" at bounding box center [48, 143] width 22 height 4
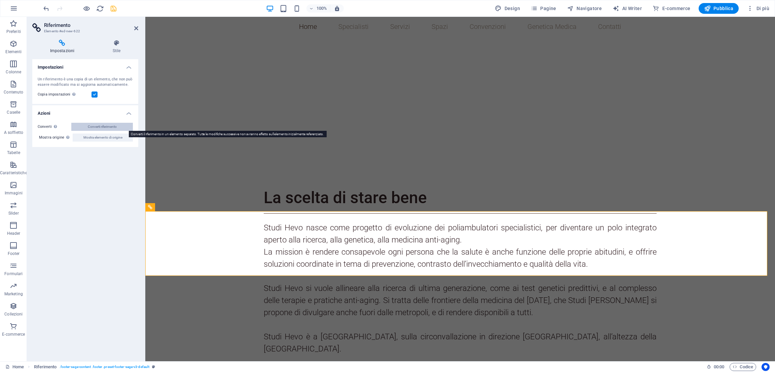
click at [96, 127] on span "Converti riferimento" at bounding box center [102, 127] width 29 height 8
select select "rem"
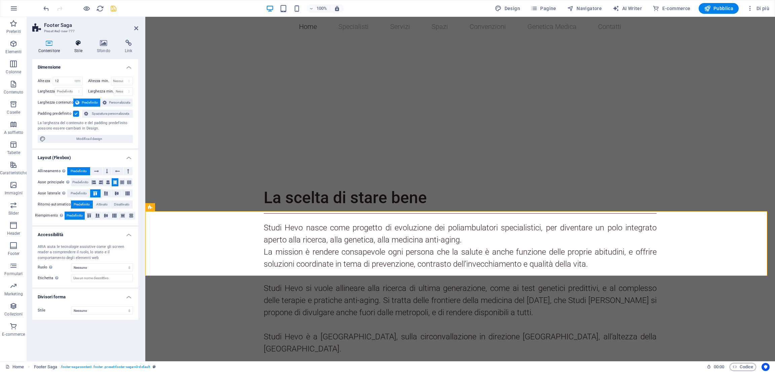
click at [83, 48] on h4 "Stile" at bounding box center [80, 47] width 23 height 14
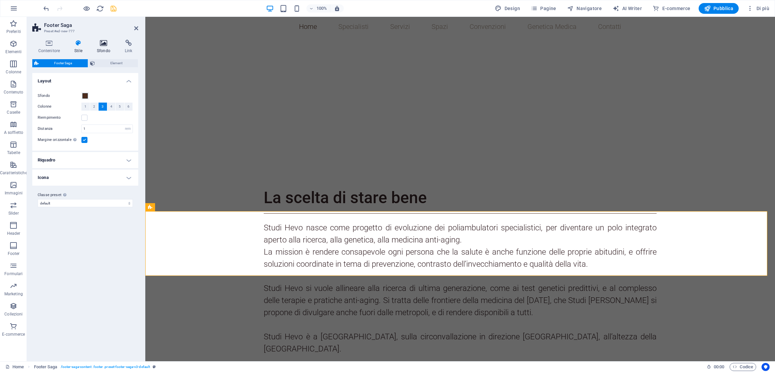
click at [98, 49] on h4 "Sfondo" at bounding box center [105, 47] width 28 height 14
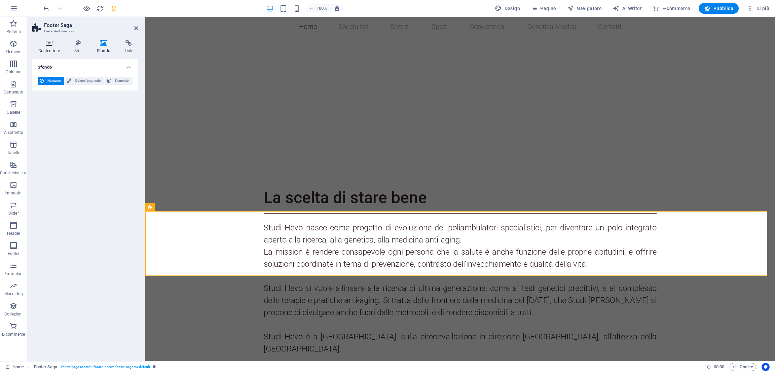
click at [50, 49] on h4 "Contenitore" at bounding box center [50, 47] width 36 height 14
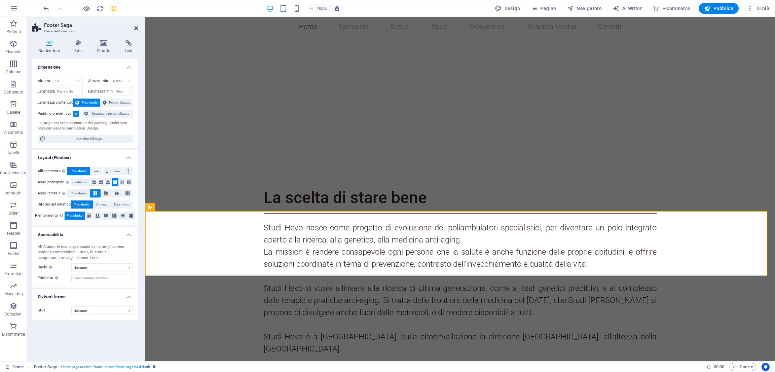
click at [138, 28] on icon at bounding box center [136, 28] width 4 height 5
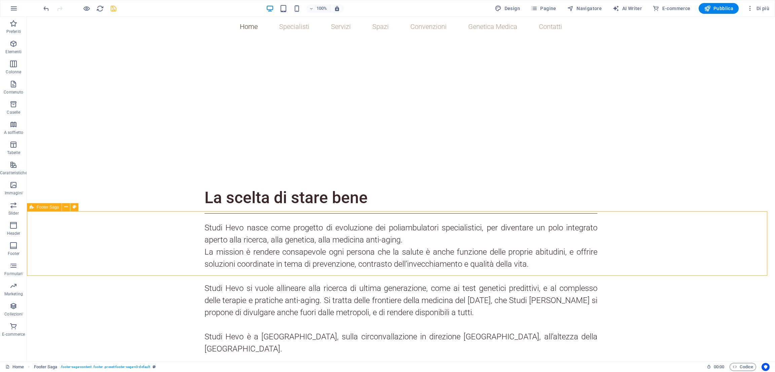
click at [35, 207] on div "Footer Saga" at bounding box center [44, 207] width 35 height 8
select select "rem"
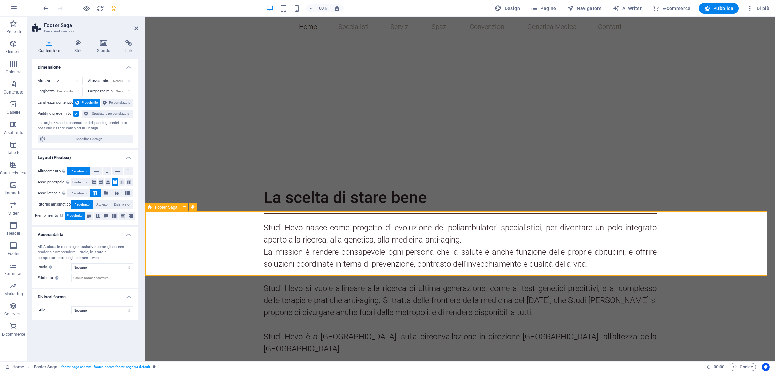
click at [170, 207] on span "Footer Saga" at bounding box center [166, 207] width 22 height 4
click at [187, 207] on button at bounding box center [184, 207] width 8 height 8
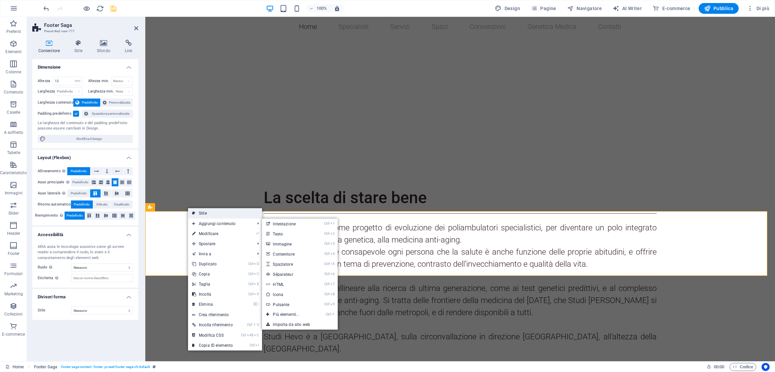
click at [205, 216] on link "Stile" at bounding box center [225, 213] width 74 height 10
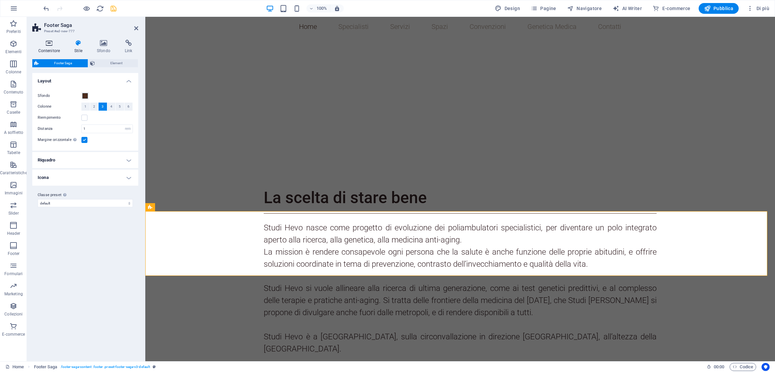
click at [45, 47] on h4 "Contenitore" at bounding box center [50, 47] width 36 height 14
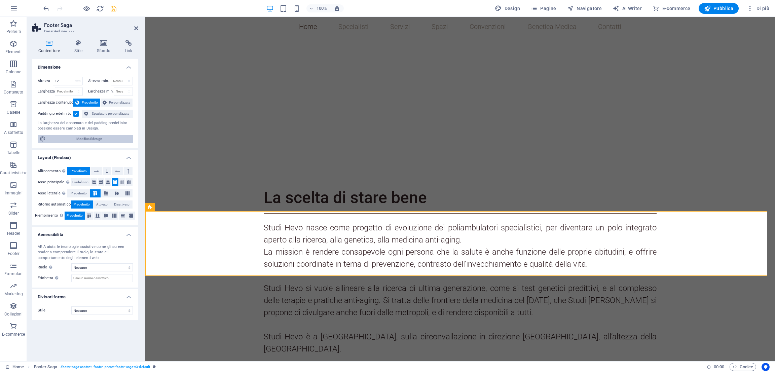
click at [76, 139] on span "Modifica il design" at bounding box center [89, 139] width 83 height 8
click at [110, 53] on h4 "Sfondo" at bounding box center [105, 47] width 28 height 14
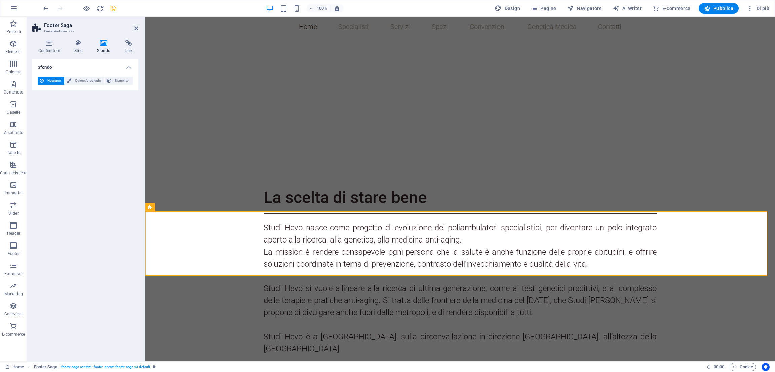
click at [128, 53] on div "Contenitore Stile Sfondo Link Dimensione Altezza 12 Predefinito px rem % vh vw …" at bounding box center [85, 198] width 106 height 316
click at [116, 45] on h4 "Sfondo" at bounding box center [105, 47] width 28 height 14
click at [76, 43] on icon at bounding box center [79, 43] width 20 height 7
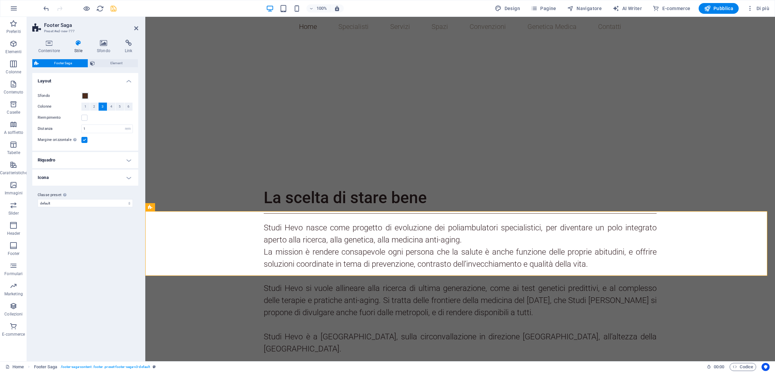
click at [60, 159] on h4 "Riquadro" at bounding box center [85, 160] width 106 height 16
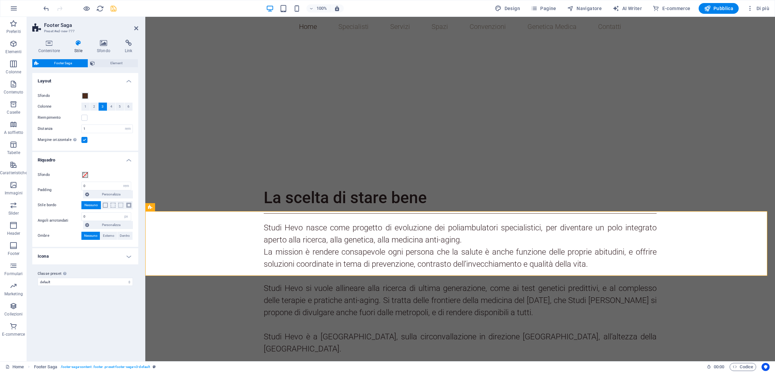
click at [60, 159] on h4 "Riquadro" at bounding box center [85, 158] width 106 height 12
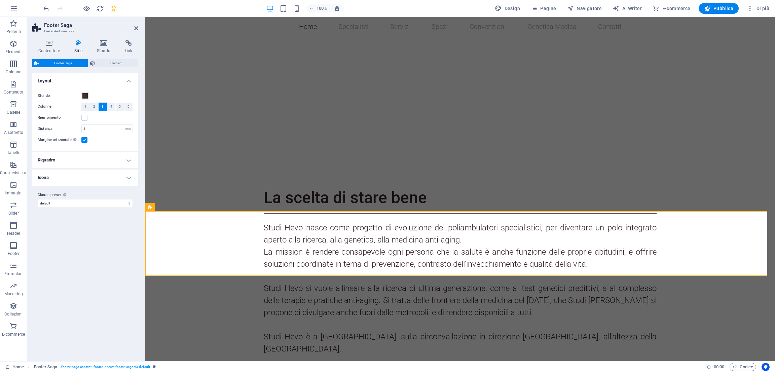
click at [62, 176] on h4 "Icona" at bounding box center [85, 177] width 106 height 16
click at [62, 176] on h4 "Icona" at bounding box center [85, 175] width 106 height 12
click at [51, 47] on h4 "Contenitore" at bounding box center [50, 47] width 36 height 14
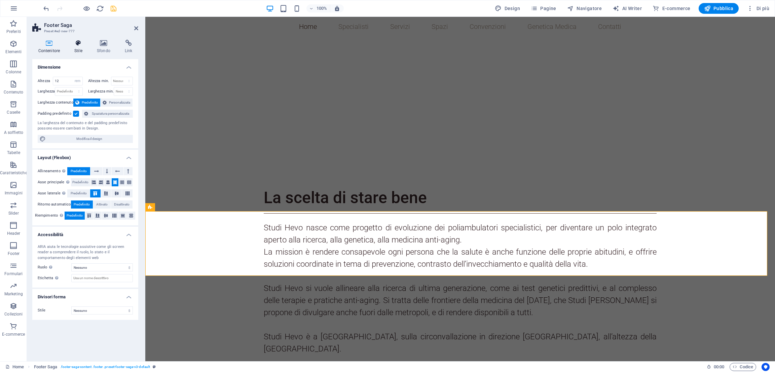
click at [85, 47] on h4 "Stile" at bounding box center [80, 47] width 23 height 14
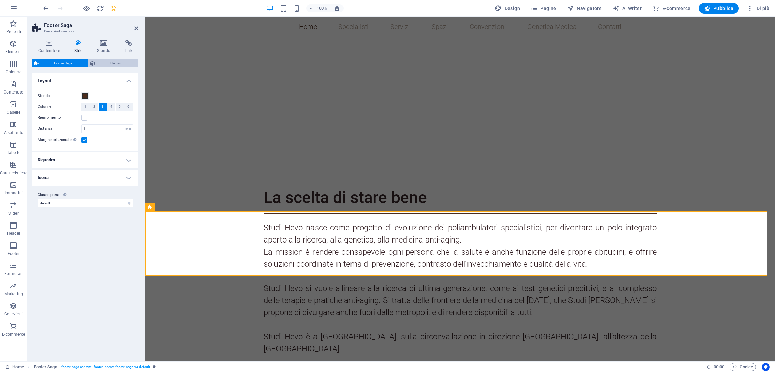
click at [112, 64] on span "Element" at bounding box center [116, 63] width 39 height 8
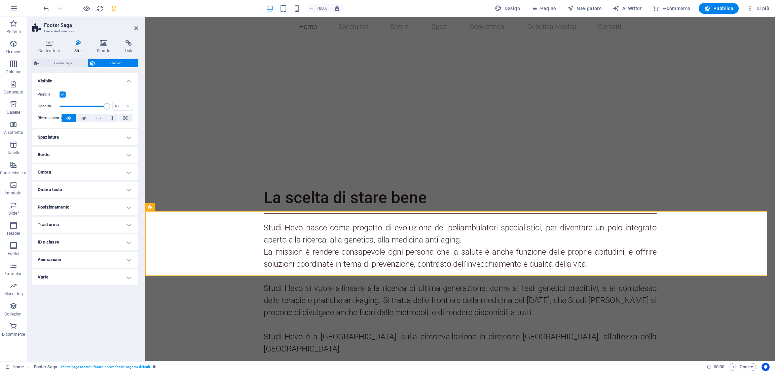
click at [62, 95] on label at bounding box center [63, 94] width 6 height 6
click at [0, 0] on input "Visibile" at bounding box center [0, 0] width 0 height 0
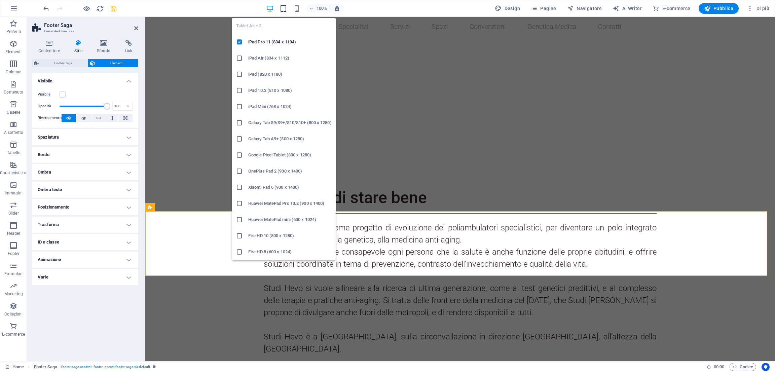
click at [284, 10] on icon "button" at bounding box center [283, 9] width 8 height 8
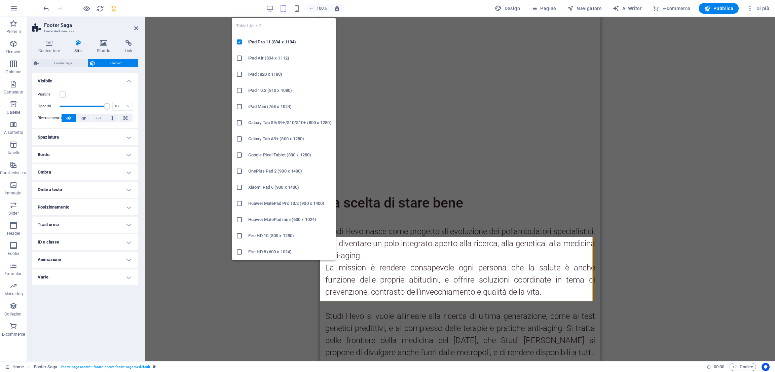
scroll to position [410, 0]
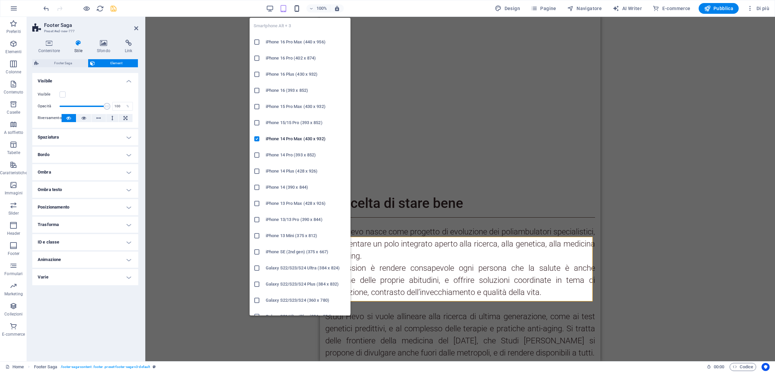
click at [297, 8] on icon "button" at bounding box center [297, 9] width 8 height 8
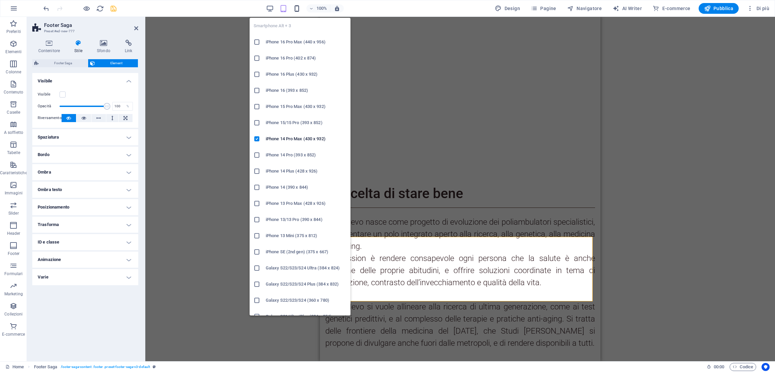
scroll to position [763, 0]
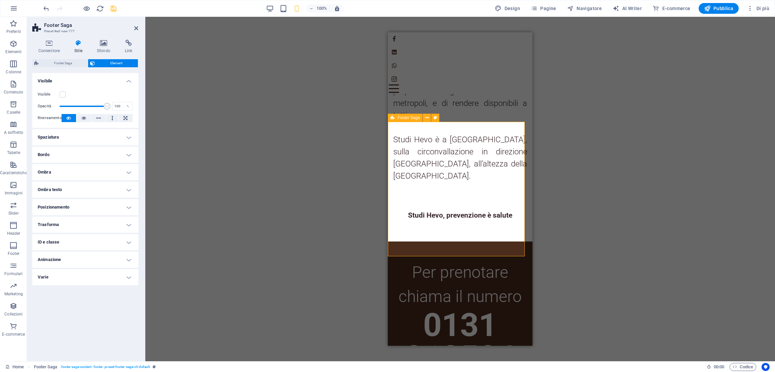
click at [61, 95] on label at bounding box center [63, 94] width 6 height 6
click at [0, 0] on input "Visibile" at bounding box center [0, 0] width 0 height 0
click at [408, 241] on div "Per prenotare chiama il numero 0131 813584" at bounding box center [460, 308] width 145 height 134
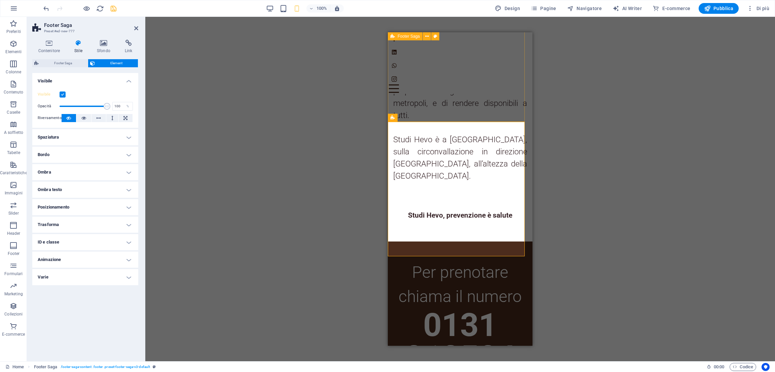
click at [408, 241] on div "Per prenotare chiama il numero 0131 813584" at bounding box center [460, 308] width 145 height 134
select select "rem"
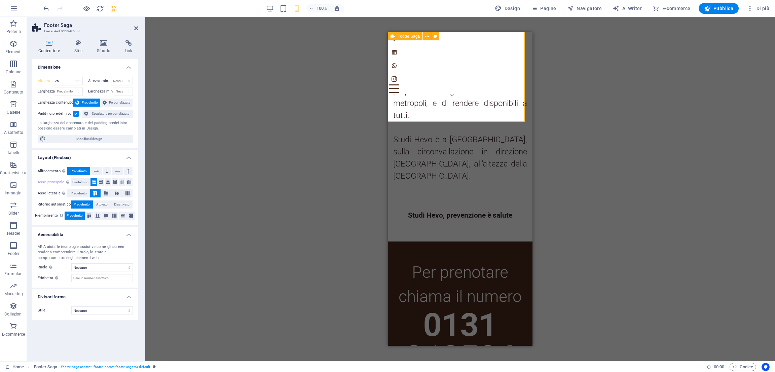
select select "rem"
click at [76, 51] on h4 "Stile" at bounding box center [80, 47] width 23 height 14
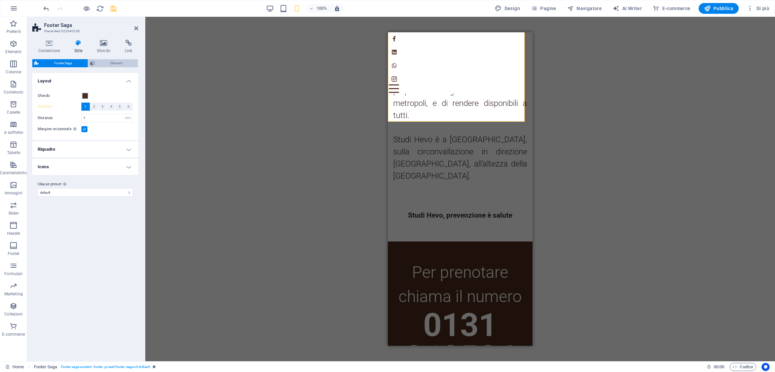
click at [108, 64] on span "Element" at bounding box center [116, 63] width 39 height 8
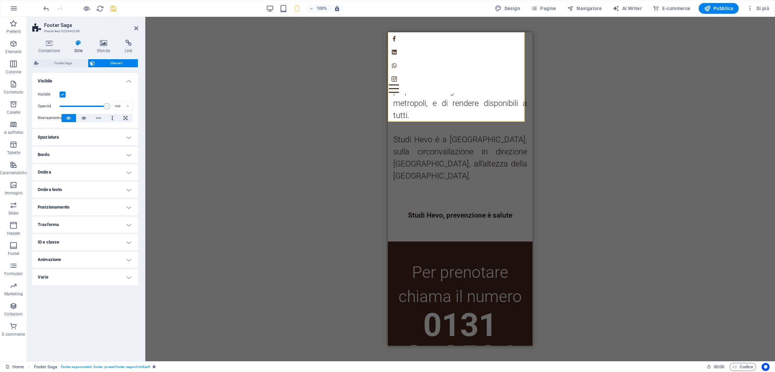
click at [62, 95] on label at bounding box center [63, 94] width 6 height 6
click at [0, 0] on input "Visibile" at bounding box center [0, 0] width 0 height 0
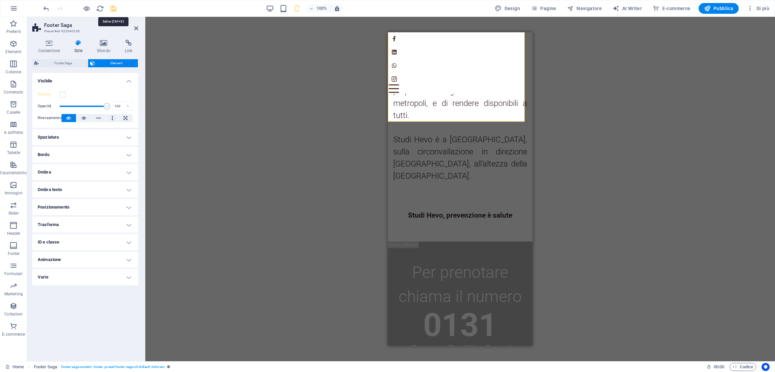
click at [116, 9] on icon "save" at bounding box center [114, 9] width 8 height 8
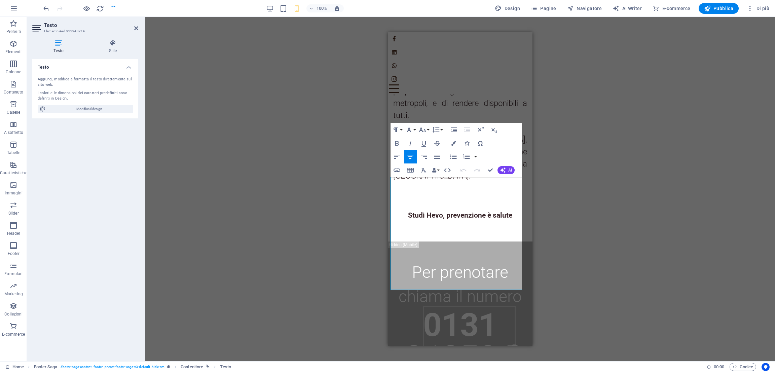
scroll to position [584, 0]
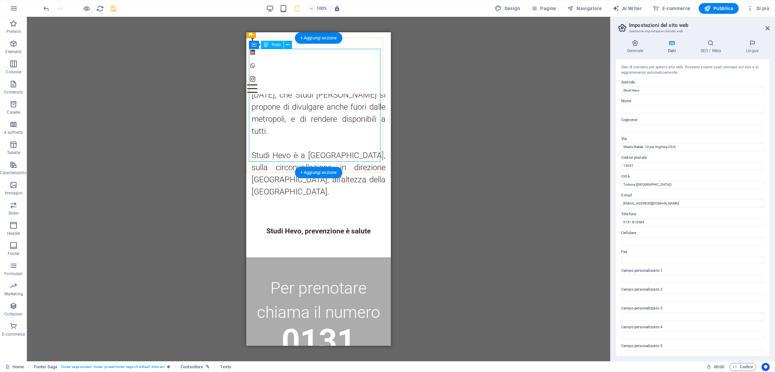
scroll to position [750, 0]
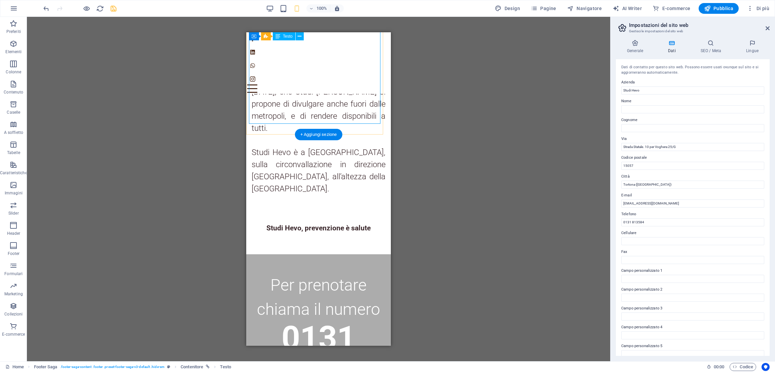
click at [312, 319] on span "0131 813584" at bounding box center [318, 354] width 111 height 70
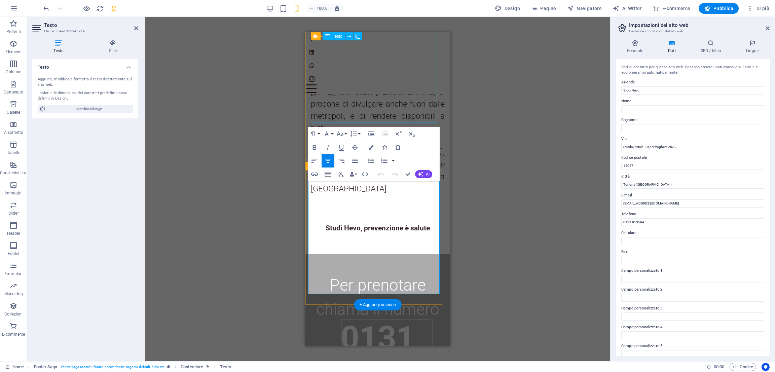
scroll to position [580, 0]
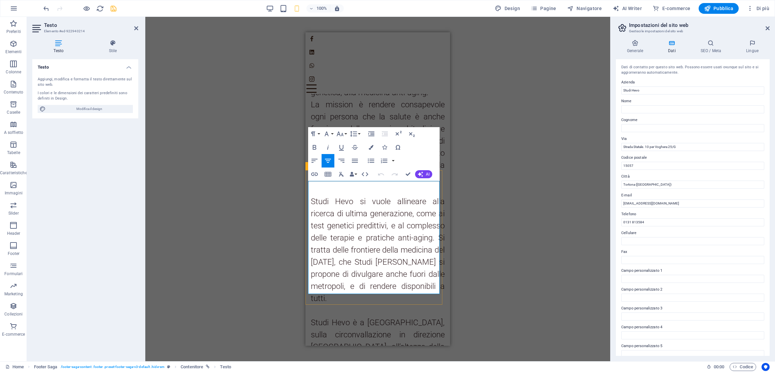
click at [108, 42] on icon at bounding box center [113, 43] width 51 height 7
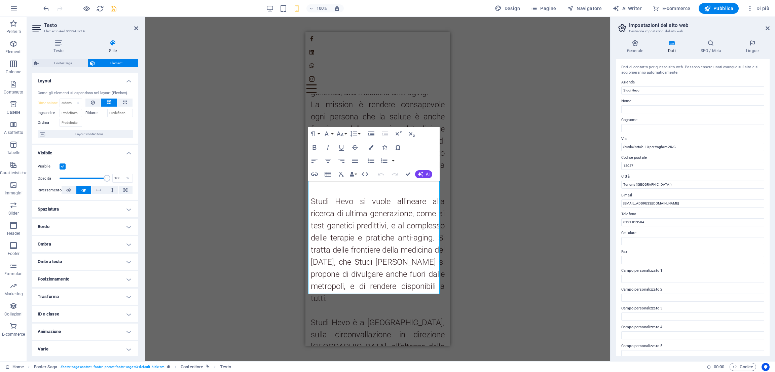
click at [134, 29] on icon at bounding box center [136, 28] width 4 height 5
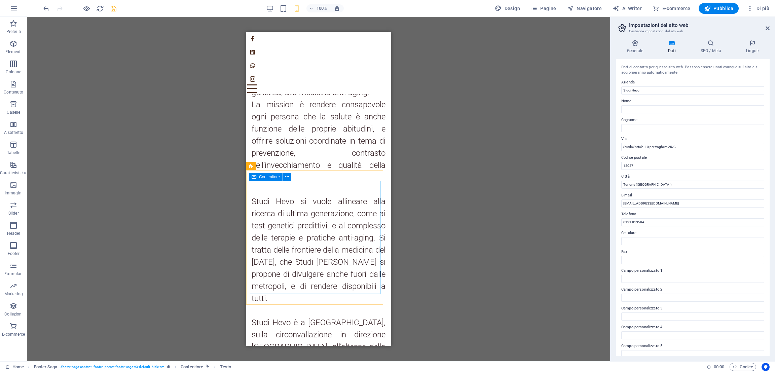
click at [254, 176] on icon at bounding box center [253, 177] width 5 height 8
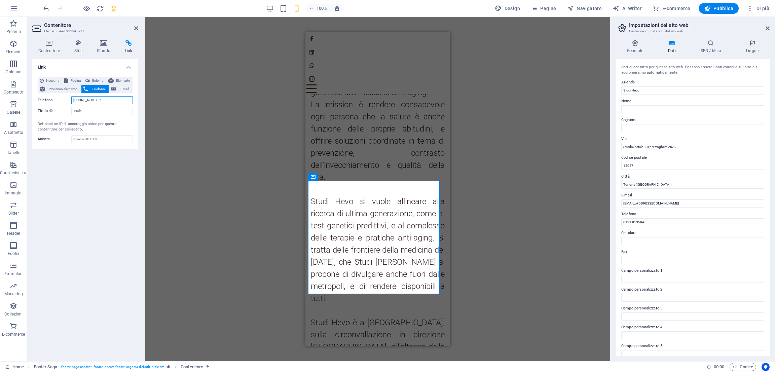
drag, startPoint x: 105, startPoint y: 99, endPoint x: 39, endPoint y: 95, distance: 66.0
click at [39, 95] on div "Nessuno Pagina Esterno Elemento Prossimo elemento Telefono E-mail Pagina Home m…" at bounding box center [85, 96] width 95 height 38
click at [46, 81] on span "Nessuno" at bounding box center [53, 81] width 14 height 8
click at [113, 7] on icon "save" at bounding box center [114, 9] width 8 height 8
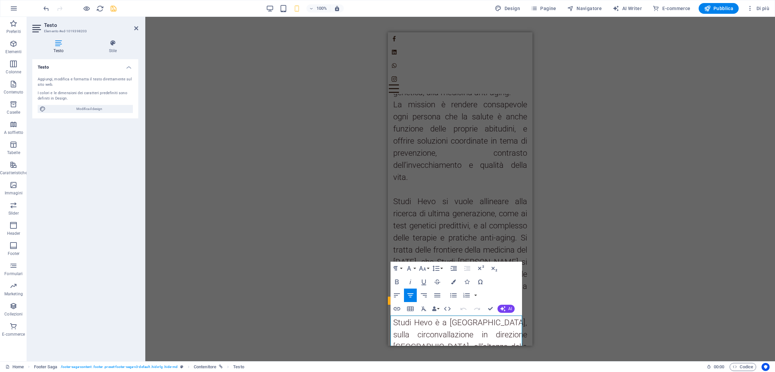
click at [584, 285] on div "Trascina qui per sostituire il contenuto esistente. Premi “Ctrl” se vuoi creare…" at bounding box center [459, 189] width 629 height 344
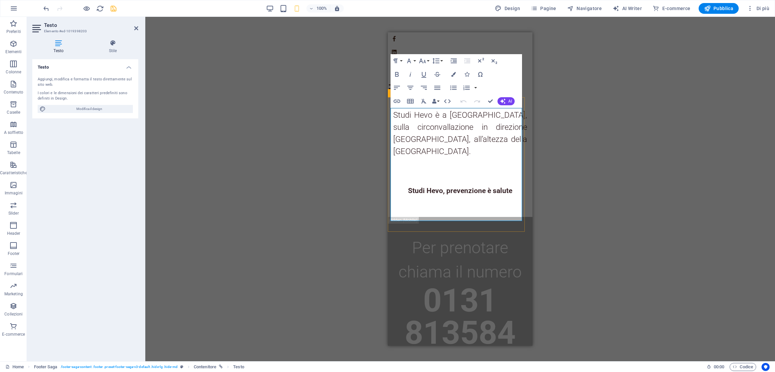
scroll to position [791, 0]
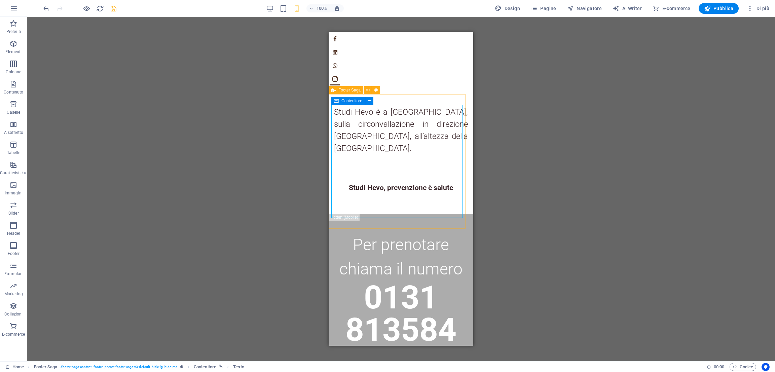
click at [336, 91] on div "Footer Saga" at bounding box center [345, 90] width 35 height 8
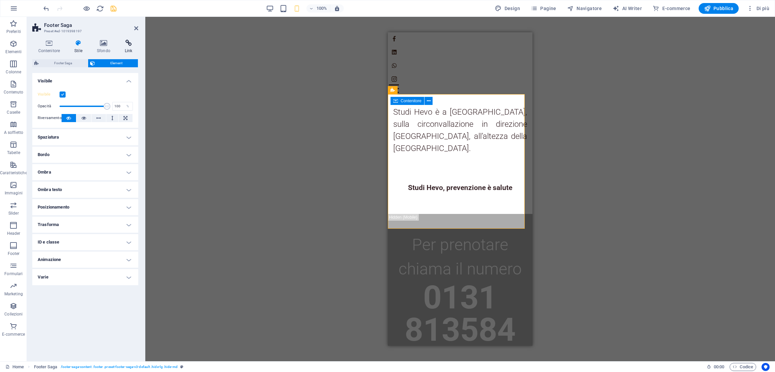
click at [127, 45] on icon at bounding box center [128, 43] width 19 height 7
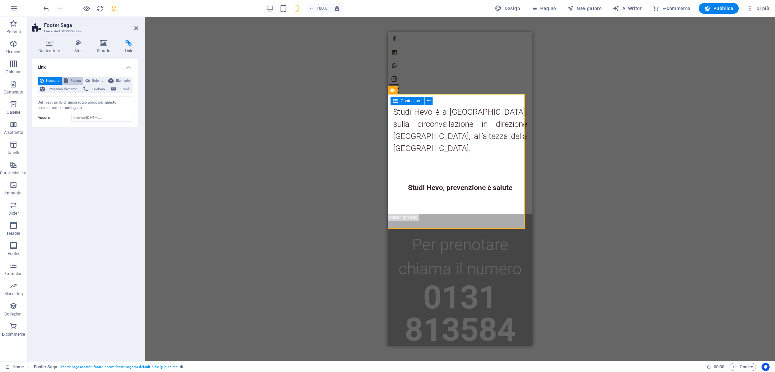
click at [73, 81] on span "Pagina" at bounding box center [75, 81] width 11 height 8
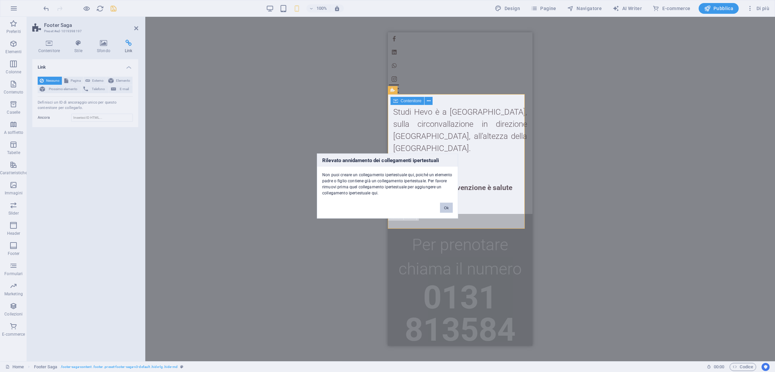
click at [440, 210] on button "Ok" at bounding box center [446, 208] width 13 height 10
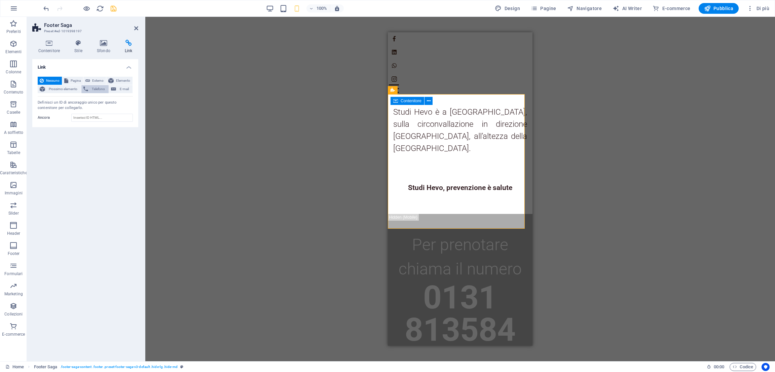
click at [100, 85] on span "Telefono" at bounding box center [98, 89] width 16 height 8
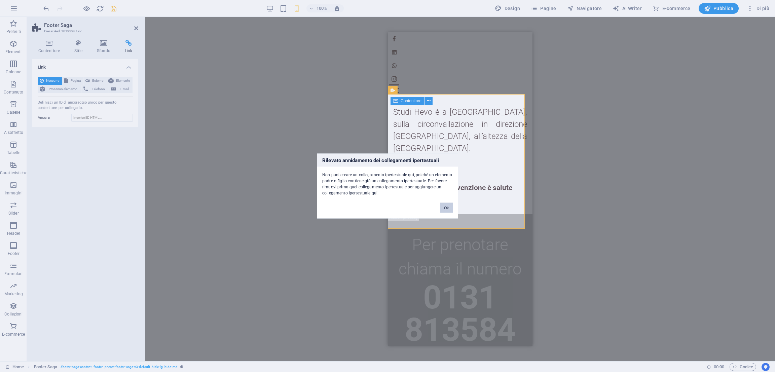
click at [442, 210] on button "Ok" at bounding box center [446, 208] width 13 height 10
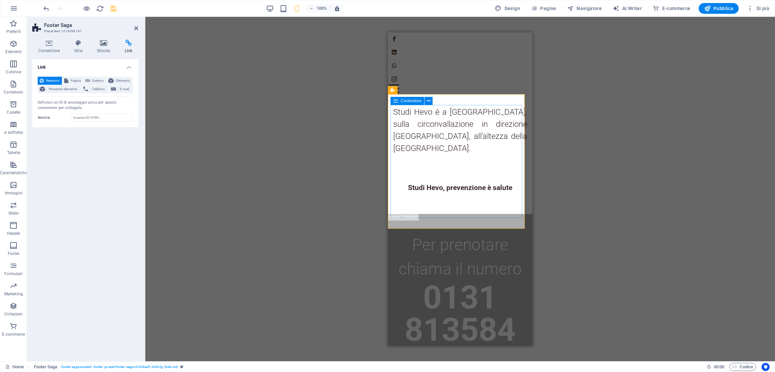
click at [400, 102] on span "Contenitore" at bounding box center [410, 101] width 21 height 4
select select "%"
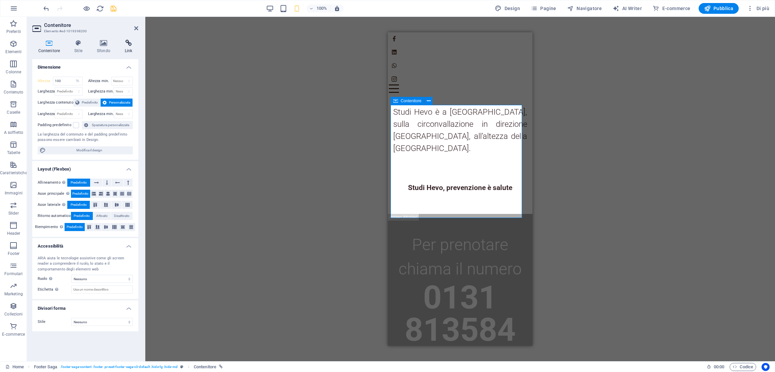
click at [129, 48] on h4 "Link" at bounding box center [128, 47] width 19 height 14
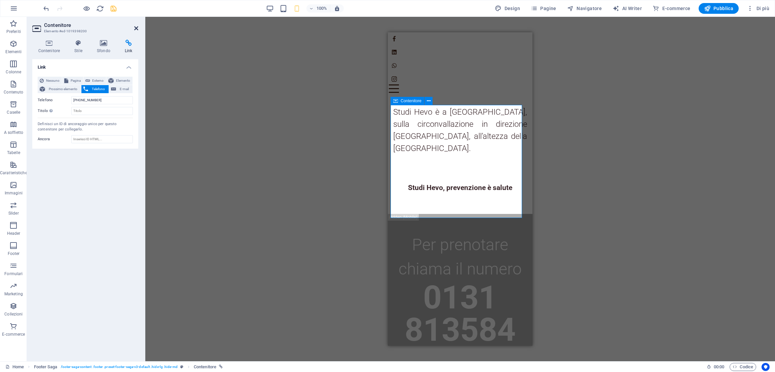
click at [135, 28] on icon at bounding box center [136, 28] width 4 height 5
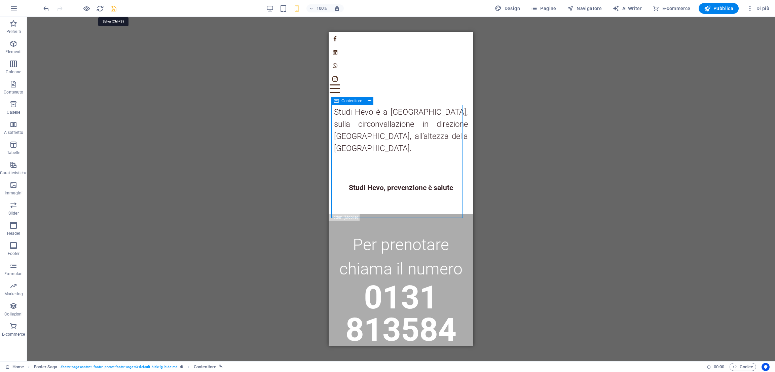
click at [116, 10] on icon "save" at bounding box center [114, 9] width 8 height 8
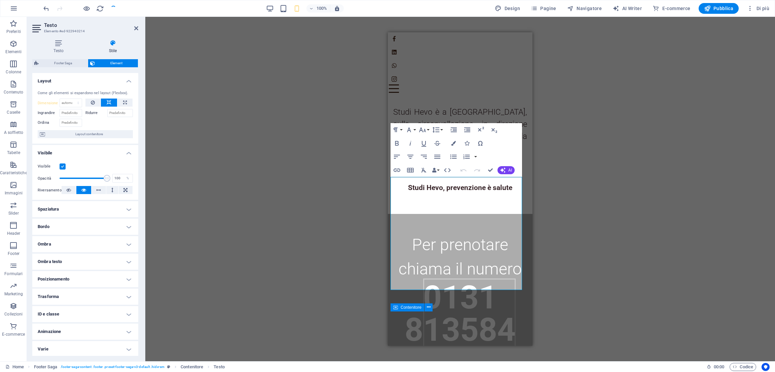
scroll to position [584, 0]
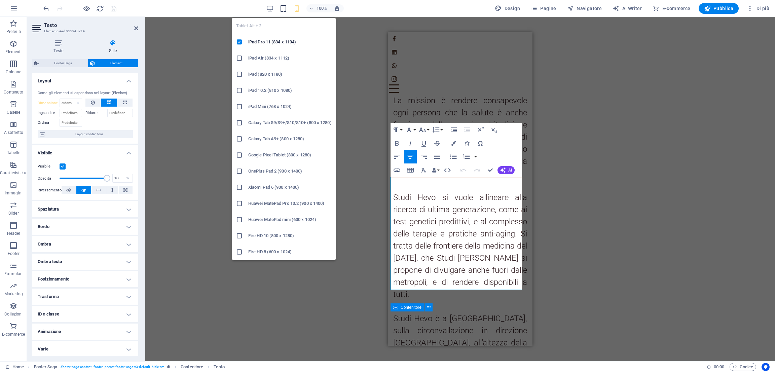
click at [281, 10] on icon "button" at bounding box center [283, 9] width 8 height 8
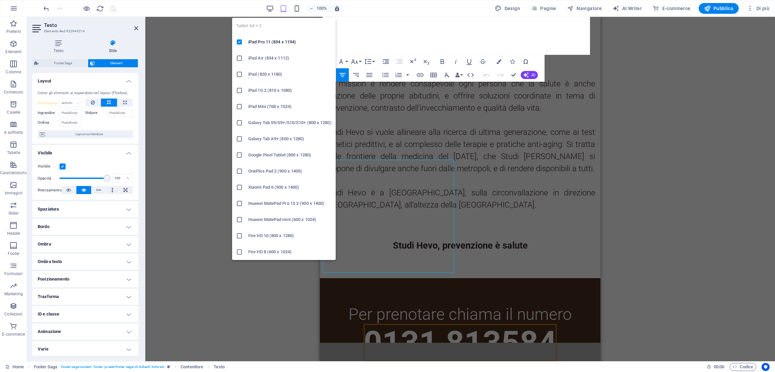
scroll to position [586, 0]
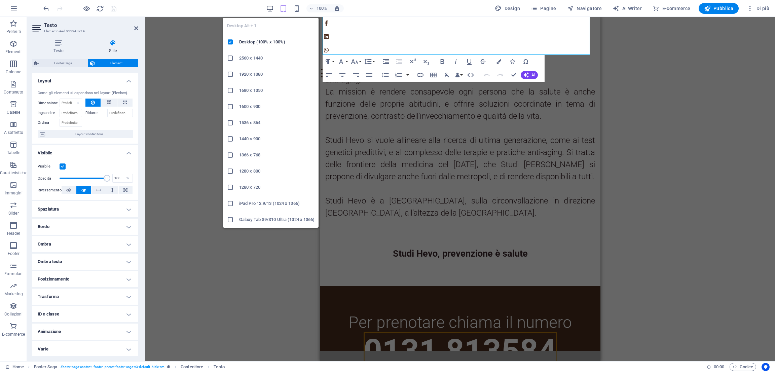
click at [272, 7] on icon "button" at bounding box center [270, 9] width 8 height 8
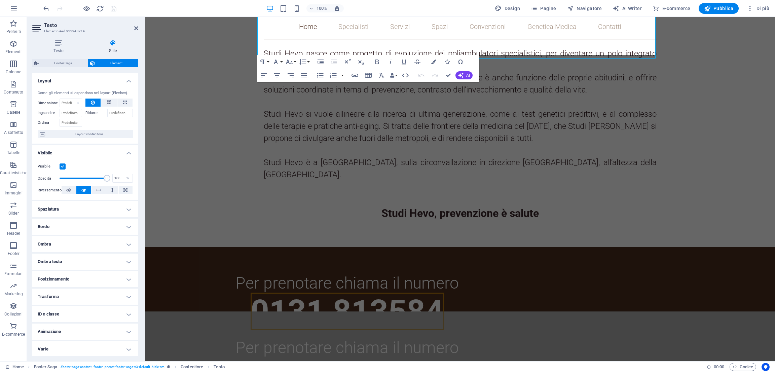
scroll to position [560, 0]
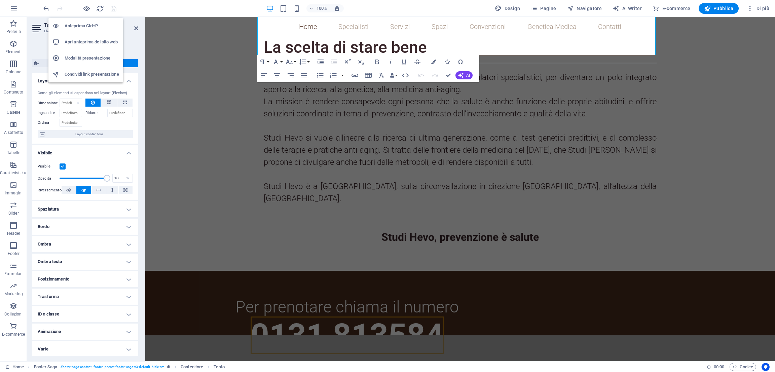
click at [81, 61] on h6 "Modalità presentazione" at bounding box center [92, 58] width 54 height 8
click at [138, 14] on div "100% Design Pagine Navigatore AI Writer E-commerce Pubblica Di più" at bounding box center [387, 8] width 774 height 16
click at [100, 9] on icon "reload" at bounding box center [100, 9] width 8 height 8
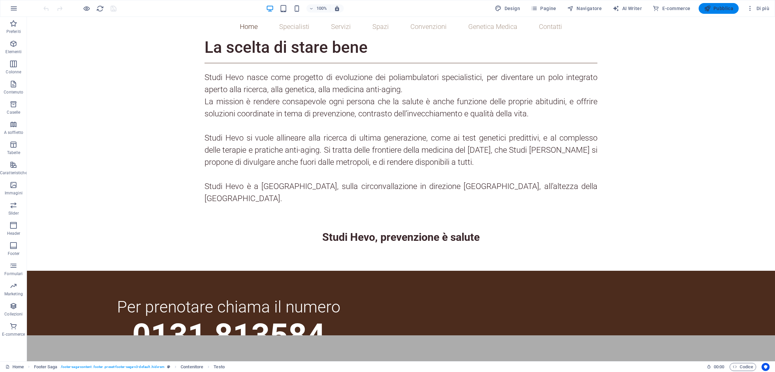
click at [723, 5] on span "Pubblica" at bounding box center [719, 8] width 30 height 7
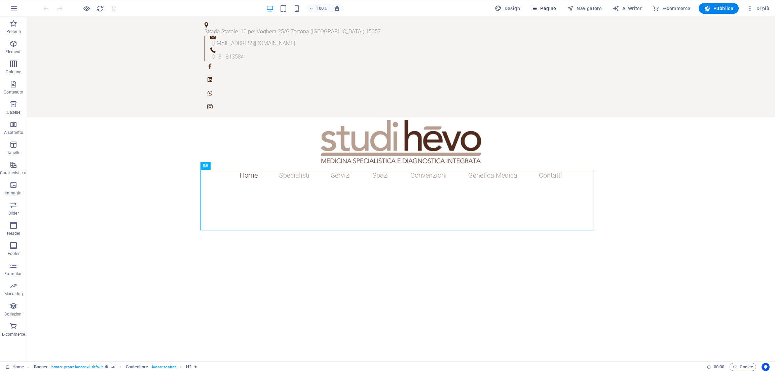
click at [547, 7] on span "Pagine" at bounding box center [544, 8] width 26 height 7
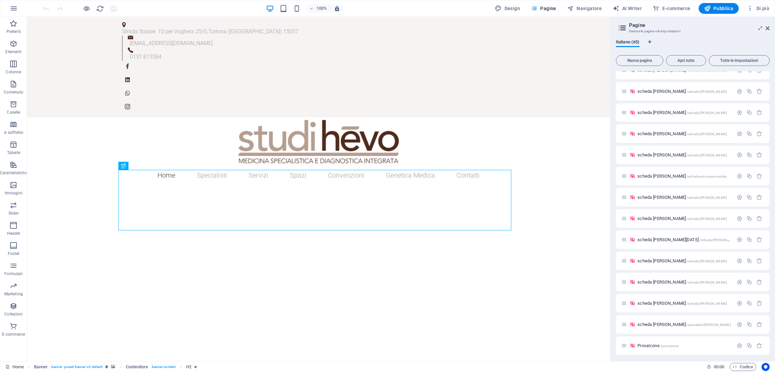
scroll to position [1091, 0]
click at [647, 346] on span "ProvaIcone /provaicone" at bounding box center [657, 345] width 41 height 5
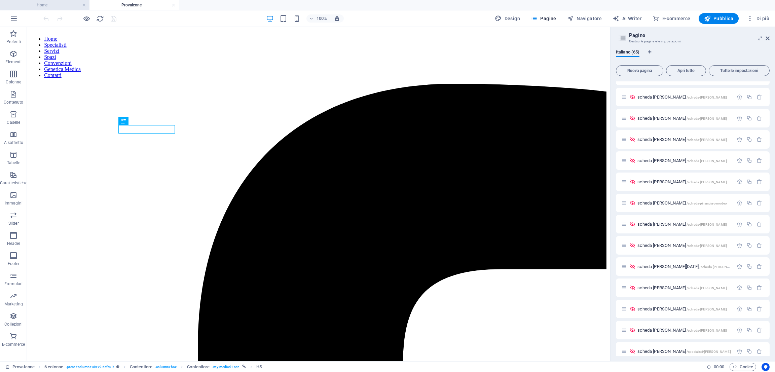
scroll to position [0, 0]
click at [83, 22] on icon "button" at bounding box center [87, 19] width 8 height 8
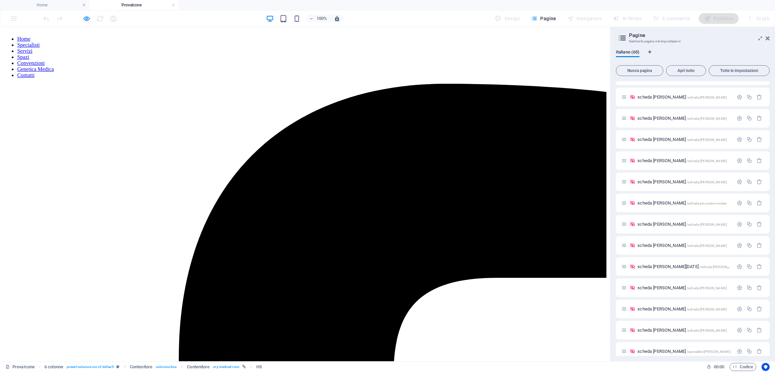
click at [769, 38] on aside "Pagine Gestsci le pagine e le impostazioni Italiano (65) Nuova pagina Apri tutt…" at bounding box center [692, 194] width 165 height 334
click at [766, 38] on icon at bounding box center [767, 38] width 4 height 5
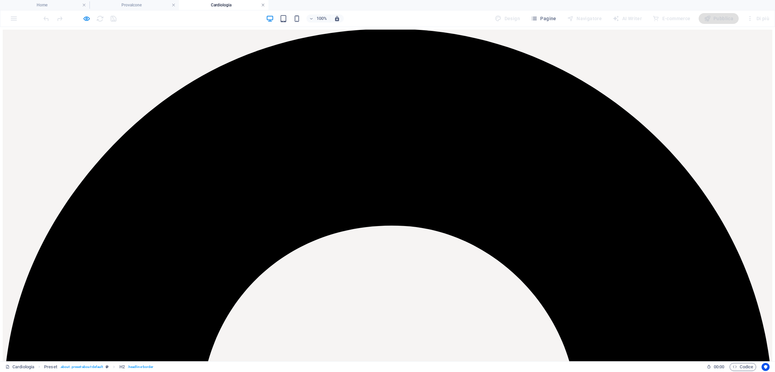
click at [263, 6] on link at bounding box center [263, 5] width 4 height 6
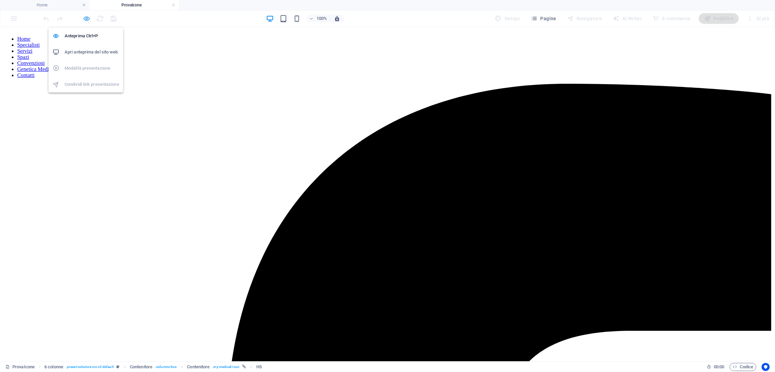
click at [88, 19] on icon "button" at bounding box center [87, 19] width 8 height 8
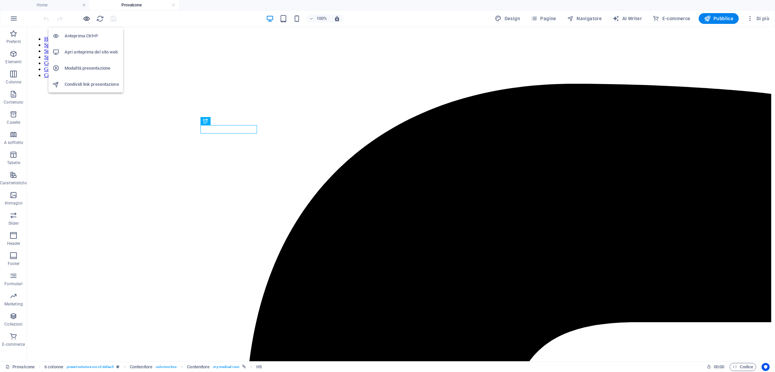
click at [87, 18] on icon "button" at bounding box center [87, 19] width 8 height 8
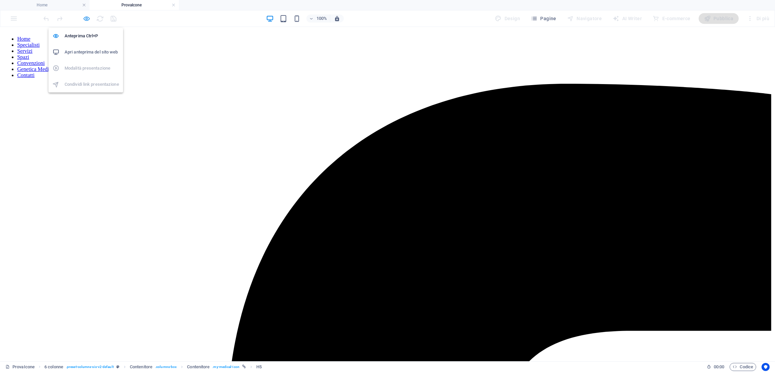
click at [87, 18] on icon "button" at bounding box center [87, 19] width 8 height 8
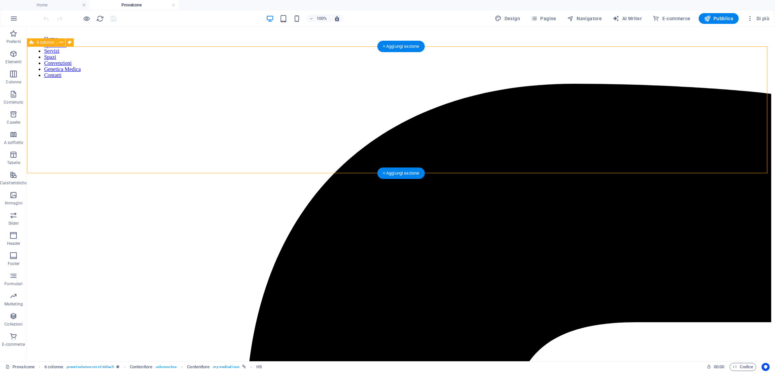
select select "rem"
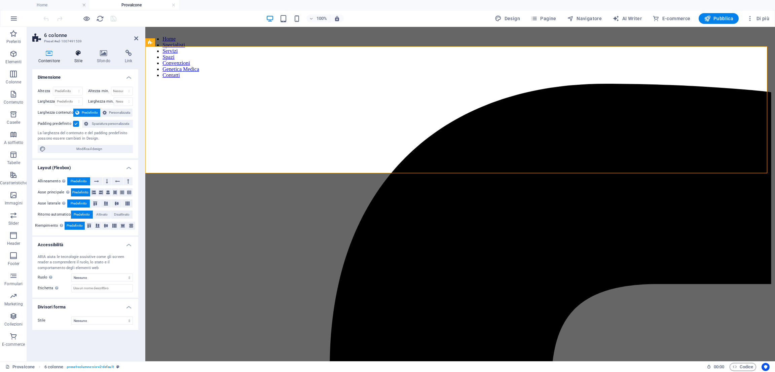
click at [74, 55] on icon at bounding box center [79, 53] width 20 height 7
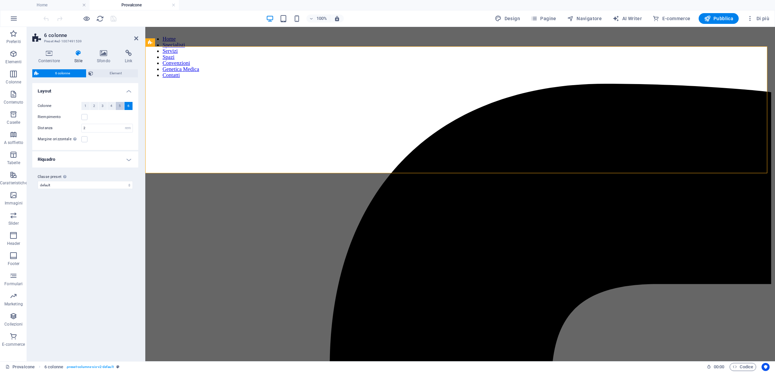
click at [118, 106] on button "5" at bounding box center [120, 106] width 8 height 8
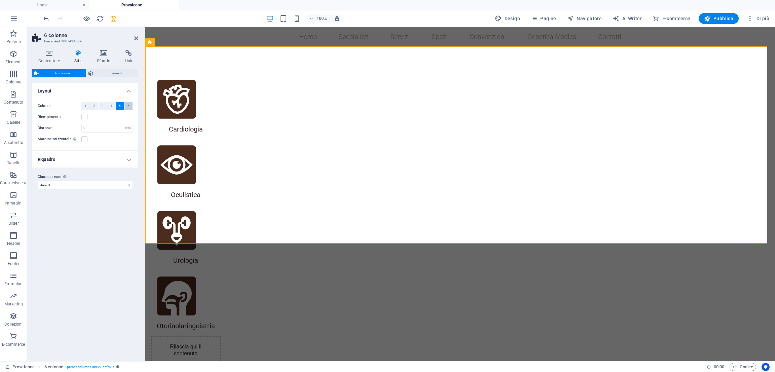
click at [126, 107] on button "6" at bounding box center [128, 106] width 8 height 8
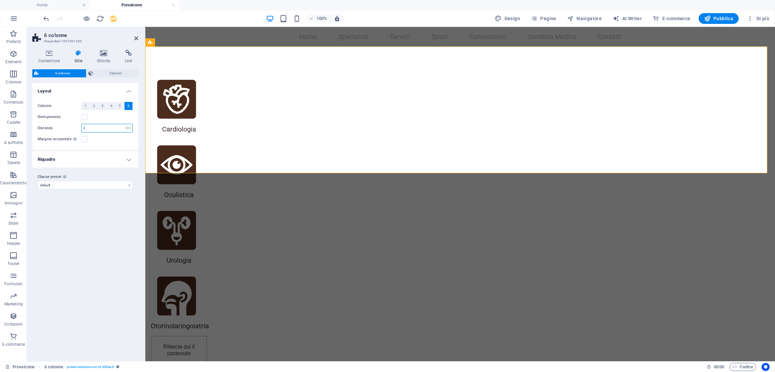
click at [109, 129] on input "2" at bounding box center [107, 128] width 51 height 8
type input "1"
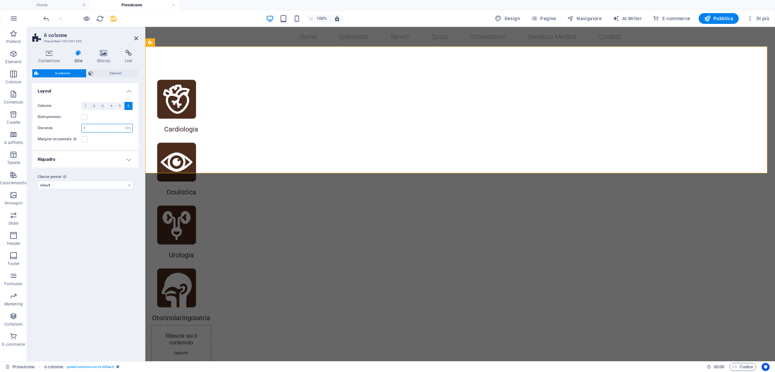
click at [109, 129] on input "1" at bounding box center [107, 128] width 51 height 8
type input "2"
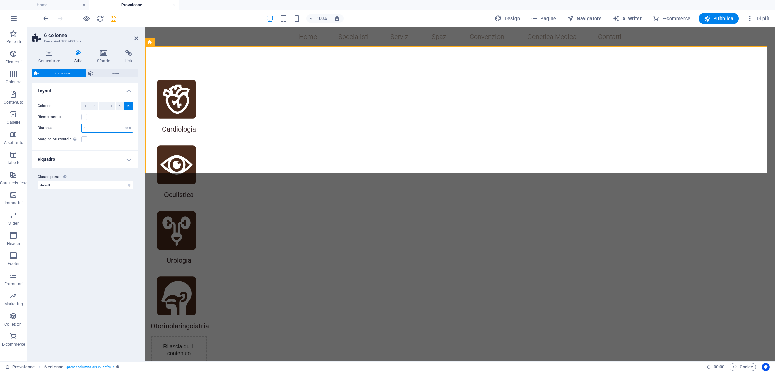
click at [109, 129] on input "2" at bounding box center [107, 128] width 51 height 8
type input "1.5"
click at [110, 21] on icon "save" at bounding box center [114, 19] width 8 height 8
